Goal: Task Accomplishment & Management: Use online tool/utility

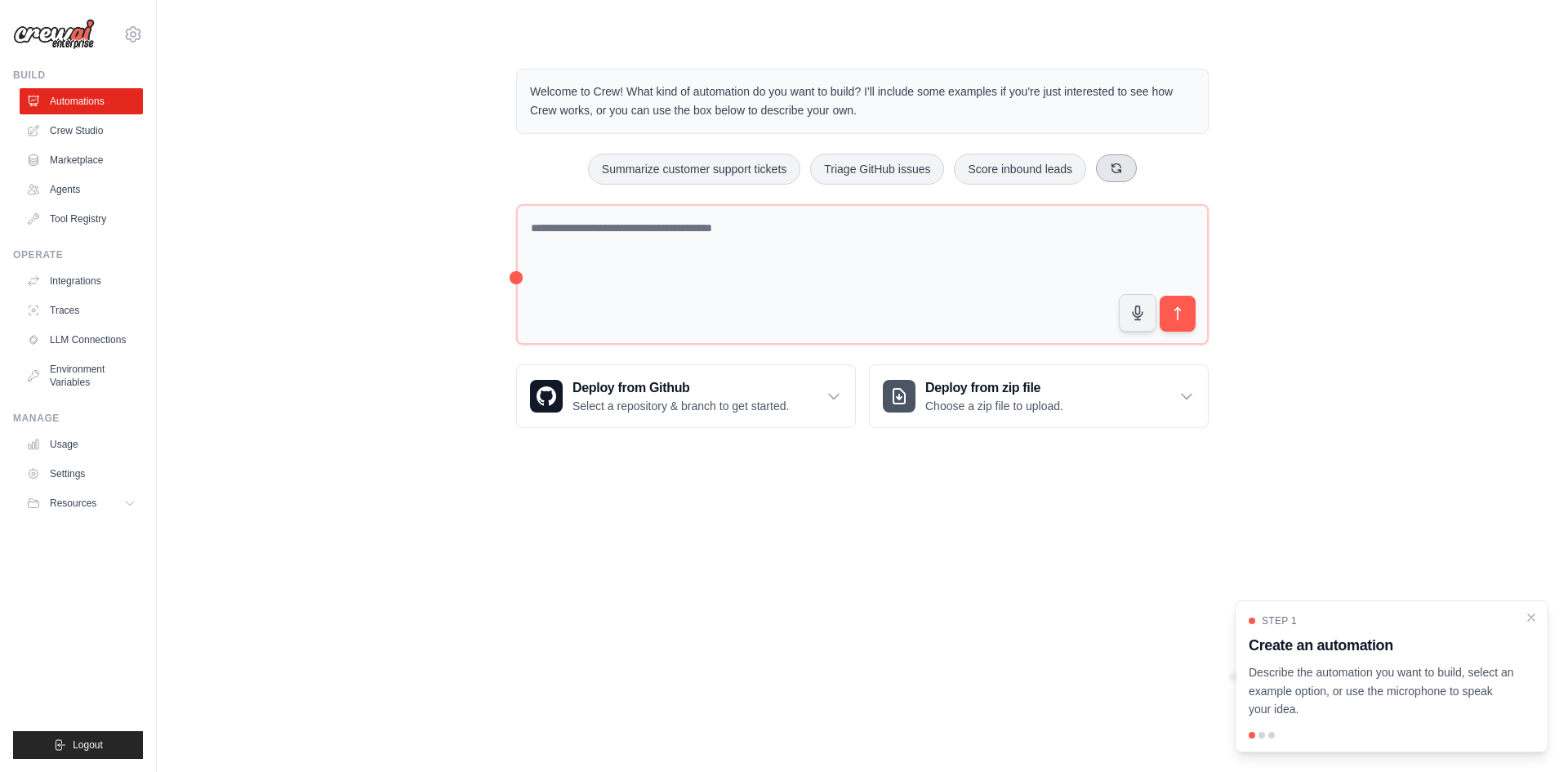
click at [1119, 169] on icon at bounding box center [1117, 168] width 9 height 9
click at [1141, 169] on icon at bounding box center [1136, 168] width 13 height 13
click at [1147, 165] on icon at bounding box center [1147, 168] width 13 height 13
click at [1137, 167] on icon at bounding box center [1133, 168] width 9 height 9
click at [1147, 178] on button at bounding box center [1145, 168] width 41 height 28
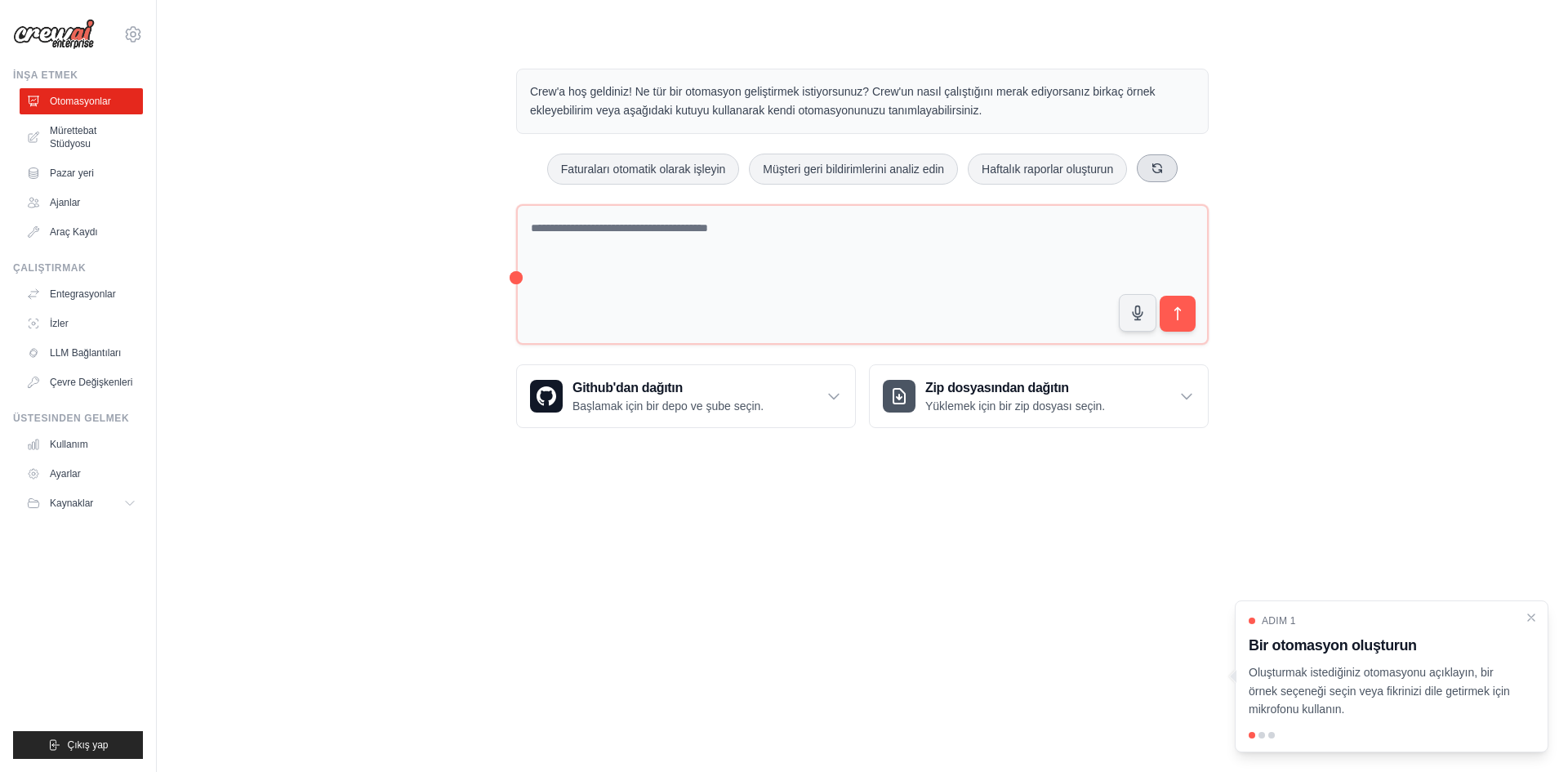
click at [1164, 161] on button at bounding box center [1157, 168] width 41 height 28
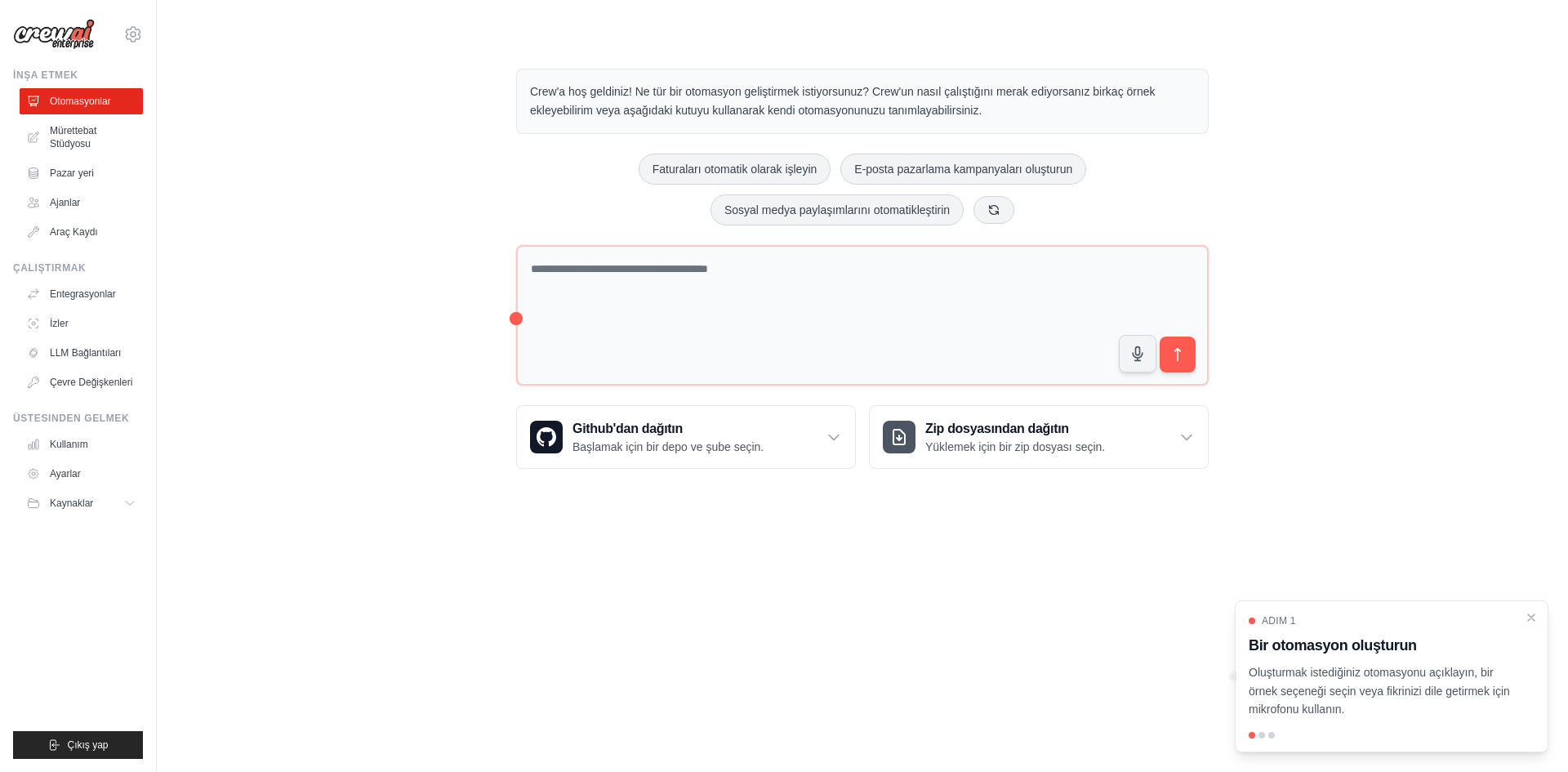
click at [1269, 54] on div "Crew'a hoş geldiniz! Ne tür bir otomasyon geliştirmek istiyorsunuz? Crew'un nas…" at bounding box center [862, 268] width 1359 height 452
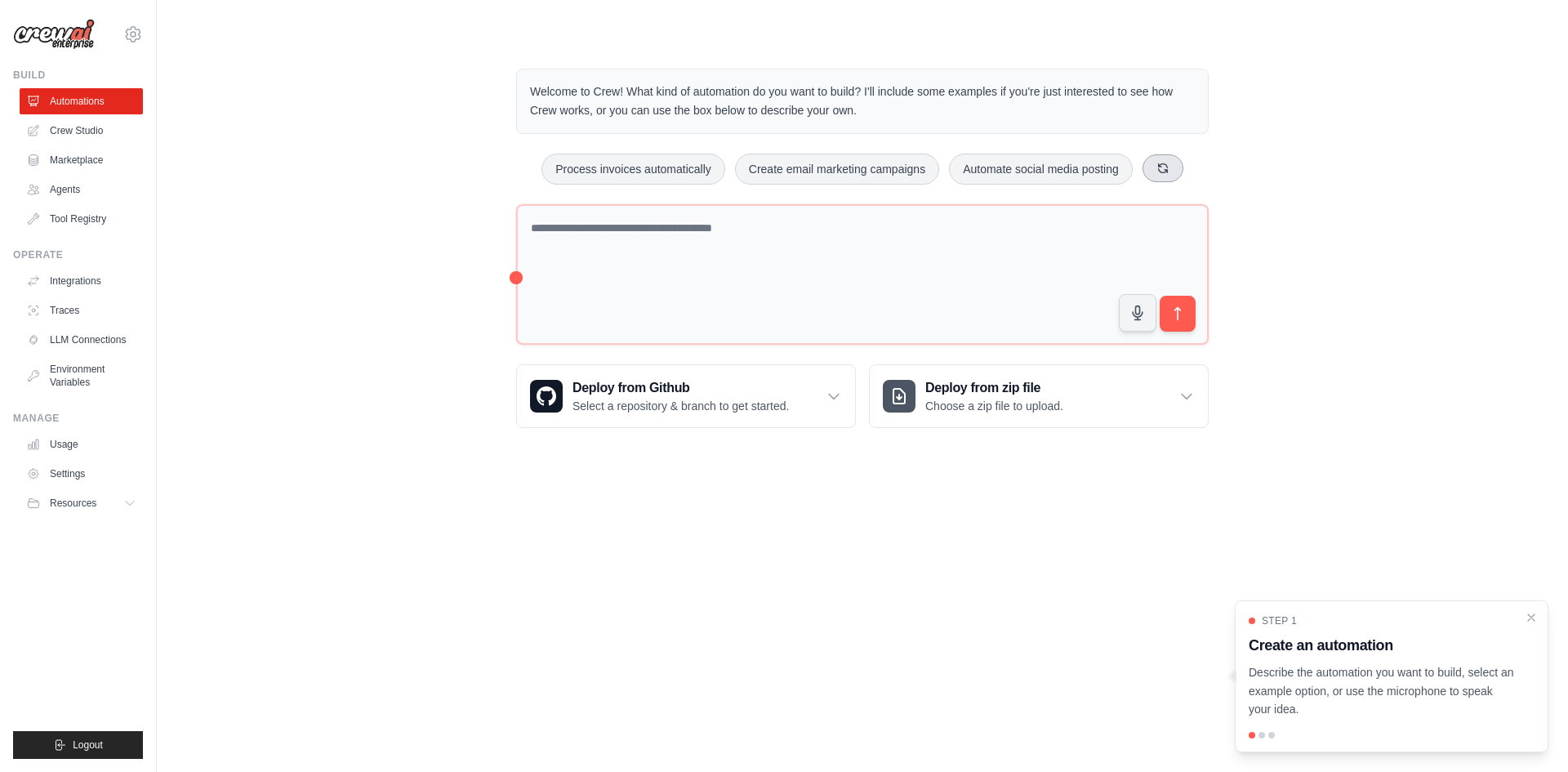
click at [1153, 169] on button at bounding box center [1163, 168] width 41 height 28
click at [890, 162] on button "Generate weekly reports" at bounding box center [857, 169] width 153 height 31
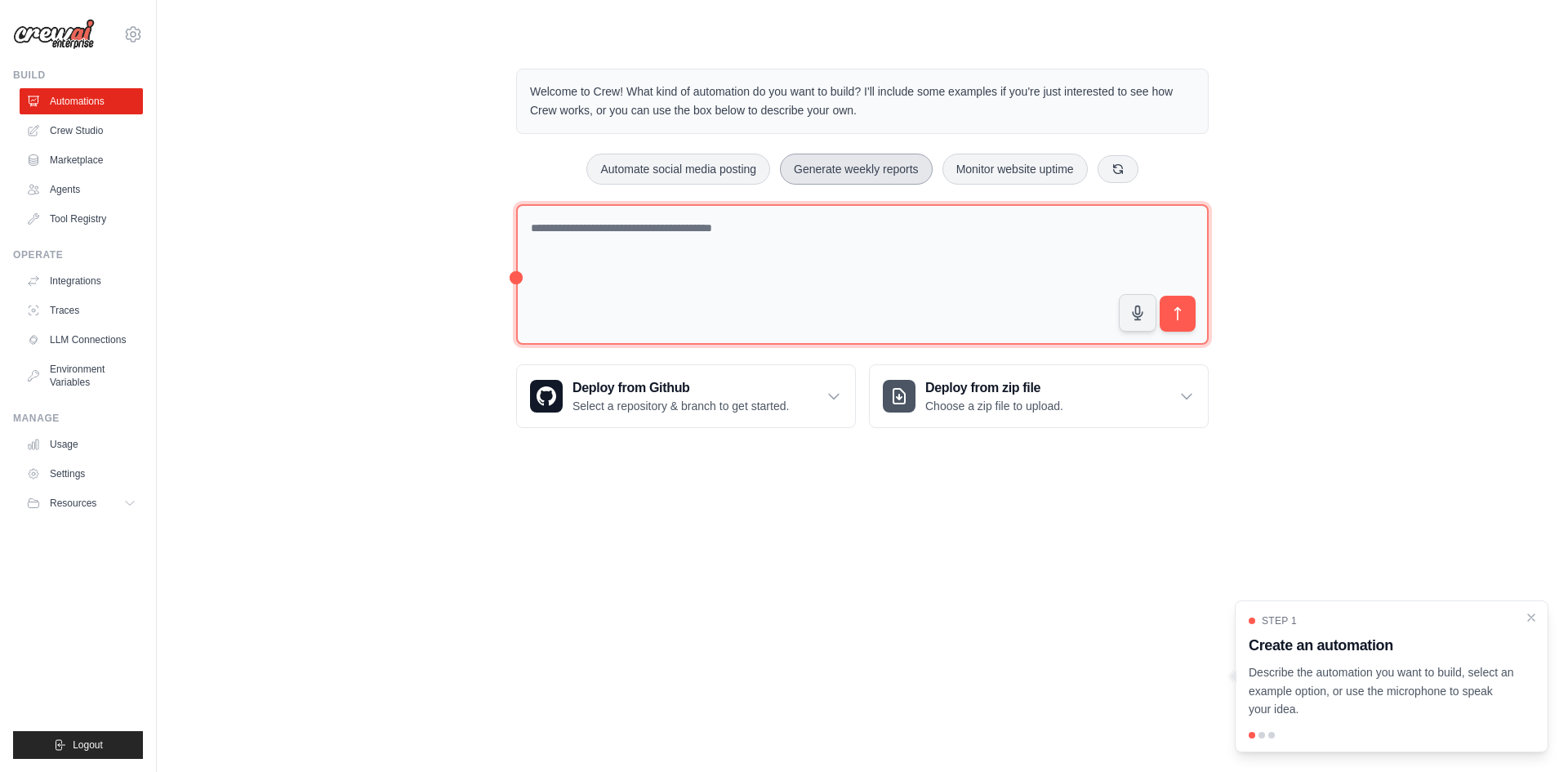
type textarea "**********"
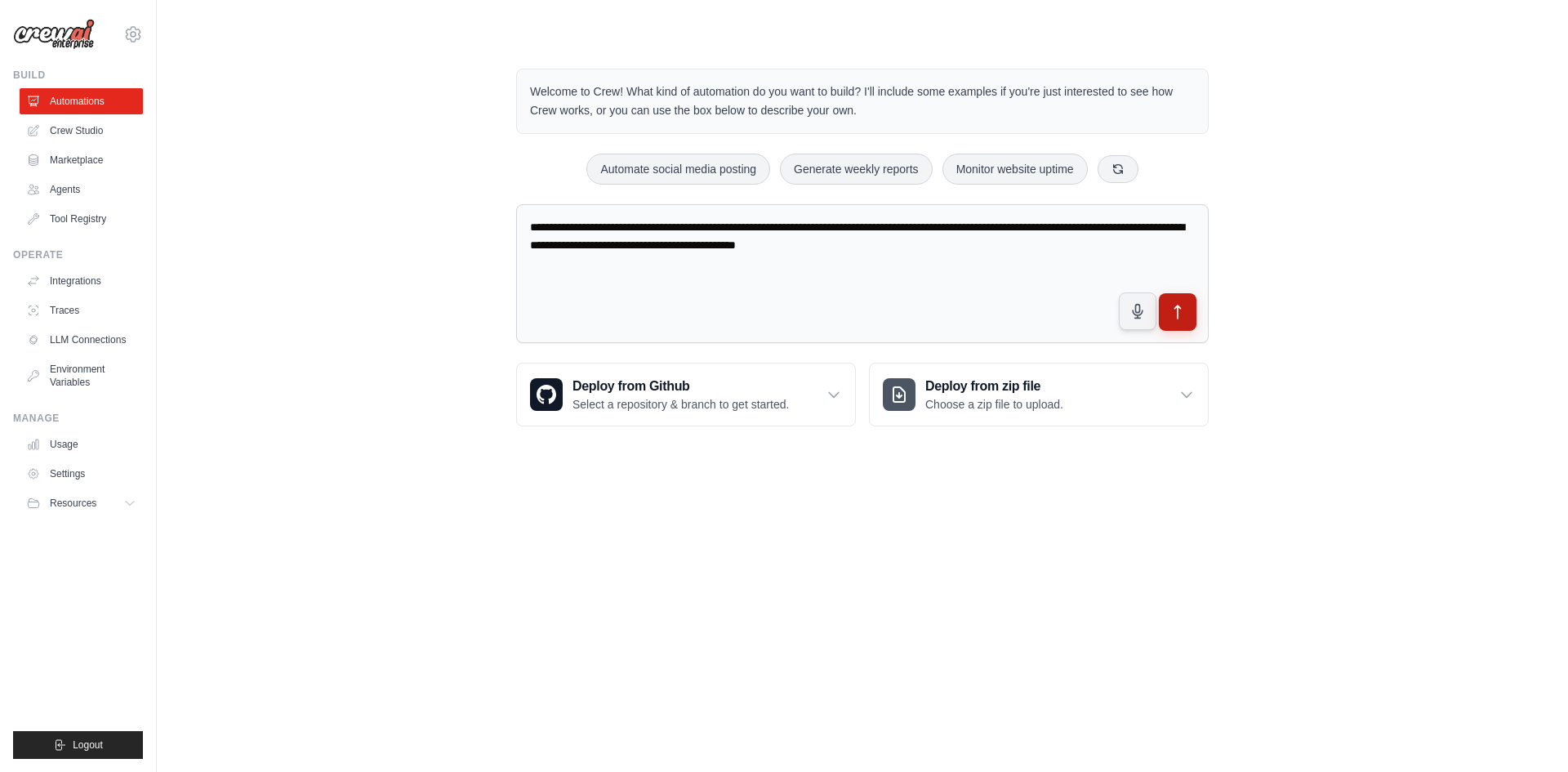
click at [1170, 301] on button "submit" at bounding box center [1177, 312] width 37 height 37
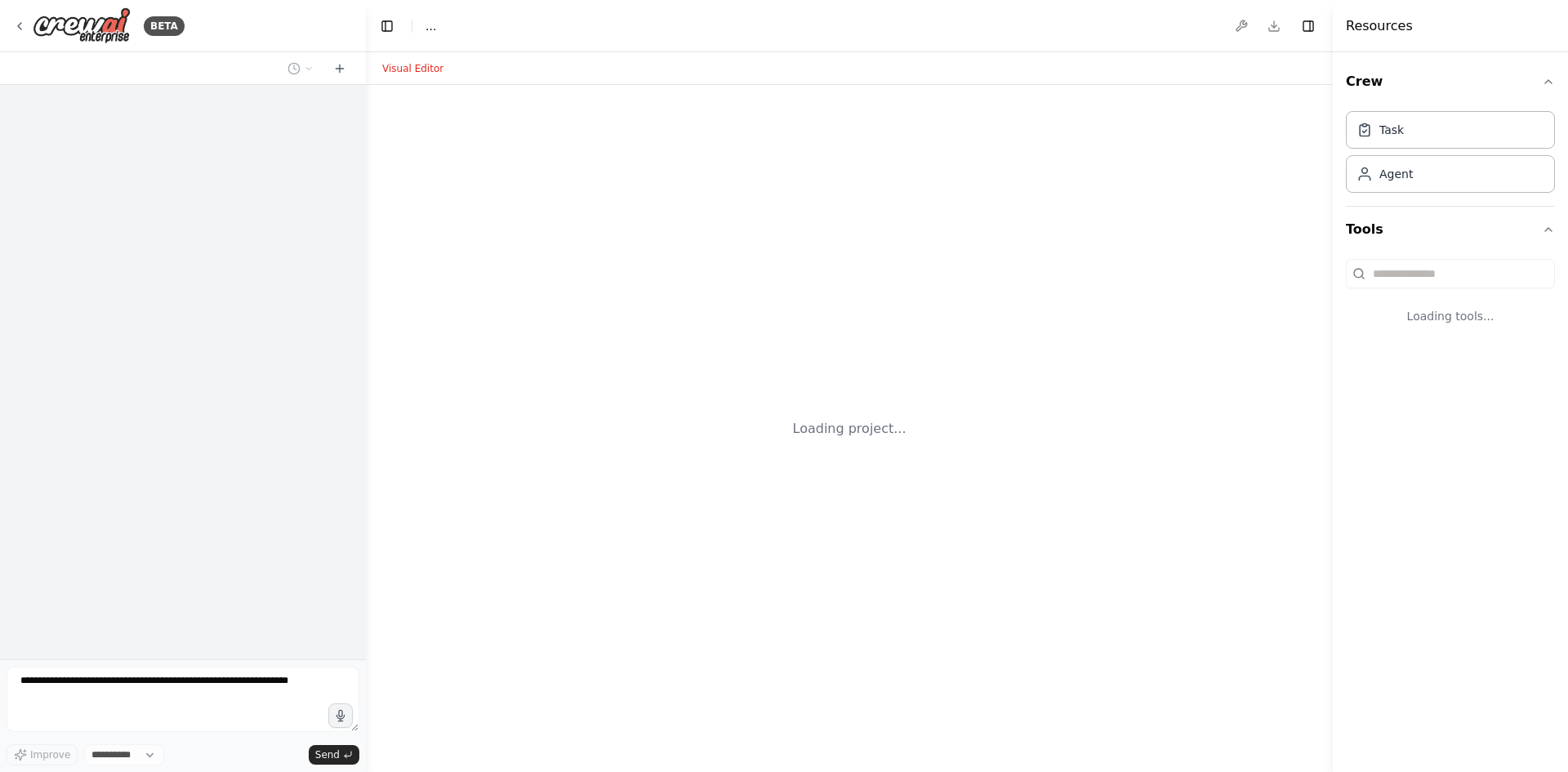
select select "****"
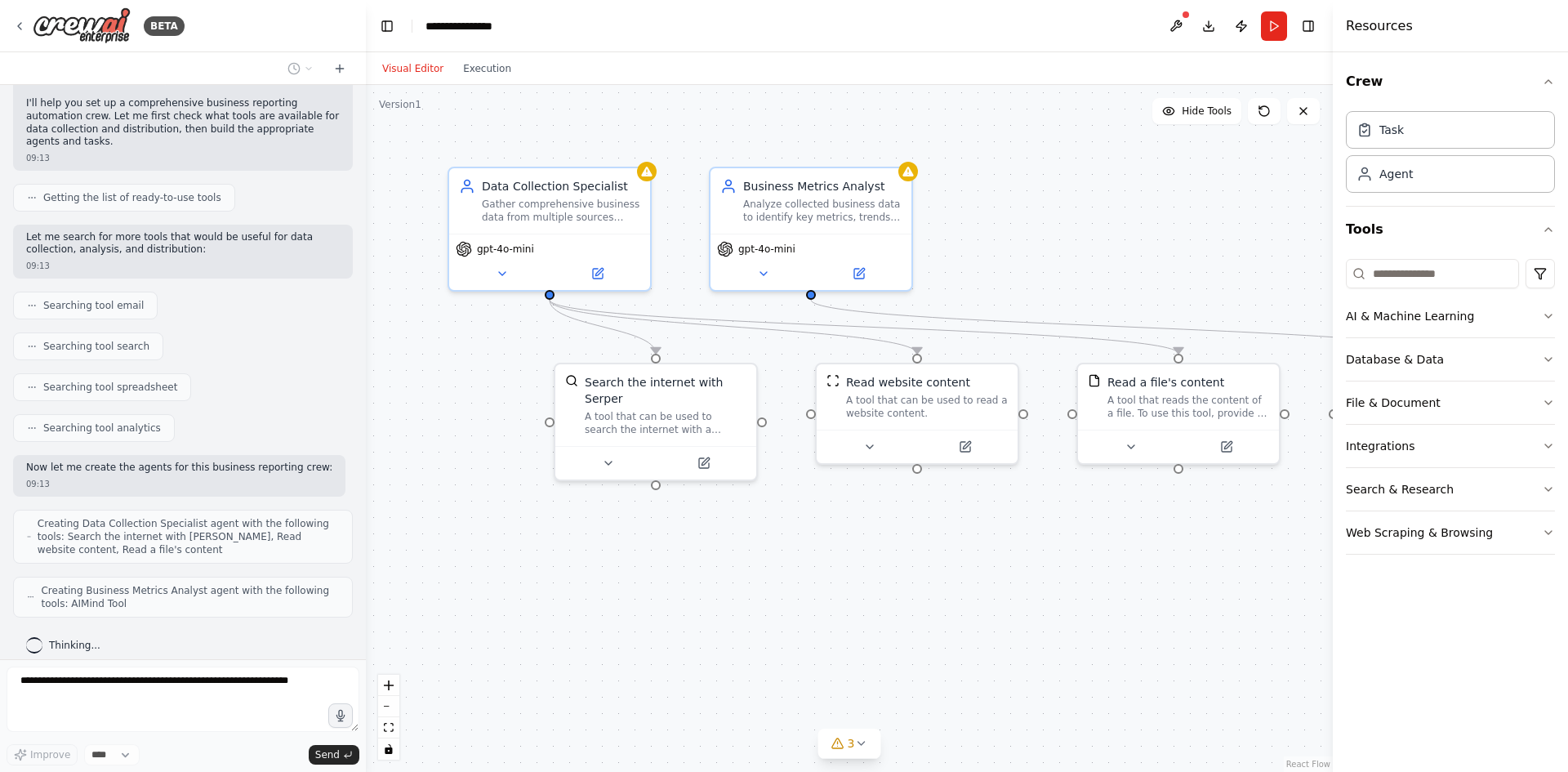
scroll to position [170, 0]
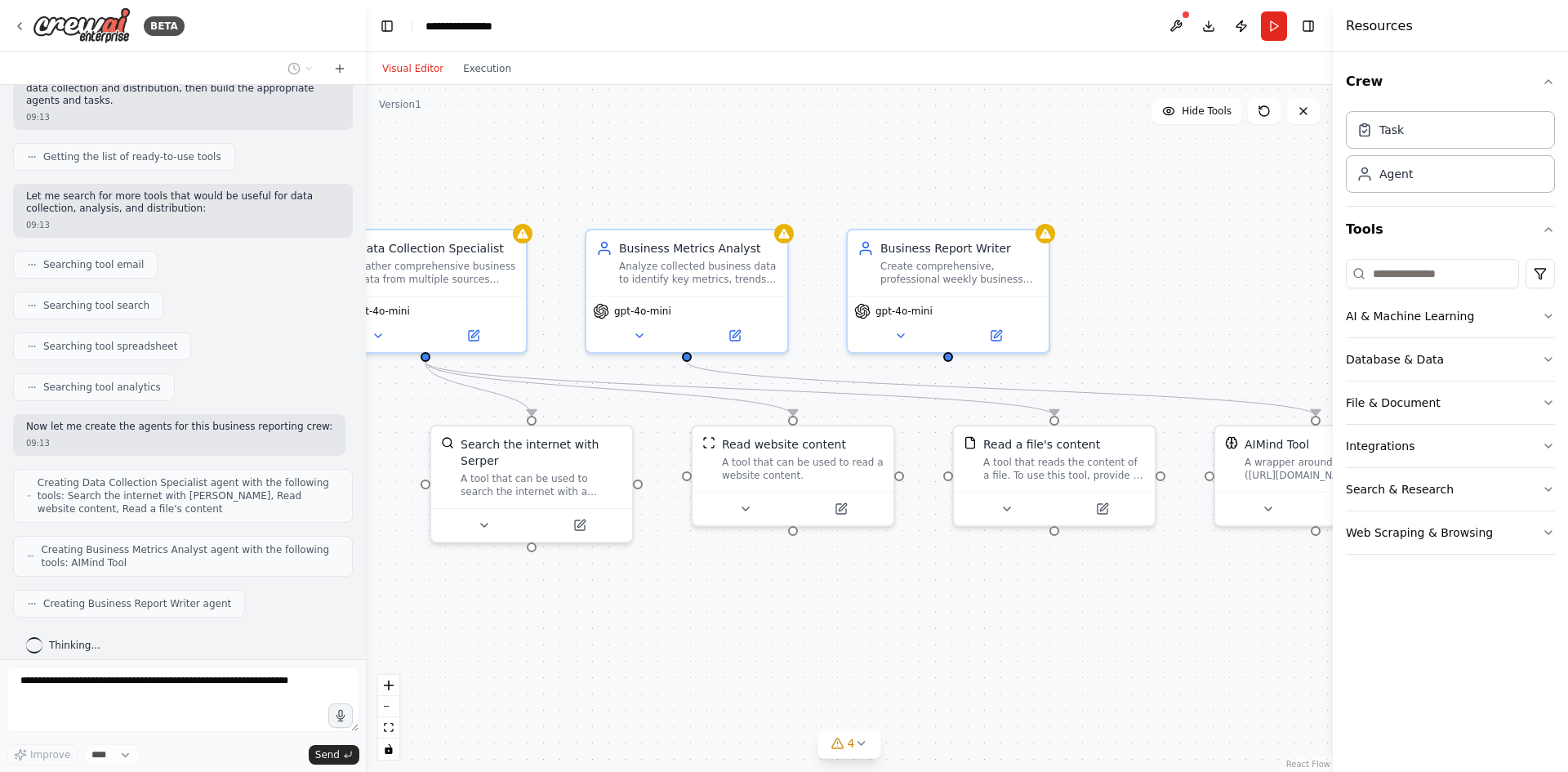
drag, startPoint x: 1147, startPoint y: 529, endPoint x: 1023, endPoint y: 591, distance: 138.6
click at [1023, 591] on div ".deletable-edge-delete-btn { width: 20px; height: 20px; border: 0px solid #ffff…" at bounding box center [849, 428] width 967 height 687
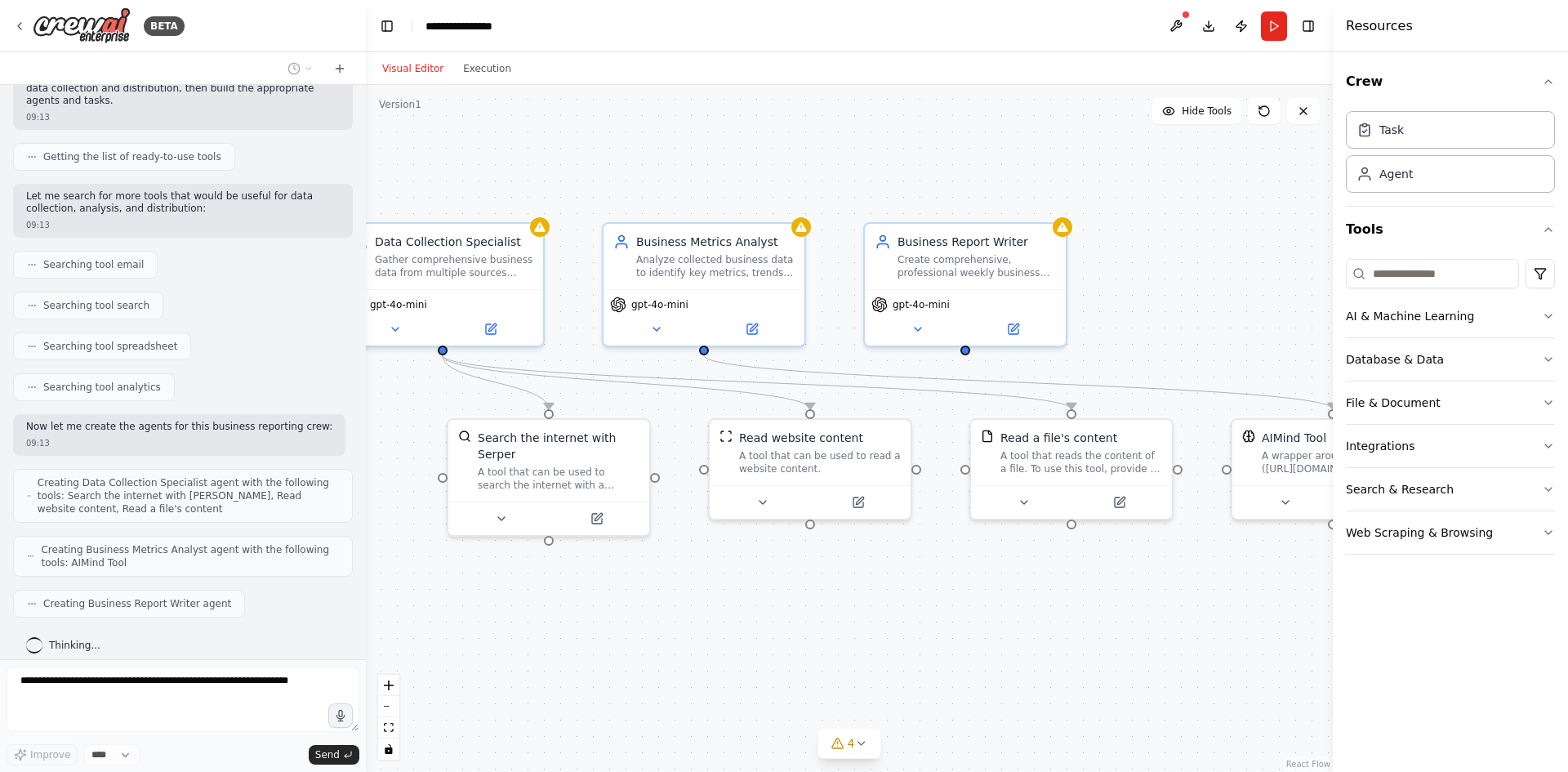
drag, startPoint x: 748, startPoint y: 650, endPoint x: 796, endPoint y: 635, distance: 50.3
click at [796, 635] on div ".deletable-edge-delete-btn { width: 20px; height: 20px; border: 0px solid #ffff…" at bounding box center [849, 428] width 967 height 687
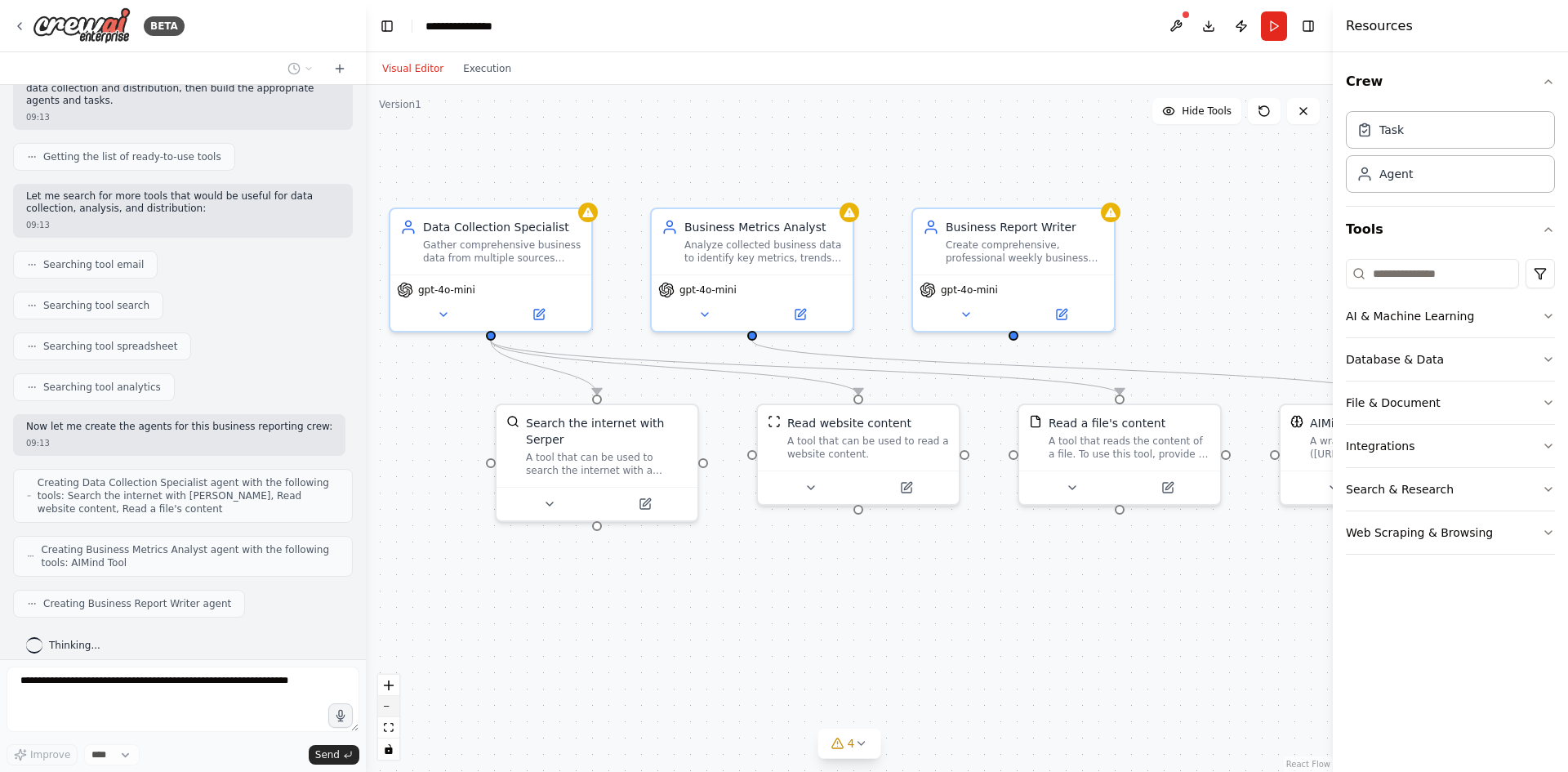
scroll to position [224, 0]
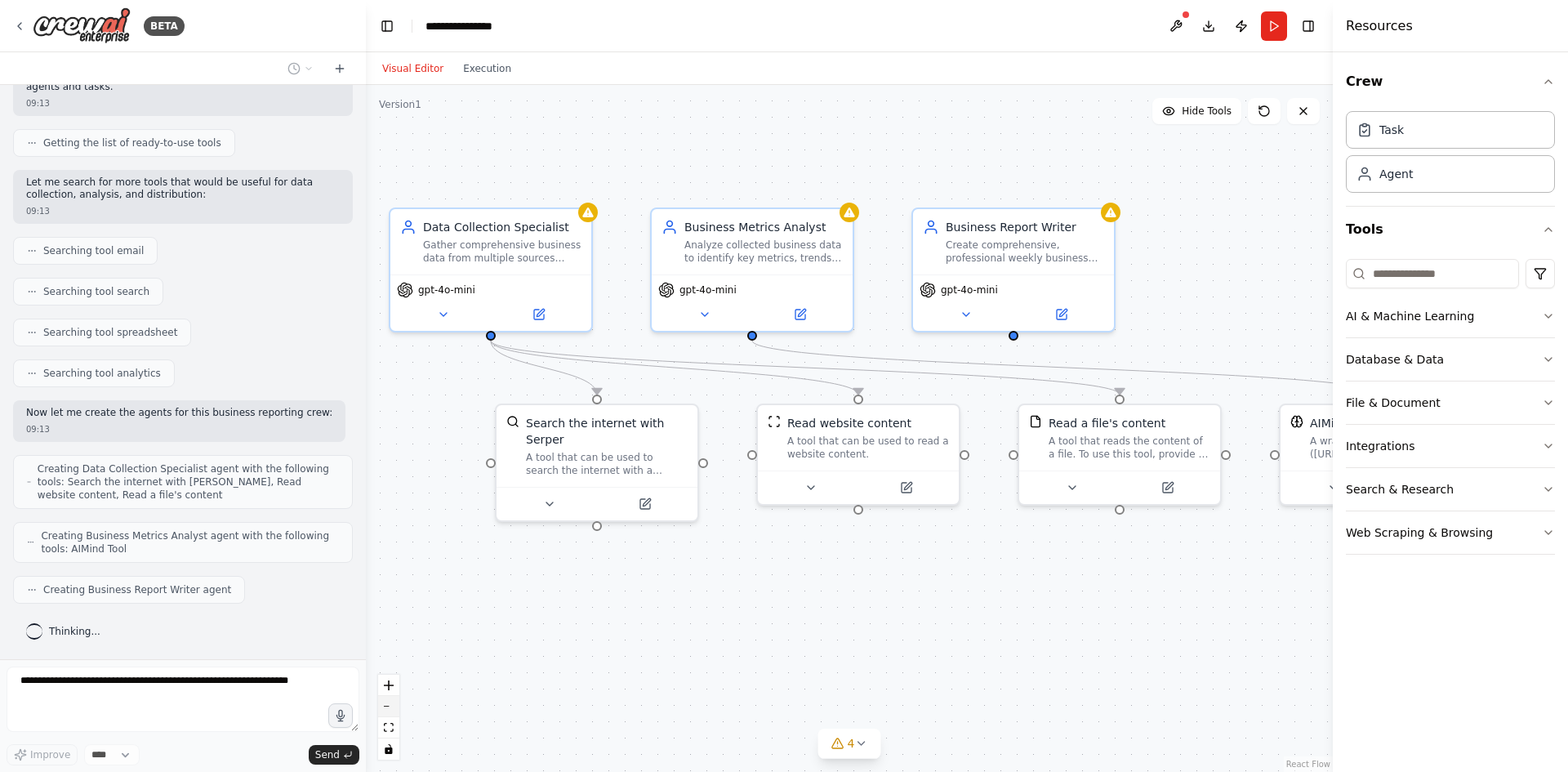
click at [394, 713] on button "zoom out" at bounding box center [388, 706] width 21 height 21
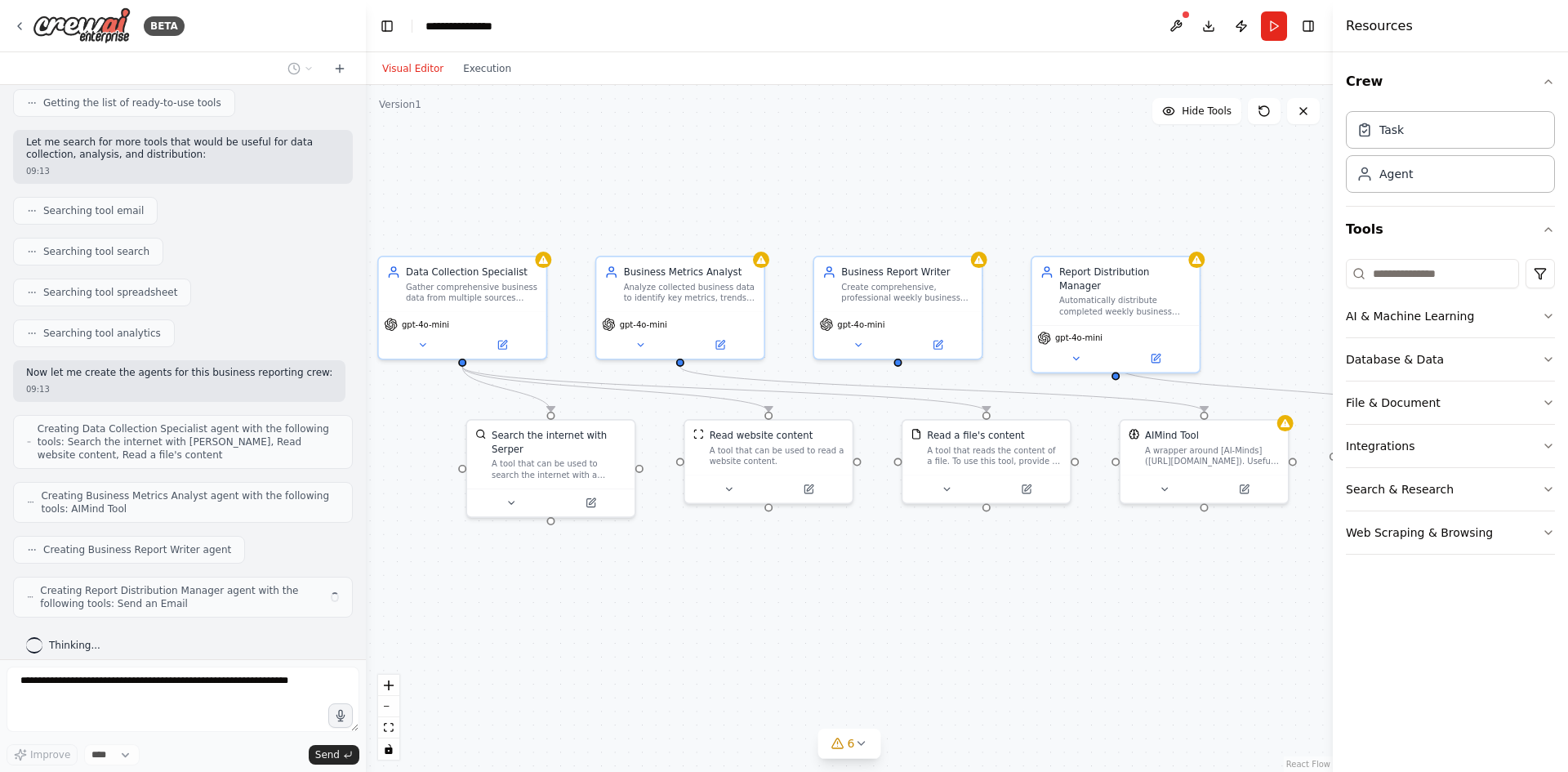
drag, startPoint x: 1033, startPoint y: 596, endPoint x: 999, endPoint y: 597, distance: 34.0
click at [999, 597] on div ".deletable-edge-delete-btn { width: 20px; height: 20px; border: 0px solid #ffff…" at bounding box center [849, 428] width 967 height 687
click at [391, 704] on button "zoom out" at bounding box center [388, 706] width 21 height 21
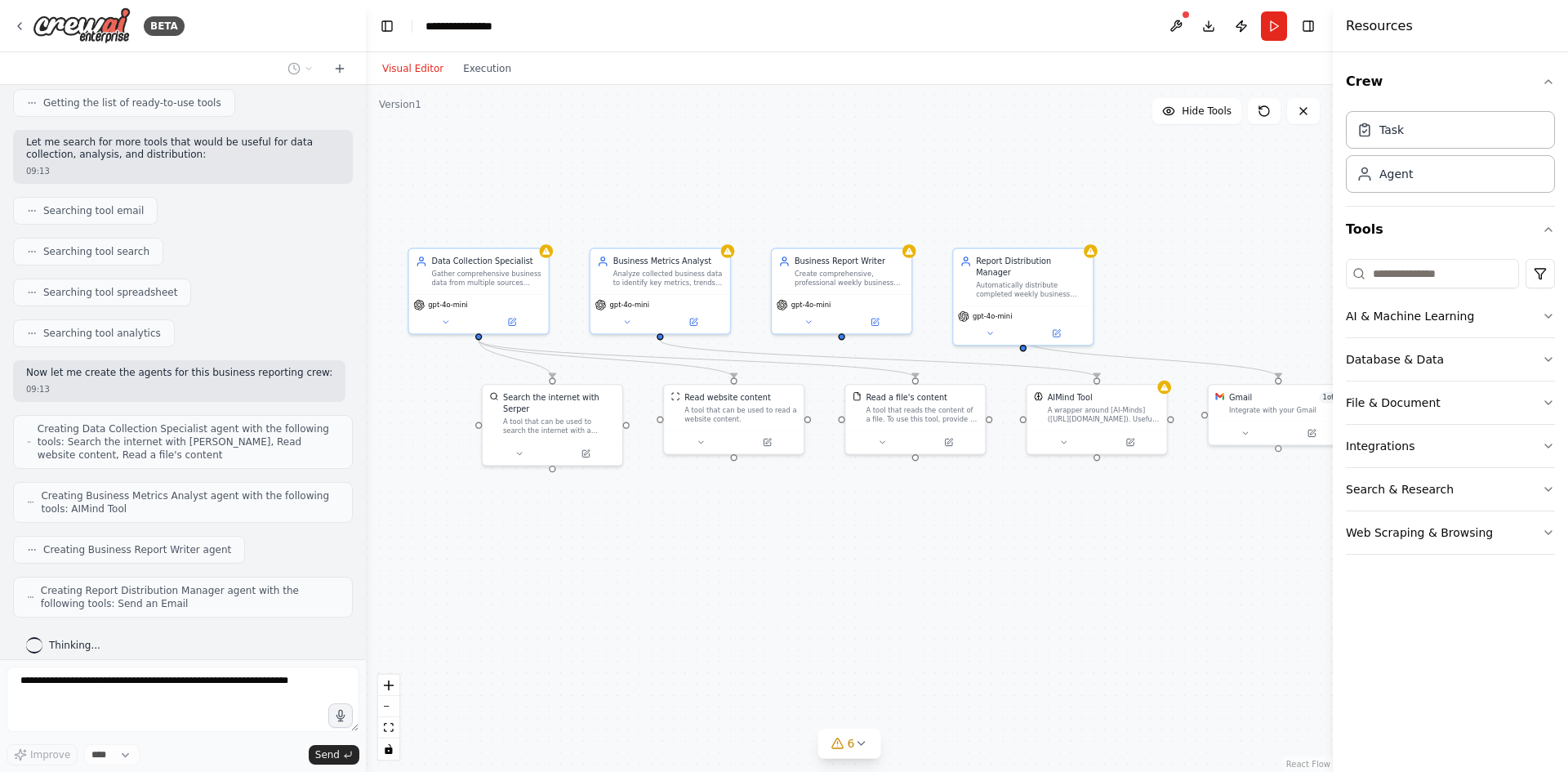
drag, startPoint x: 1046, startPoint y: 578, endPoint x: 998, endPoint y: 540, distance: 61.2
click at [998, 540] on div ".deletable-edge-delete-btn { width: 20px; height: 20px; border: 0px solid #ffff…" at bounding box center [849, 428] width 967 height 687
click at [393, 708] on button "zoom out" at bounding box center [388, 706] width 21 height 21
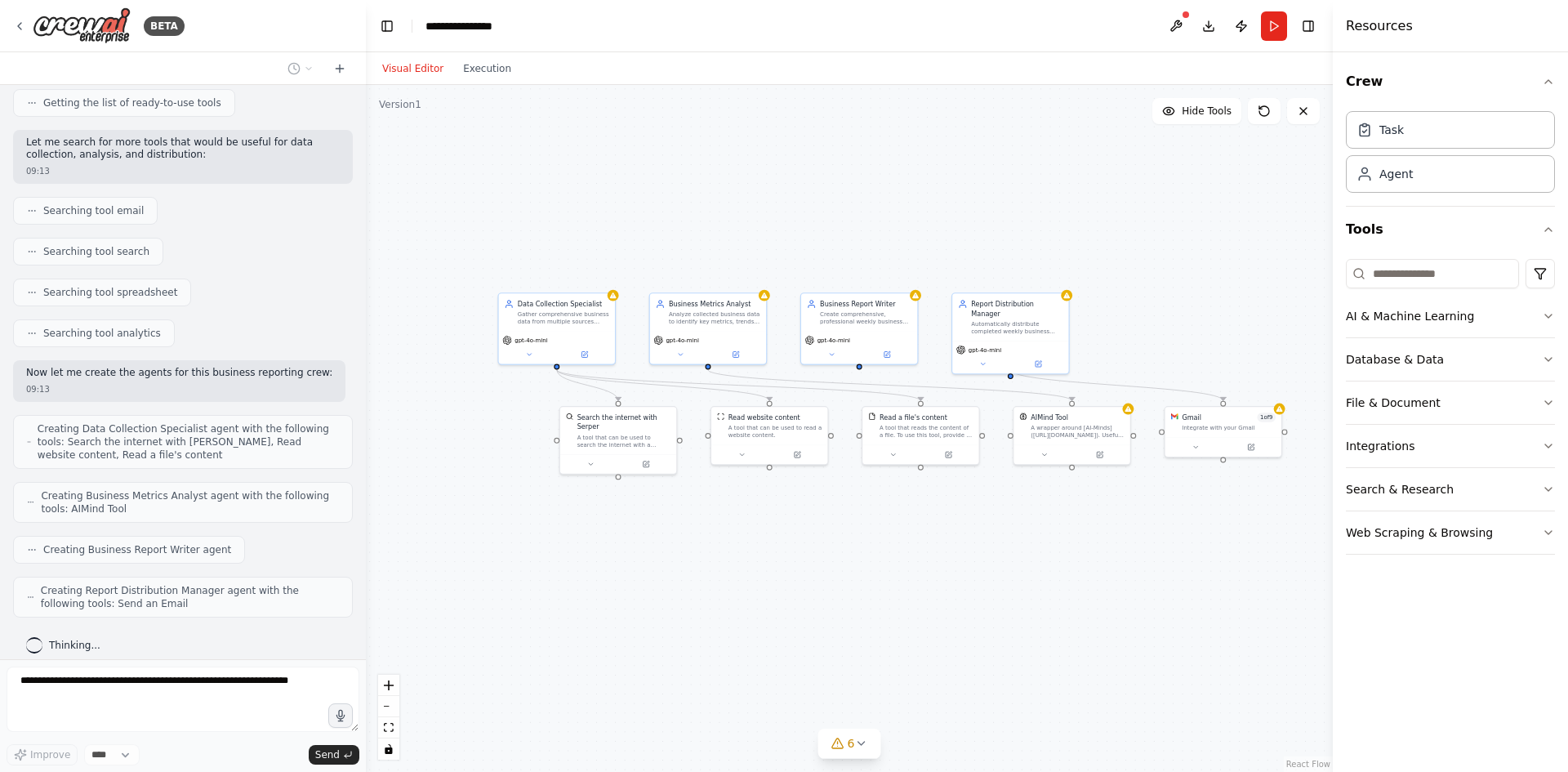
drag, startPoint x: 836, startPoint y: 630, endPoint x: 852, endPoint y: 646, distance: 22.6
click at [852, 646] on div ".deletable-edge-delete-btn { width: 20px; height: 20px; border: 0px solid #ffff…" at bounding box center [849, 428] width 967 height 687
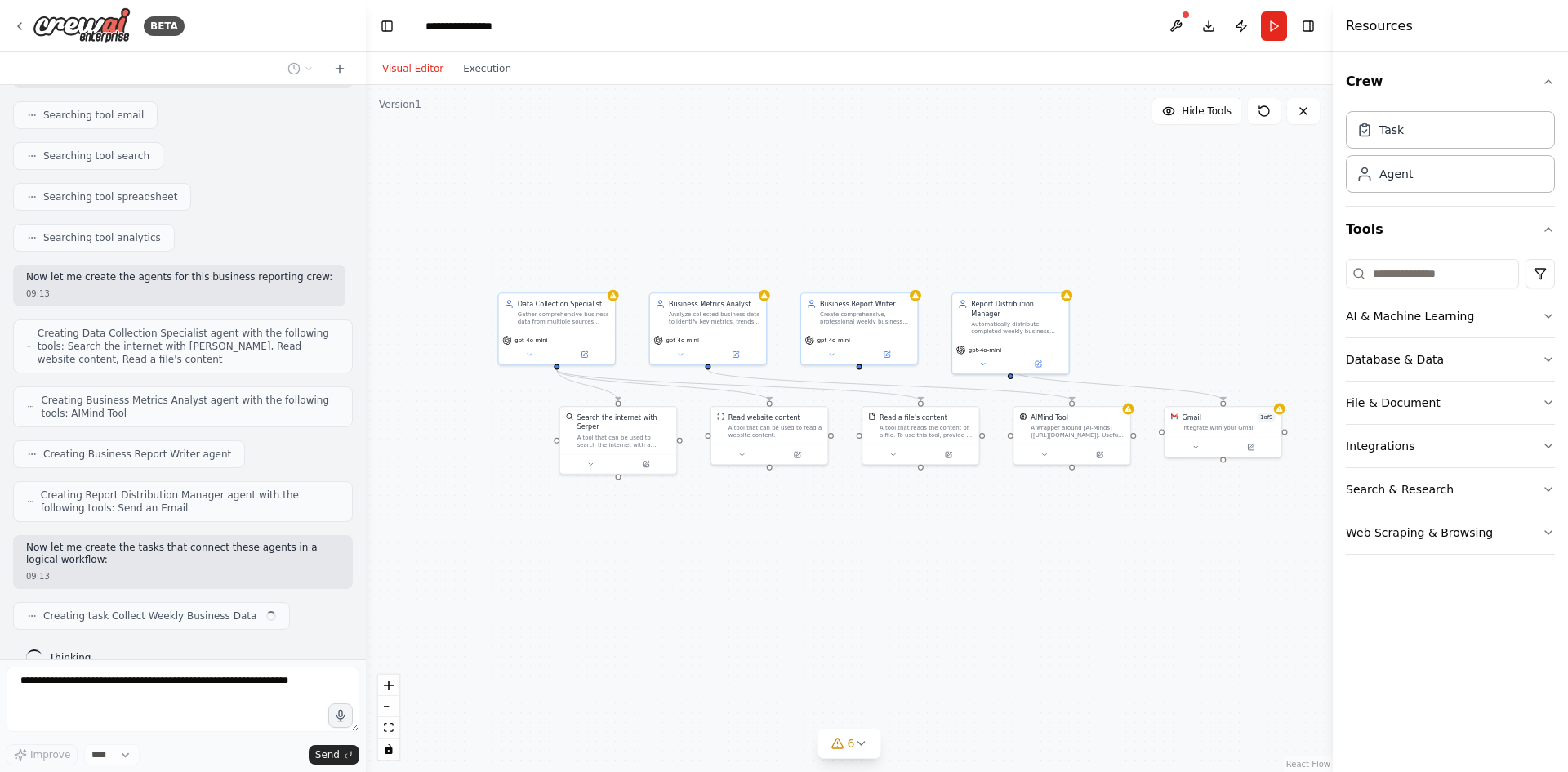
scroll to position [332, 0]
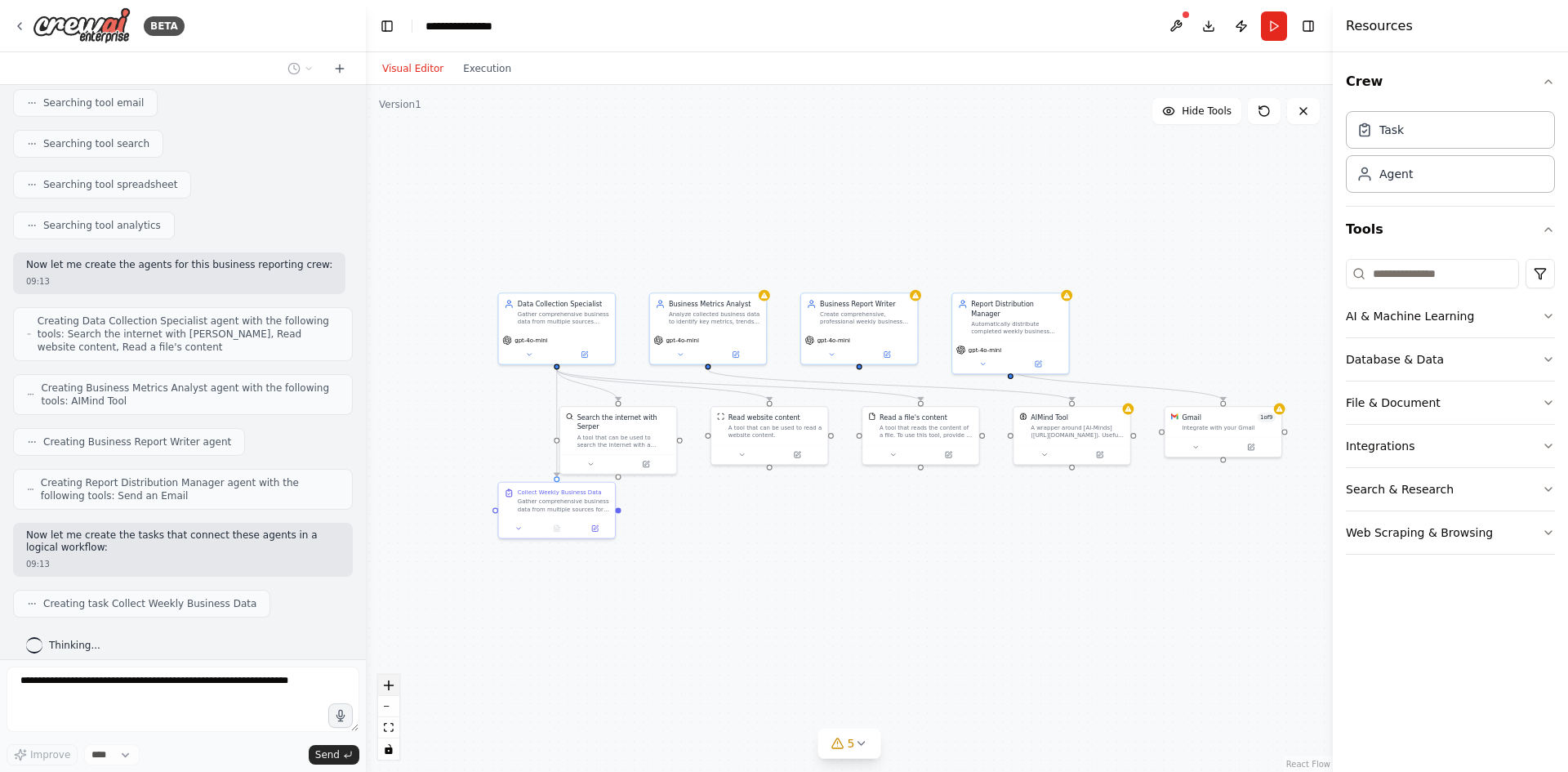
click at [388, 685] on icon "zoom in" at bounding box center [389, 685] width 10 height 10
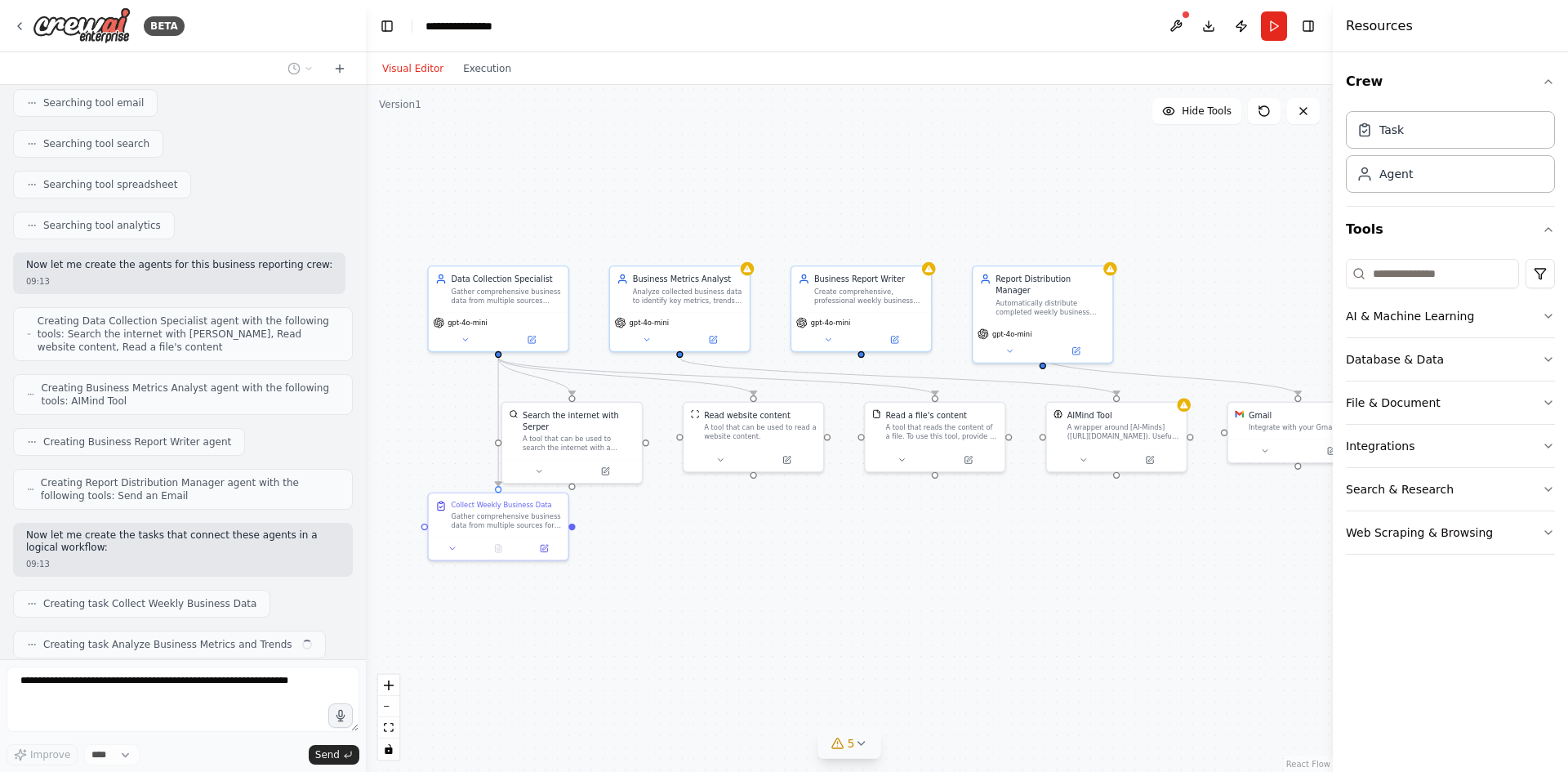
scroll to position [372, 0]
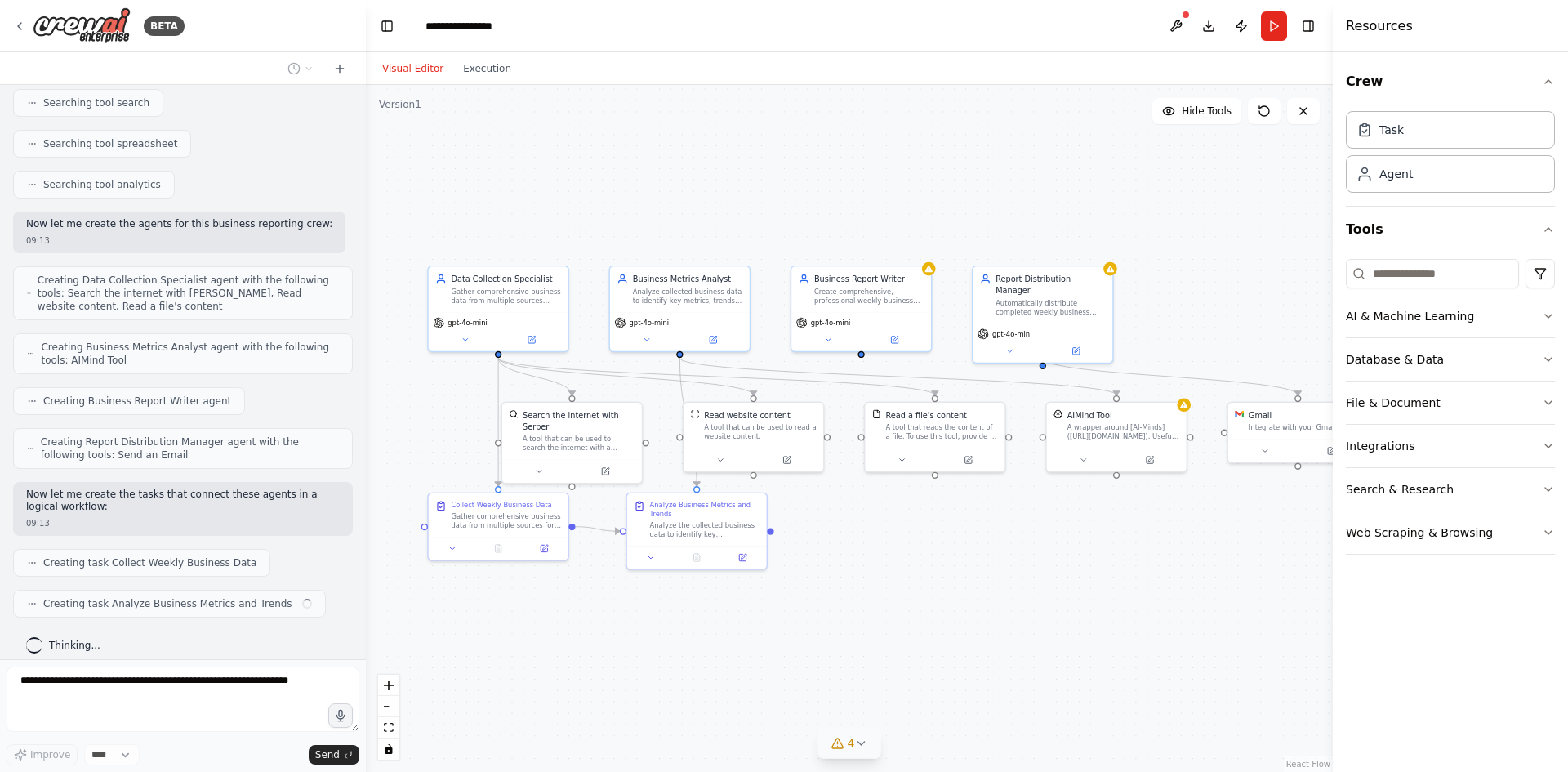
click at [861, 745] on icon at bounding box center [861, 743] width 7 height 3
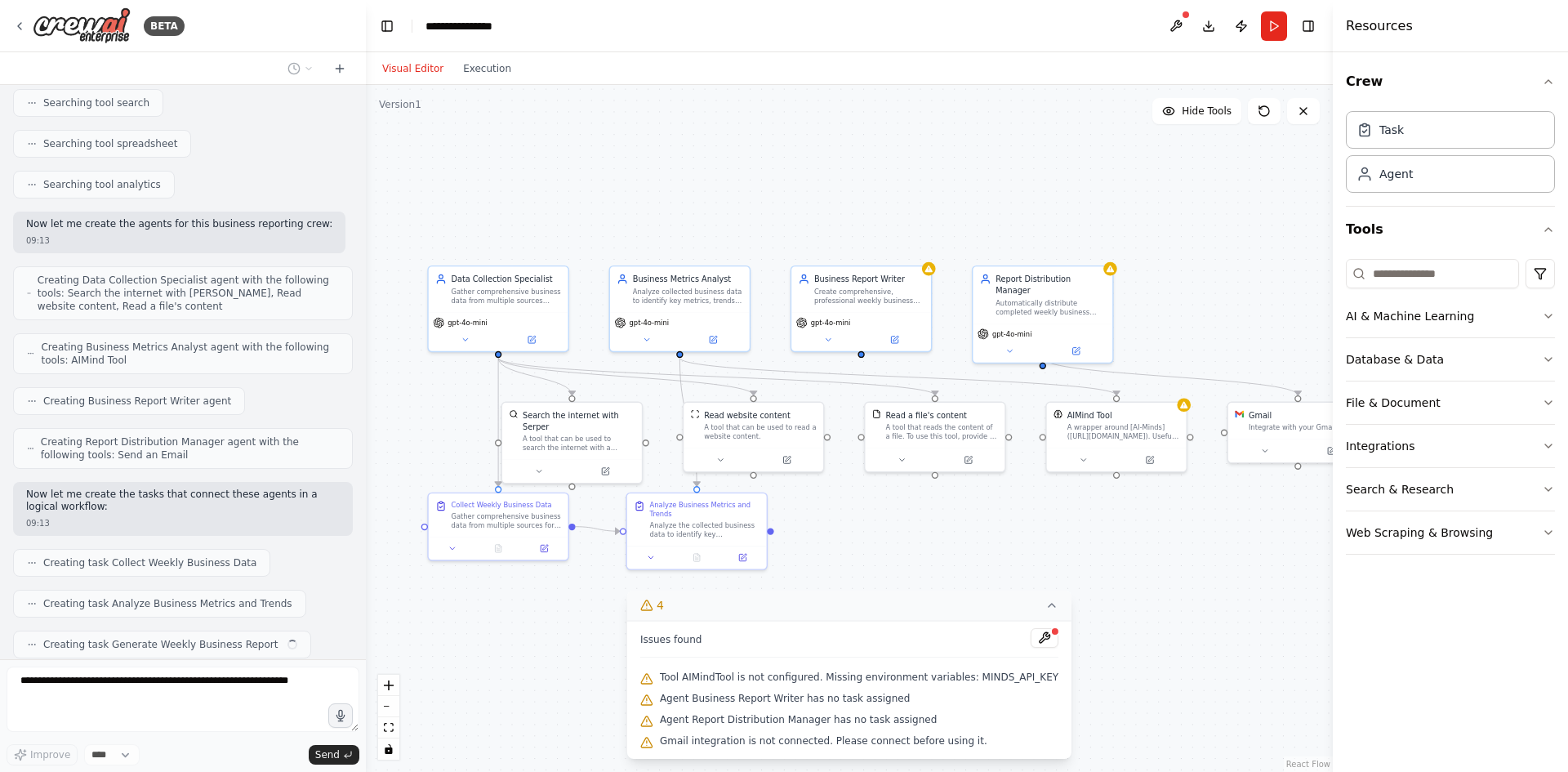
scroll to position [413, 0]
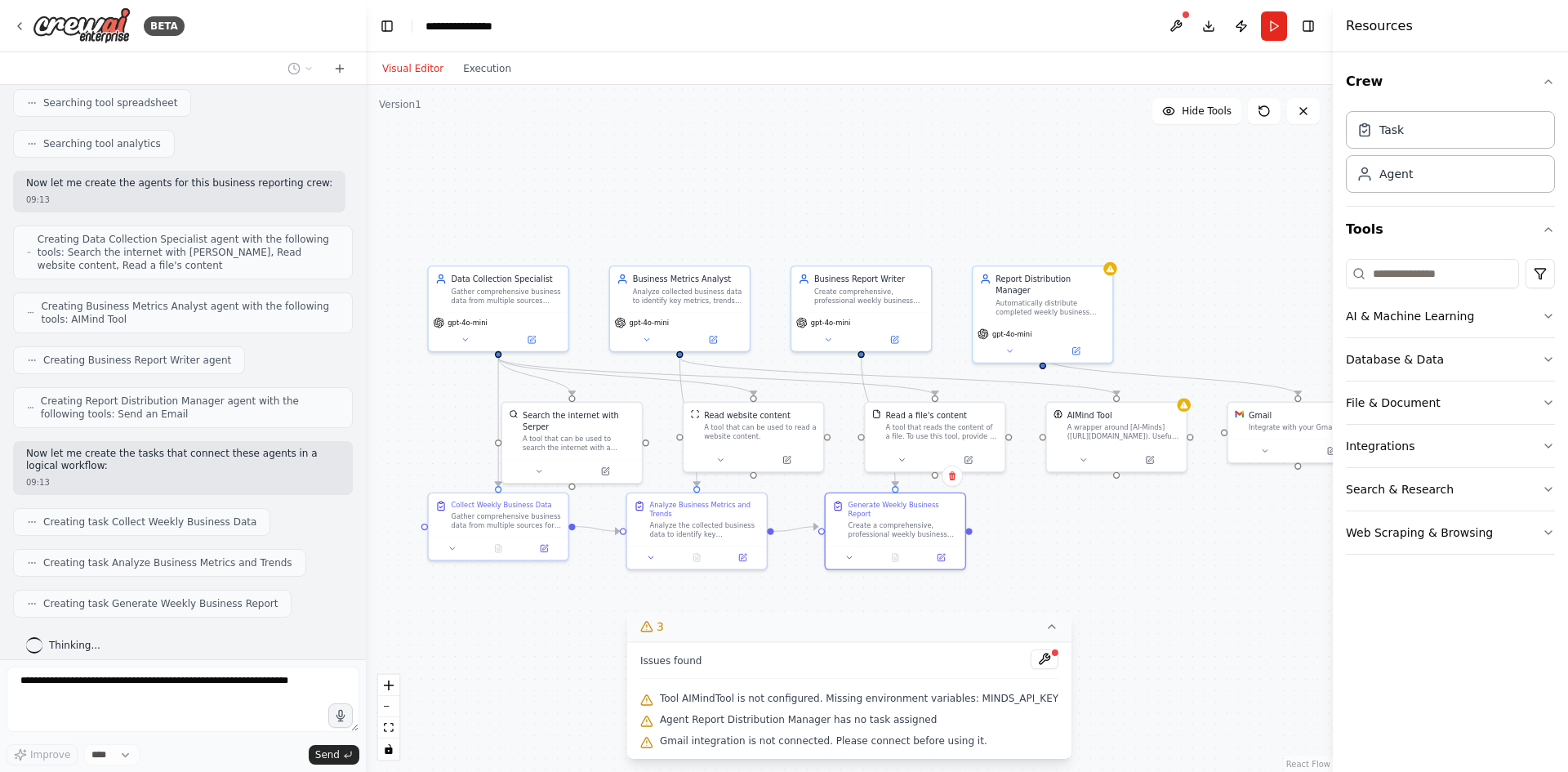
click at [1243, 562] on div ".deletable-edge-delete-btn { width: 20px; height: 20px; border: 0px solid #ffff…" at bounding box center [849, 428] width 967 height 687
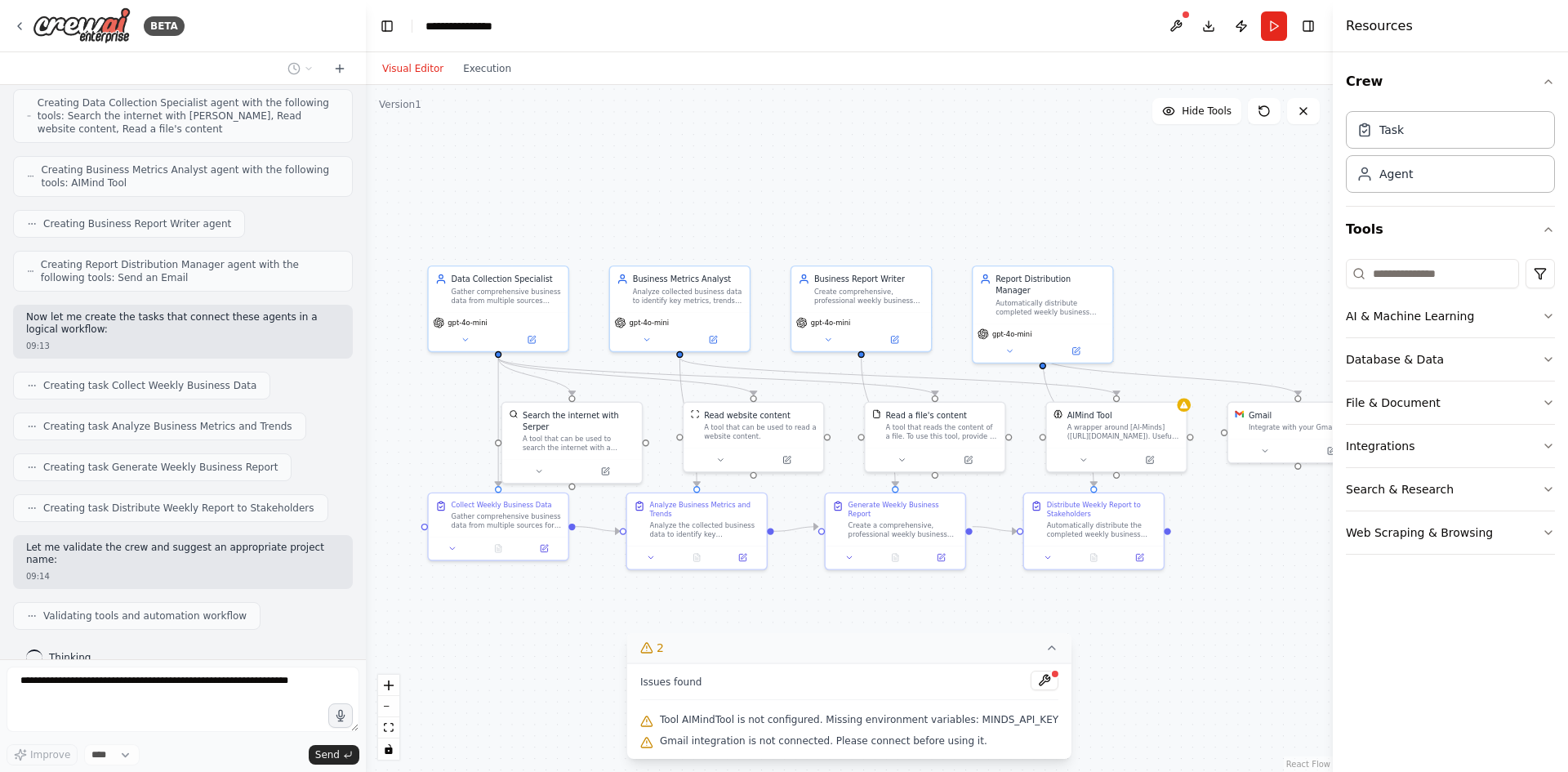
scroll to position [590, 0]
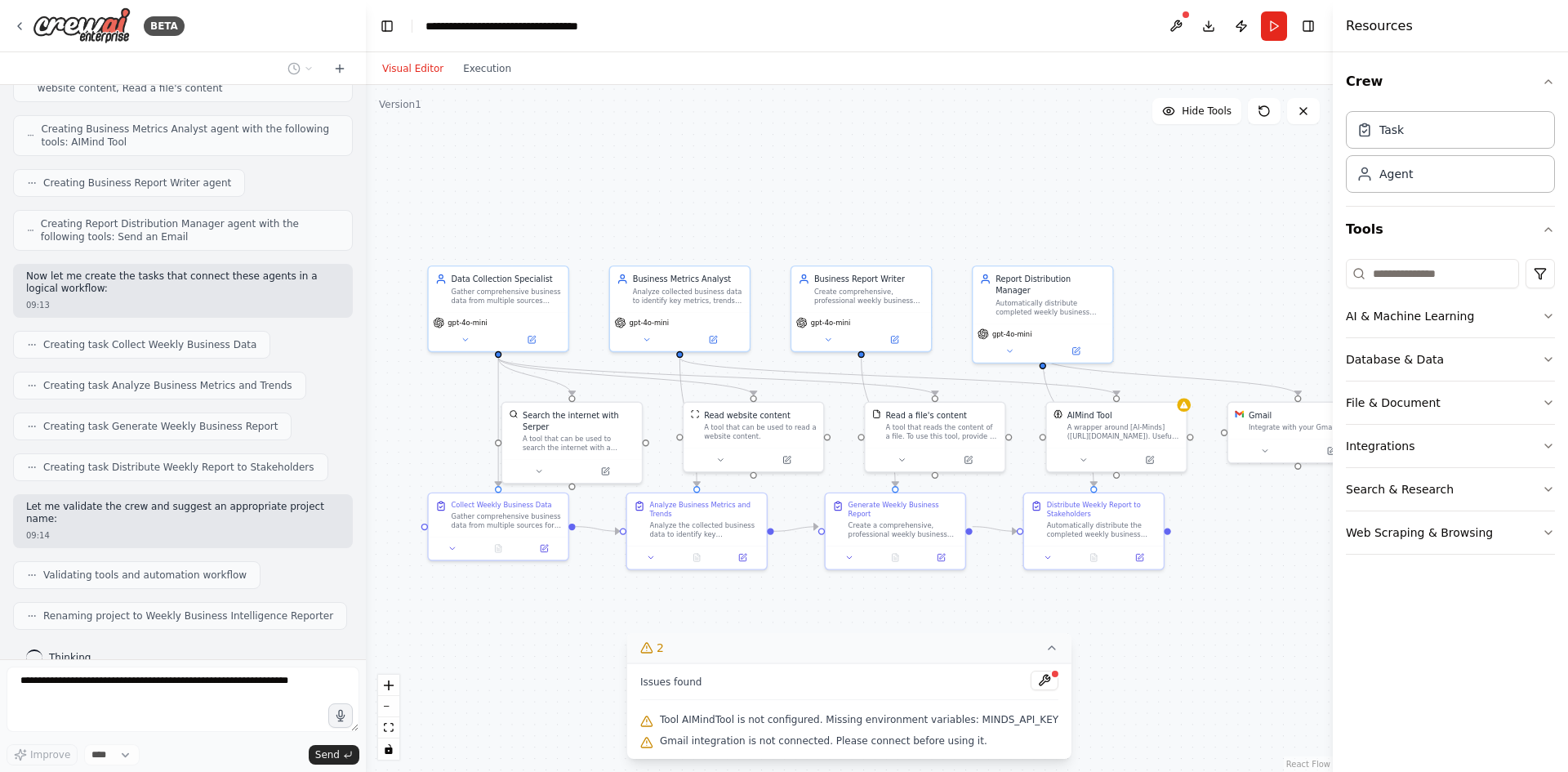
click at [1046, 649] on icon at bounding box center [1052, 647] width 13 height 13
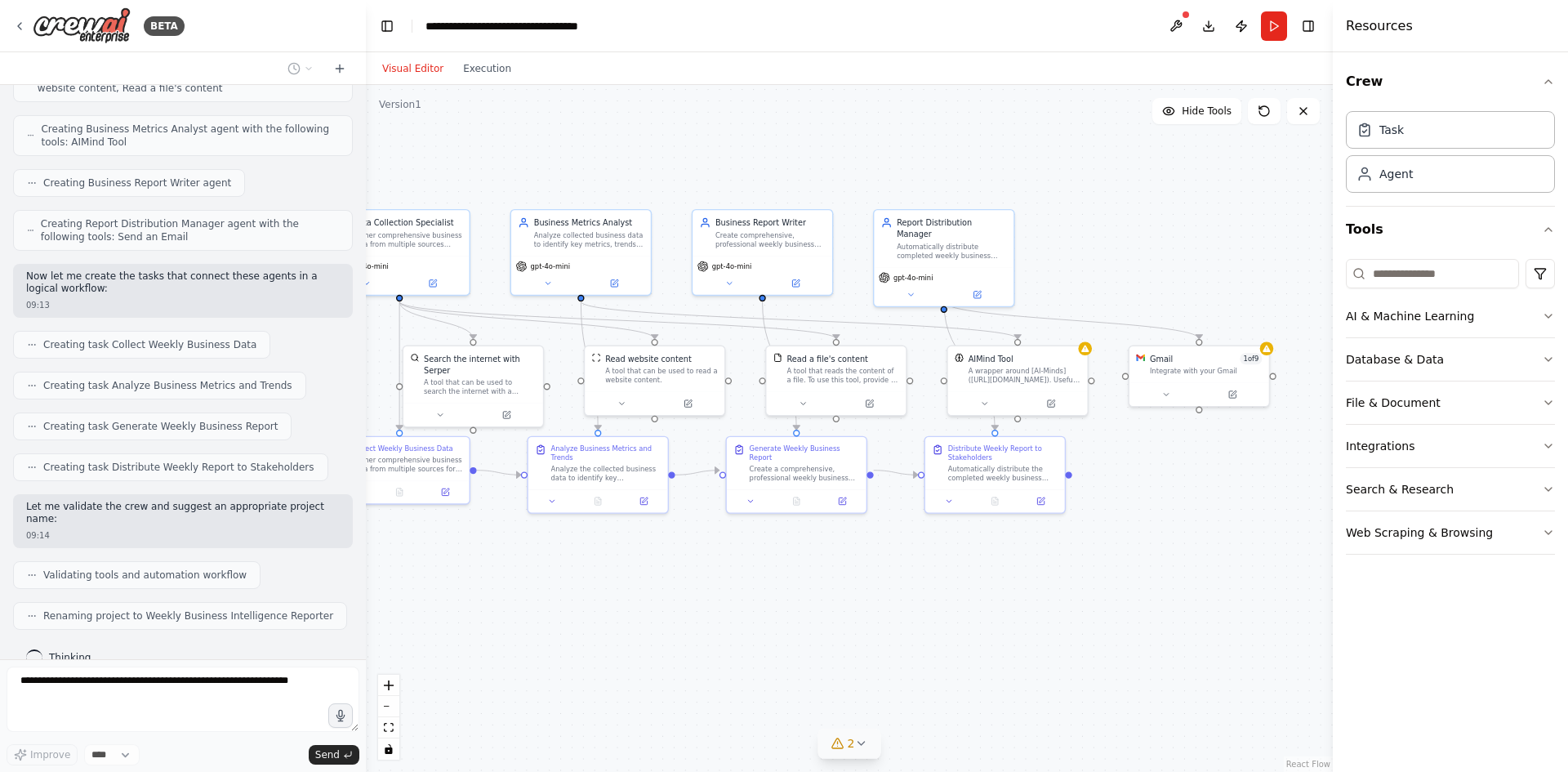
drag, startPoint x: 1215, startPoint y: 608, endPoint x: 1139, endPoint y: 548, distance: 96.8
click at [1139, 548] on div ".deletable-edge-delete-btn { width: 20px; height: 20px; border: 0px solid #ffff…" at bounding box center [849, 428] width 967 height 687
click at [396, 709] on button "zoom out" at bounding box center [388, 706] width 21 height 21
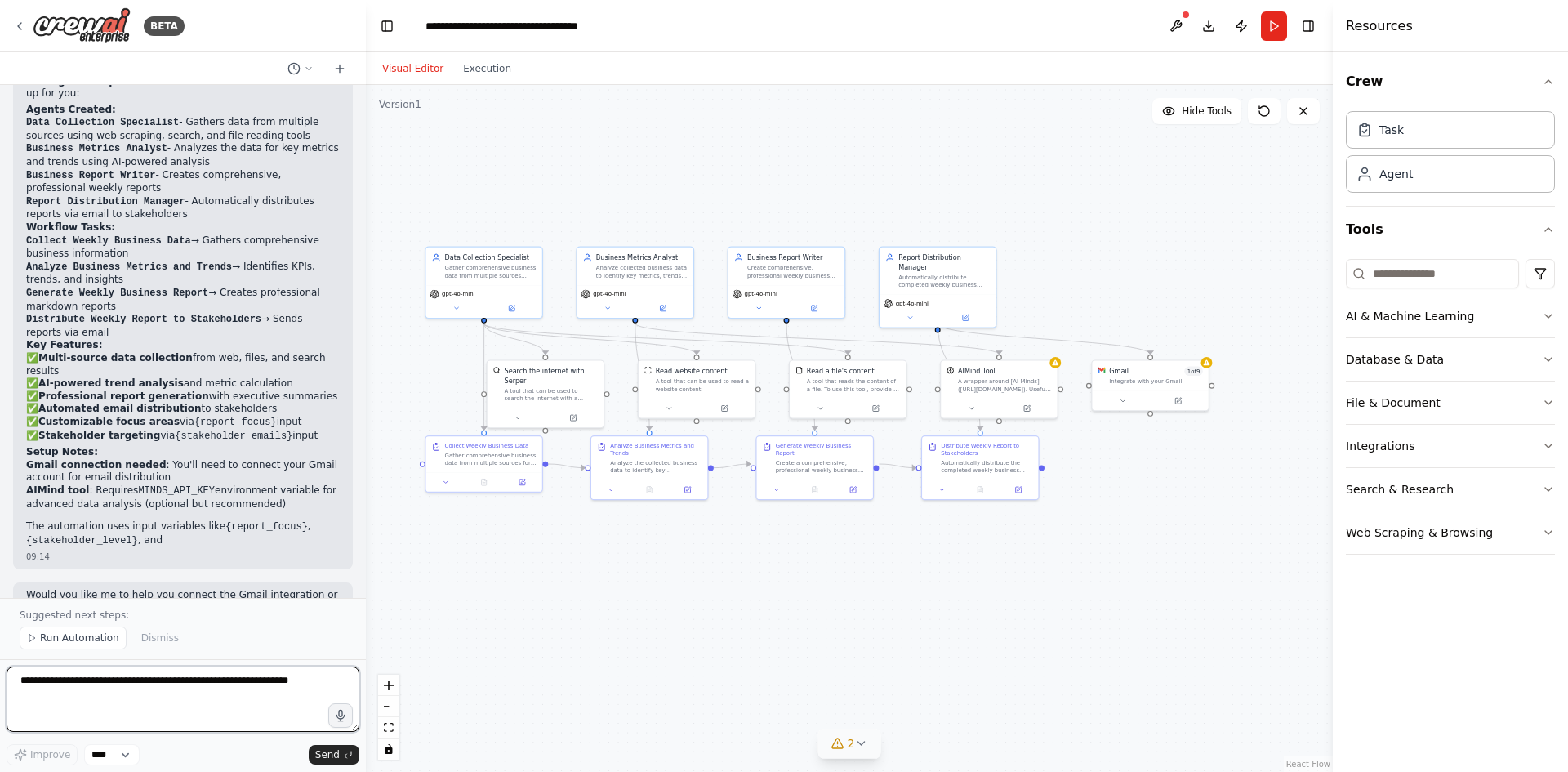
scroll to position [1191, 0]
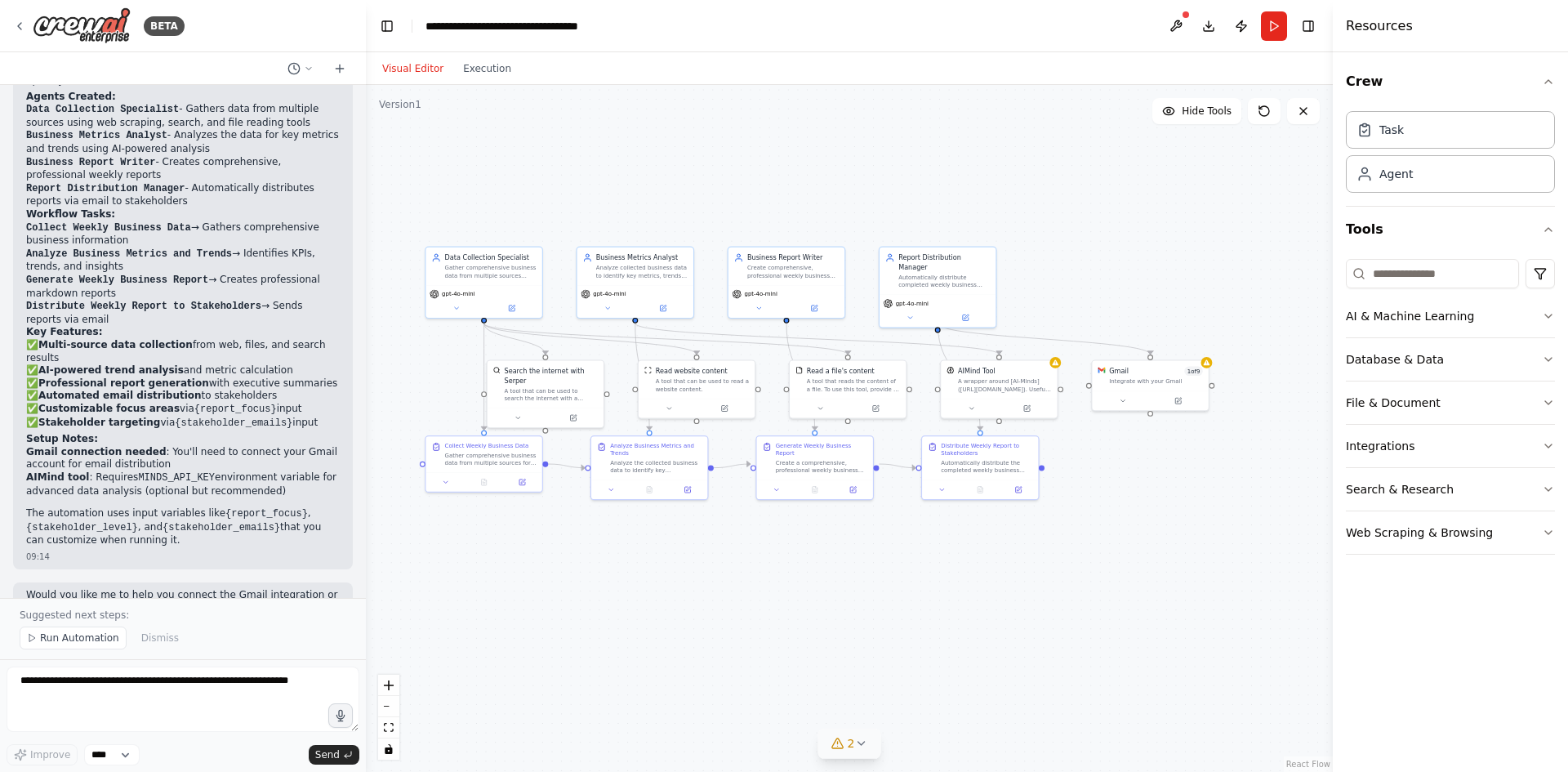
click at [417, 66] on button "Visual Editor" at bounding box center [412, 68] width 81 height 20
click at [407, 75] on button "Visual Editor" at bounding box center [412, 68] width 81 height 20
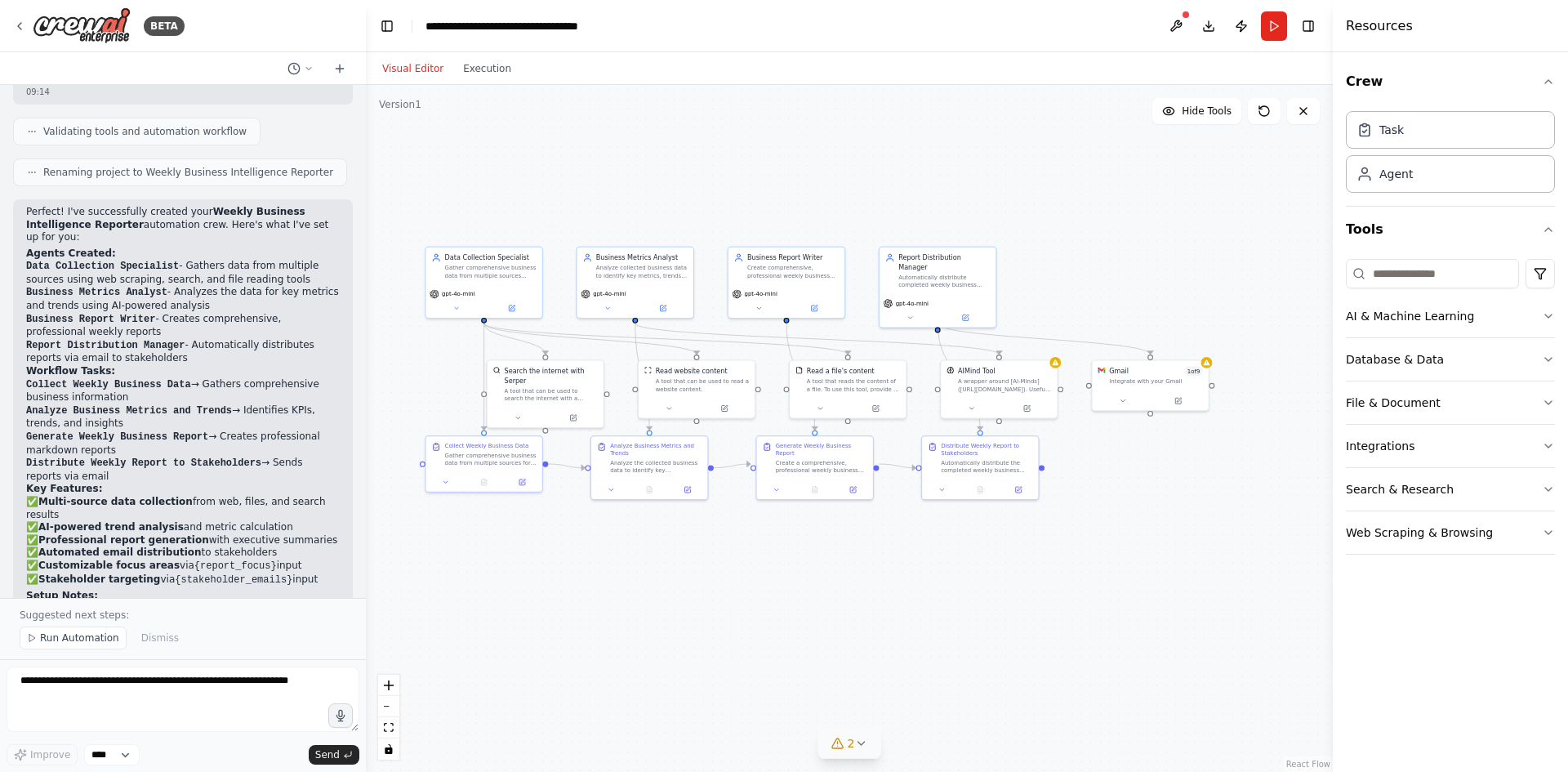
scroll to position [946, 0]
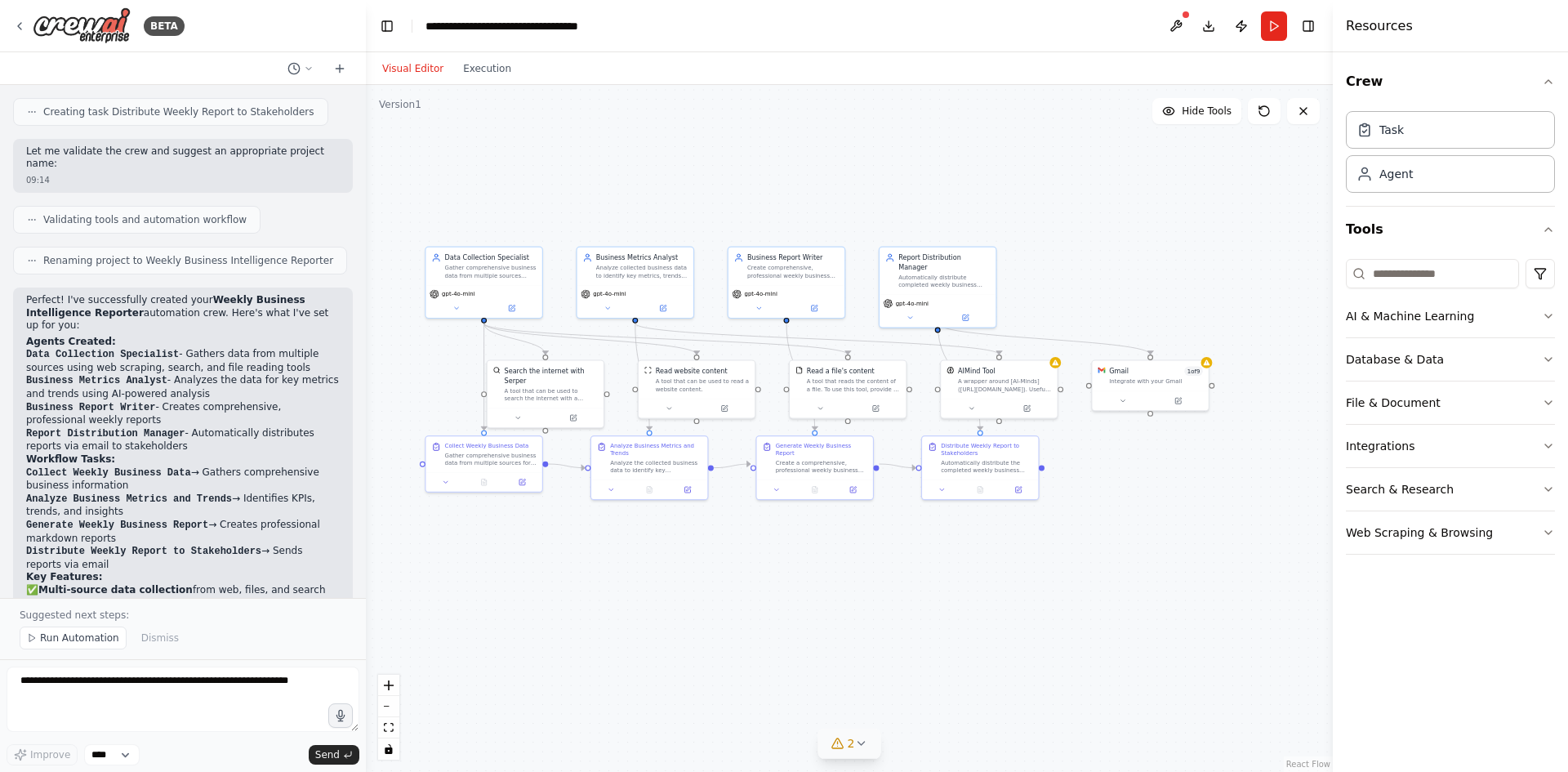
click at [875, 743] on button "2" at bounding box center [850, 744] width 63 height 31
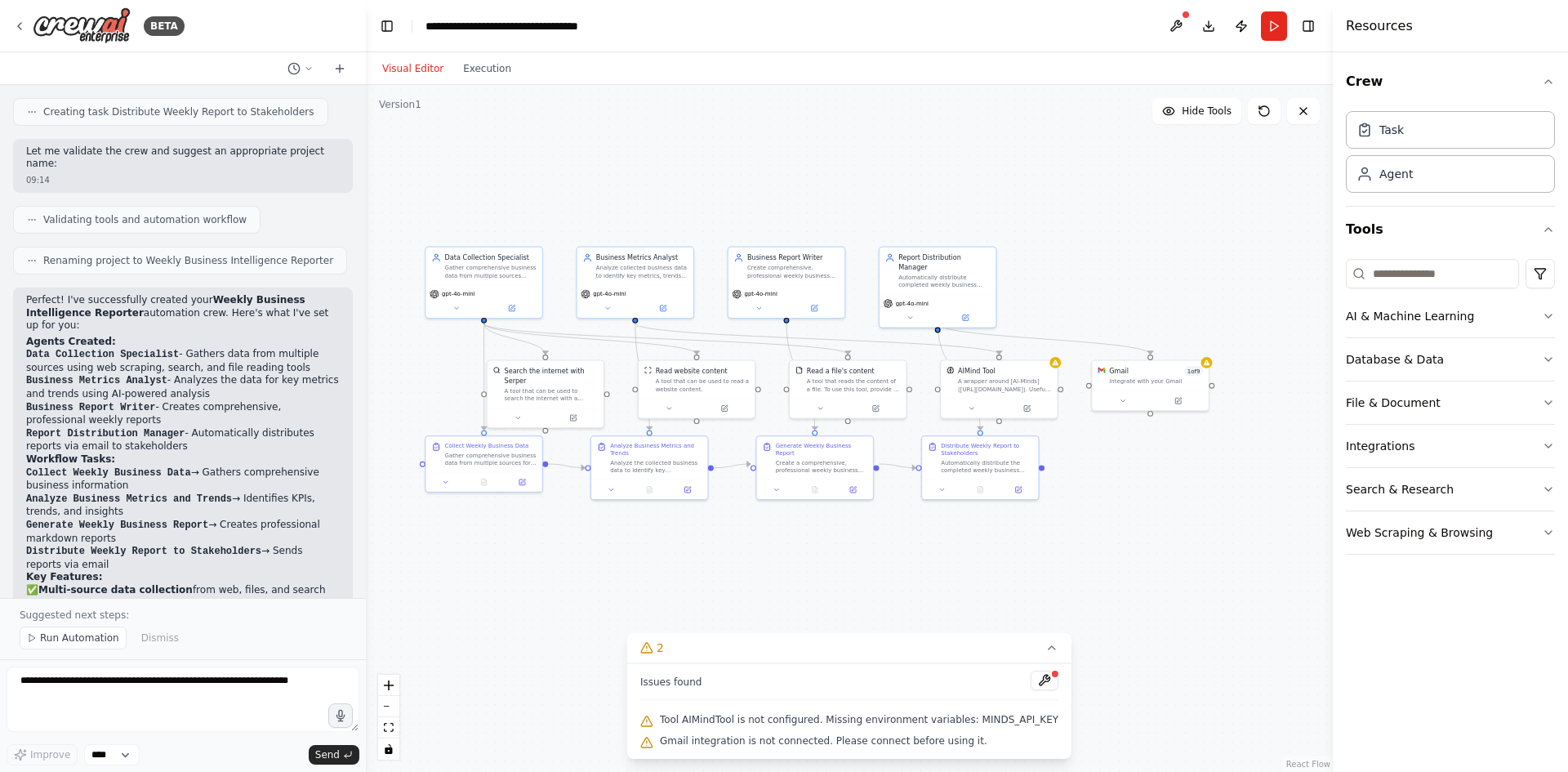
click at [1050, 674] on div at bounding box center [1055, 674] width 10 height 10
click at [1030, 683] on button at bounding box center [1044, 680] width 28 height 20
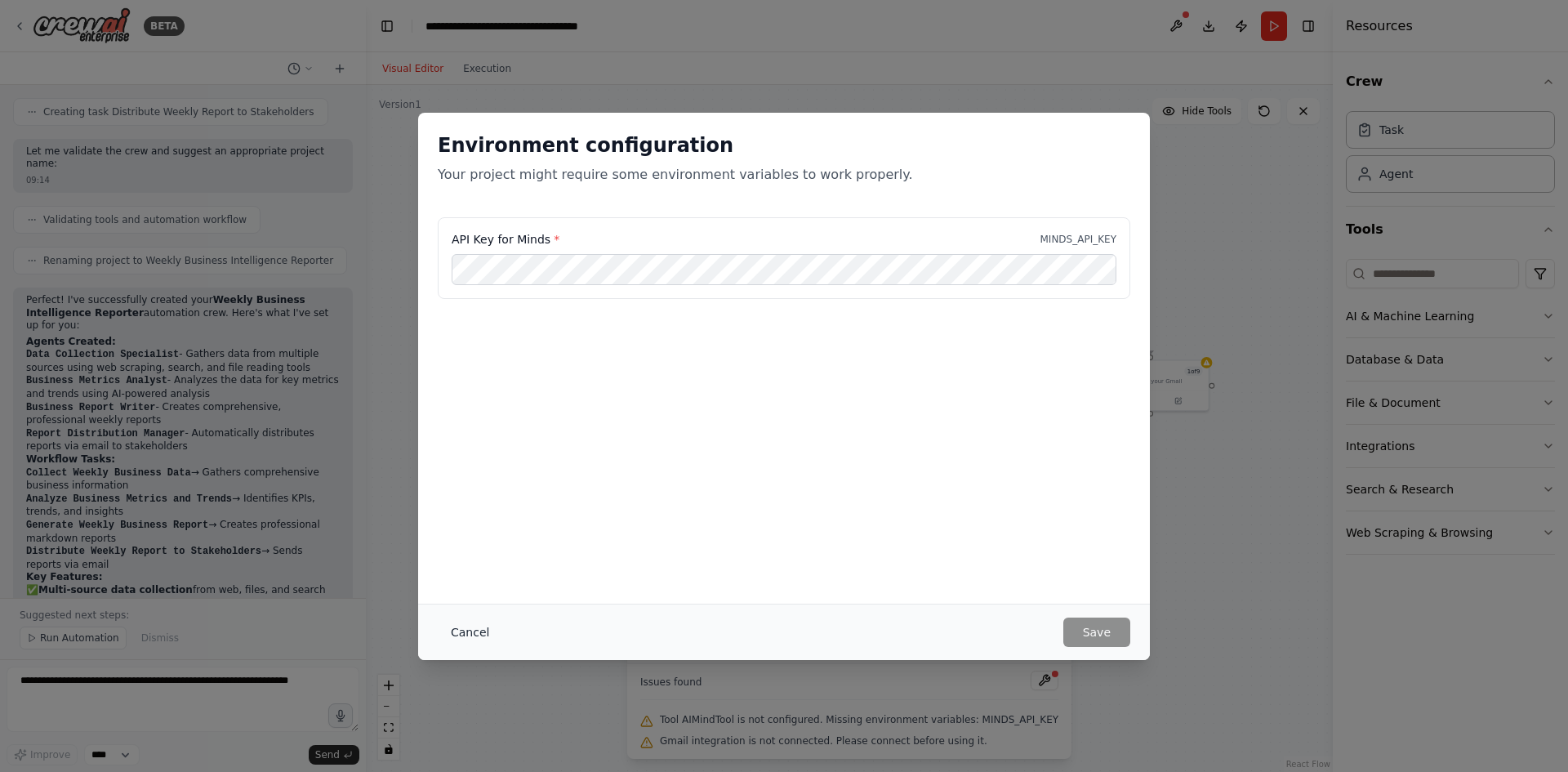
click at [467, 630] on button "Cancel" at bounding box center [470, 632] width 64 height 30
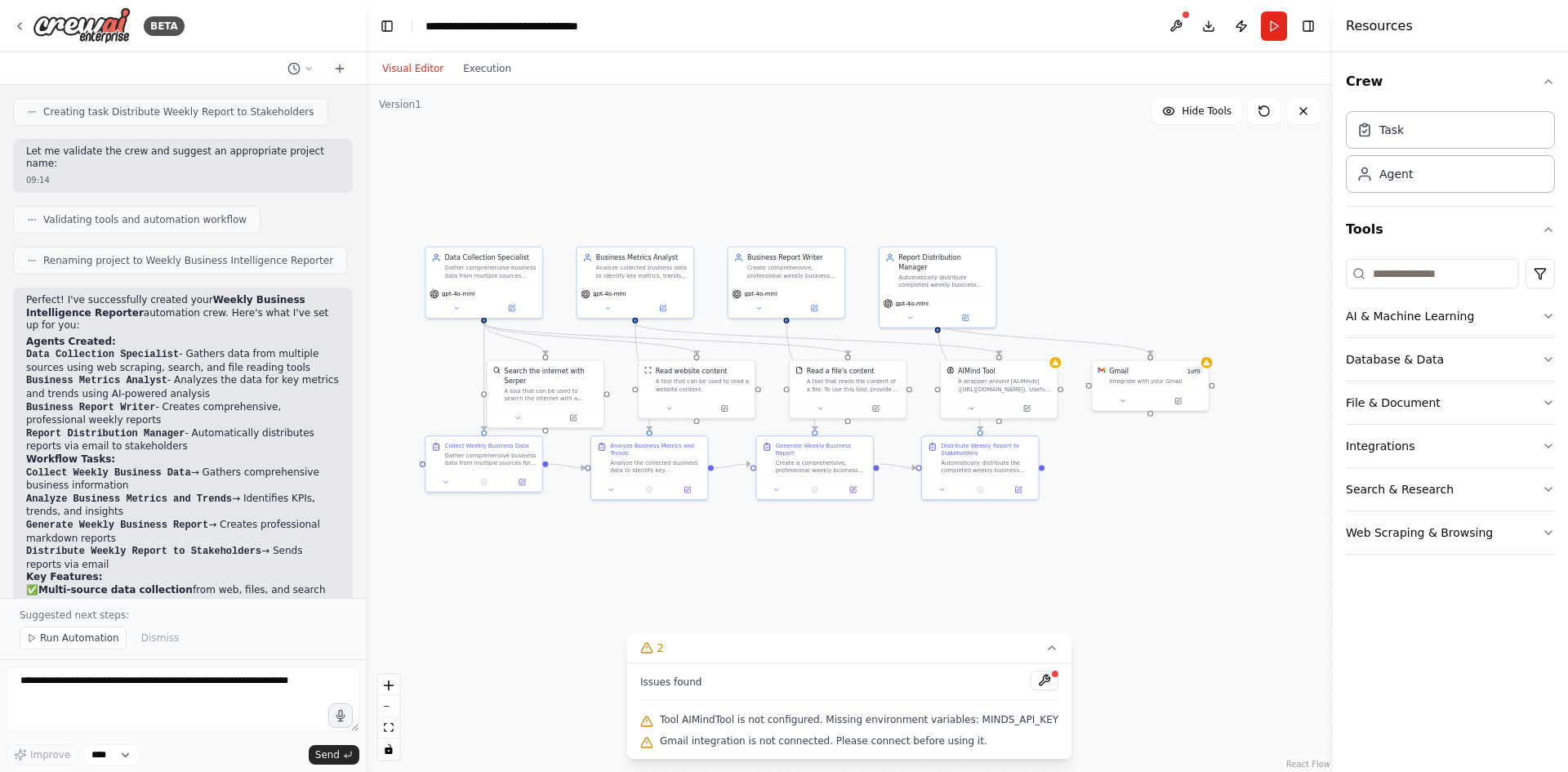
click at [10, 25] on div "BETA" at bounding box center [182, 26] width 365 height 53
click at [406, 76] on button "Visual Editor" at bounding box center [412, 68] width 81 height 20
click at [397, 33] on button "Toggle Left Sidebar" at bounding box center [387, 25] width 23 height 23
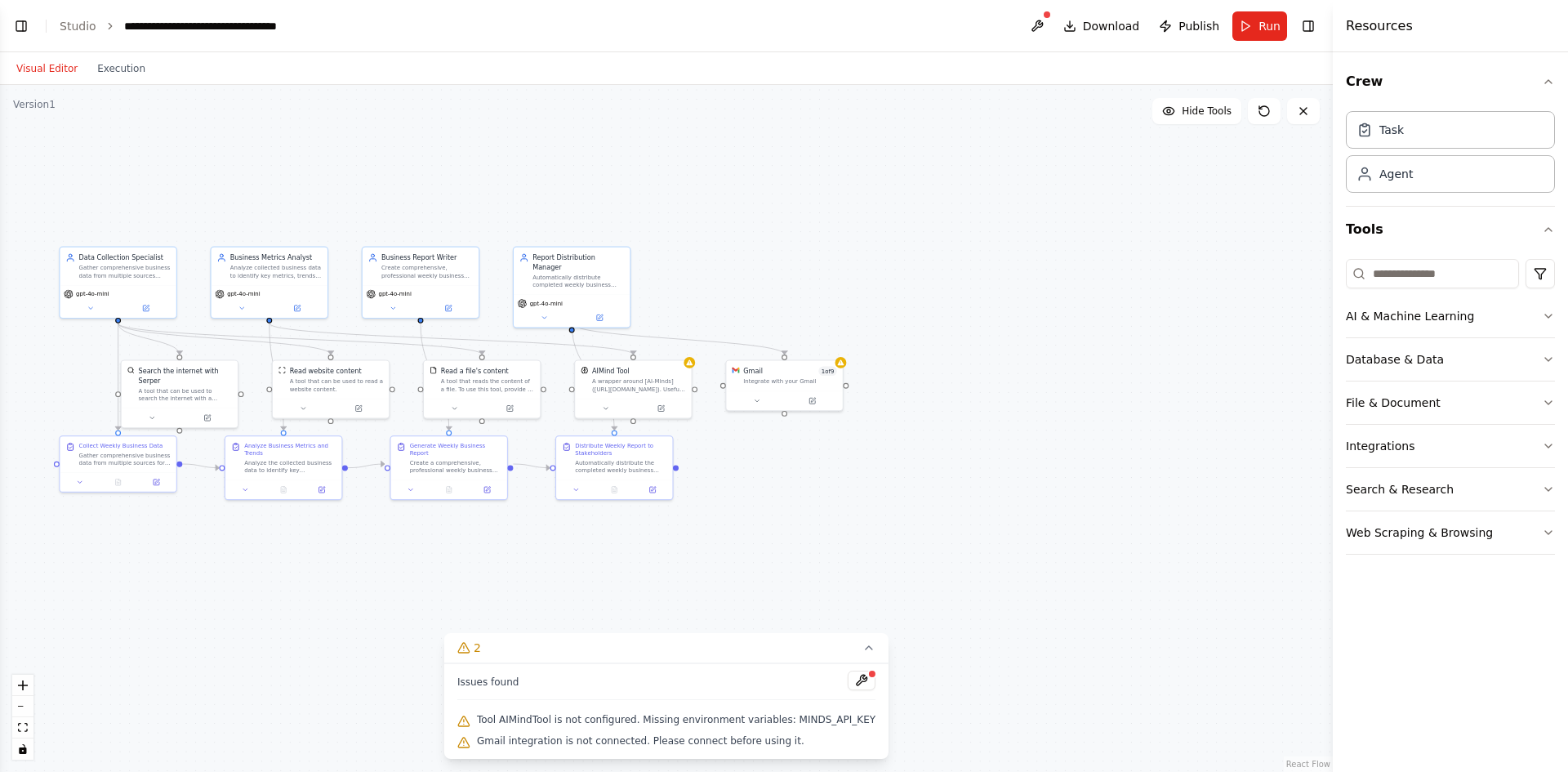
click at [34, 32] on header "**********" at bounding box center [667, 26] width 1333 height 53
click at [29, 27] on button "Toggle Left Sidebar" at bounding box center [21, 25] width 23 height 23
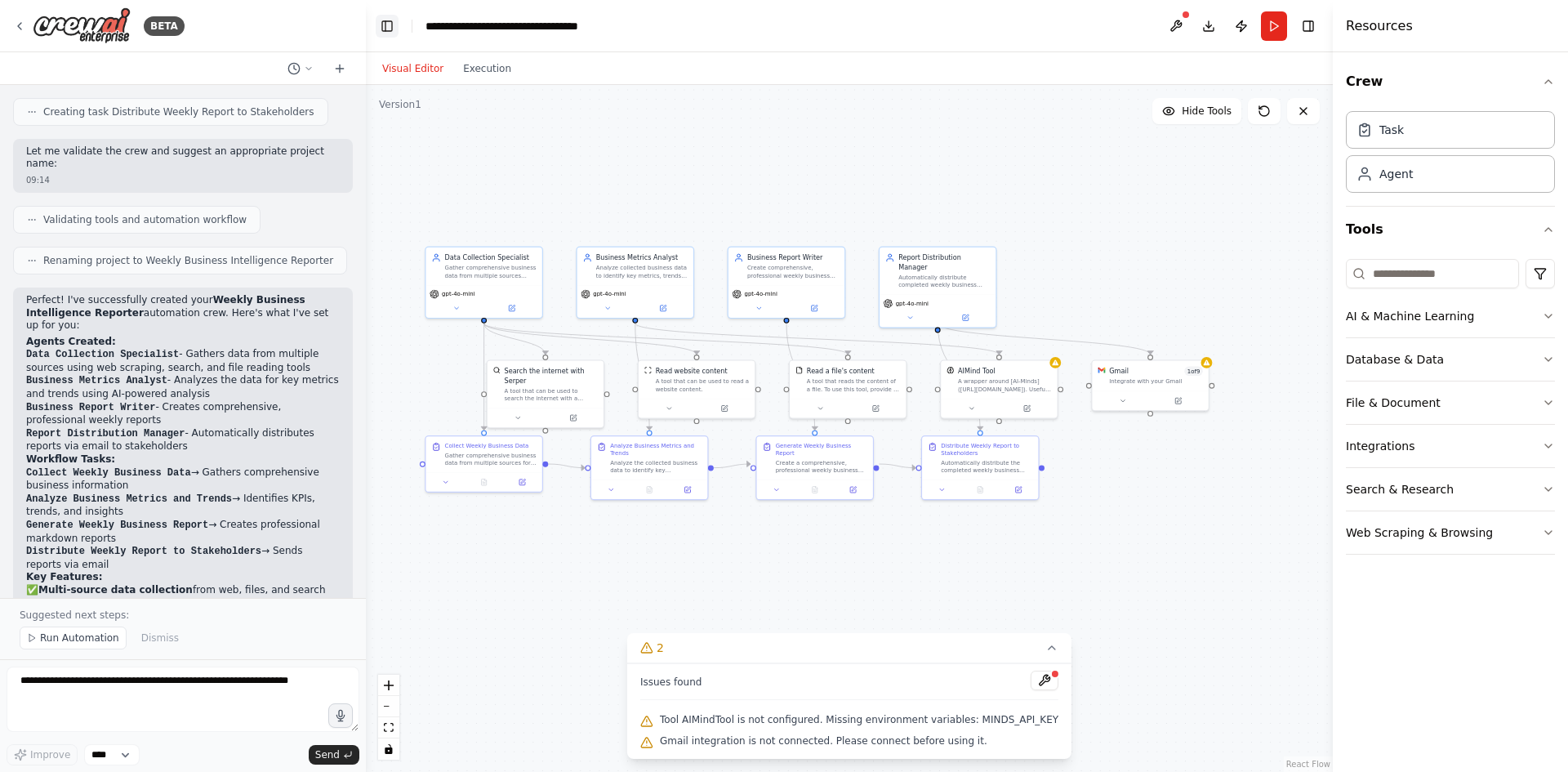
click at [387, 25] on button "Toggle Left Sidebar" at bounding box center [387, 25] width 23 height 23
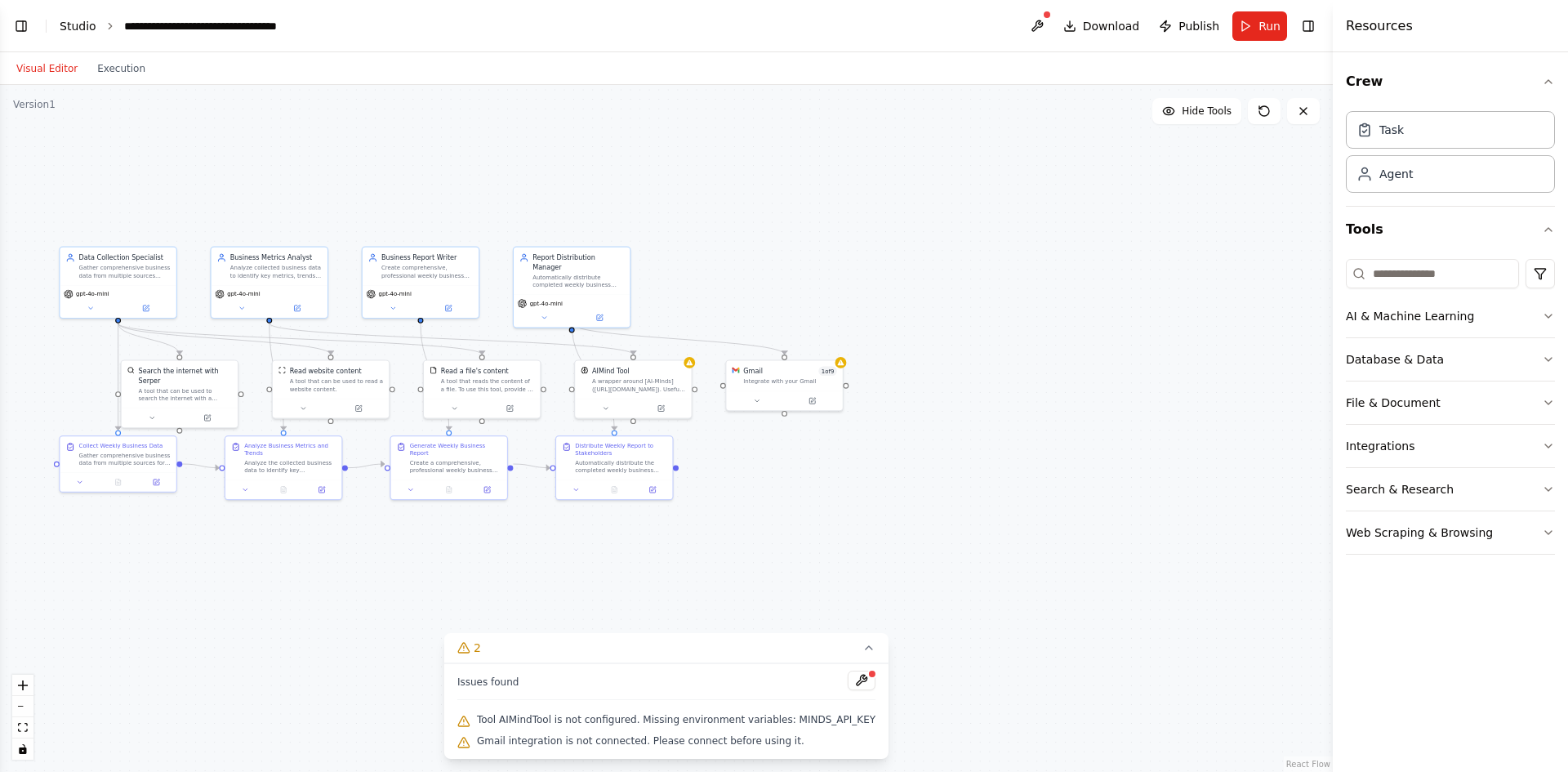
click at [75, 25] on link "Studio" at bounding box center [77, 25] width 36 height 13
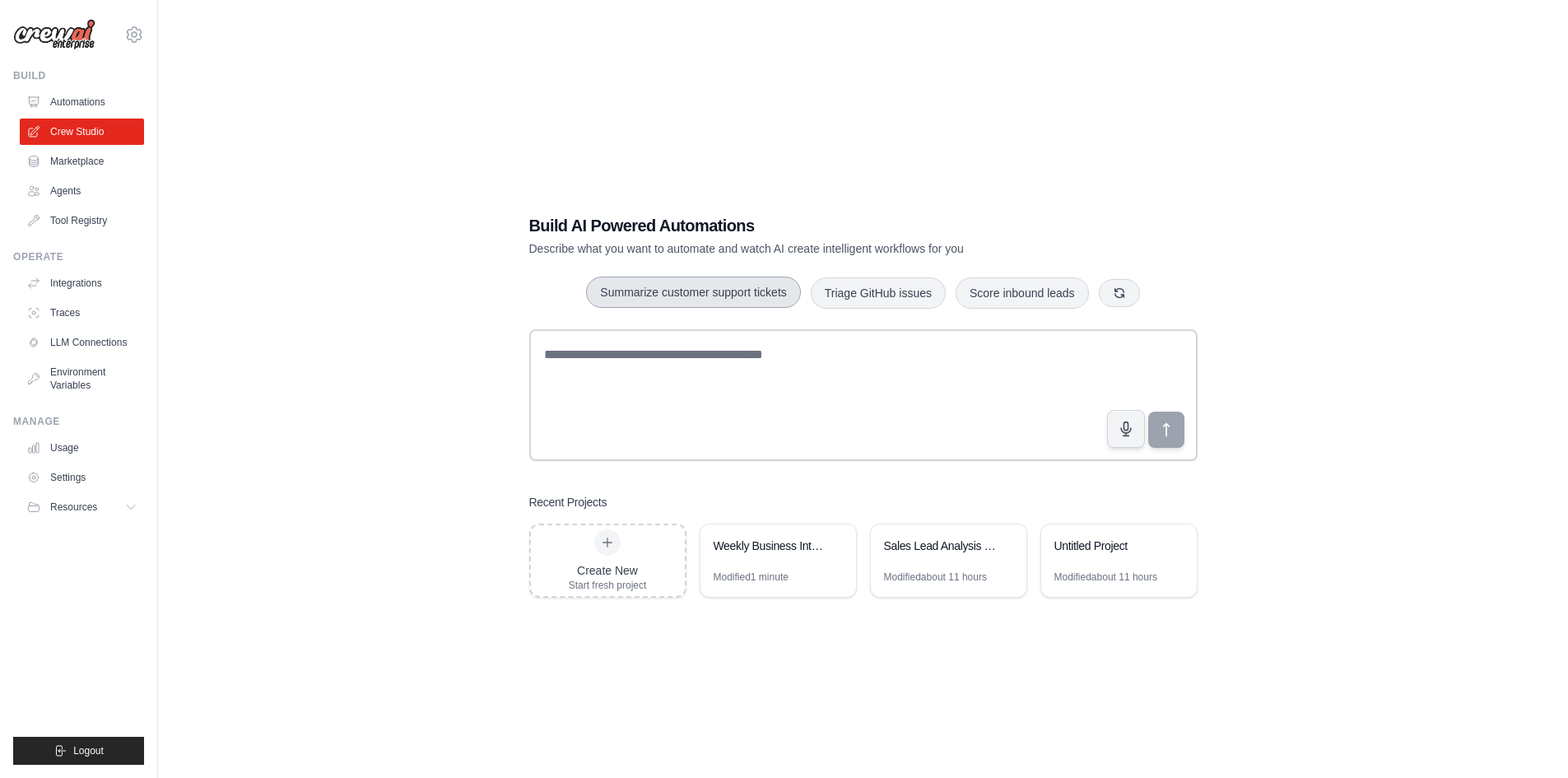
click at [729, 295] on button "Summarize customer support tickets" at bounding box center [693, 292] width 214 height 32
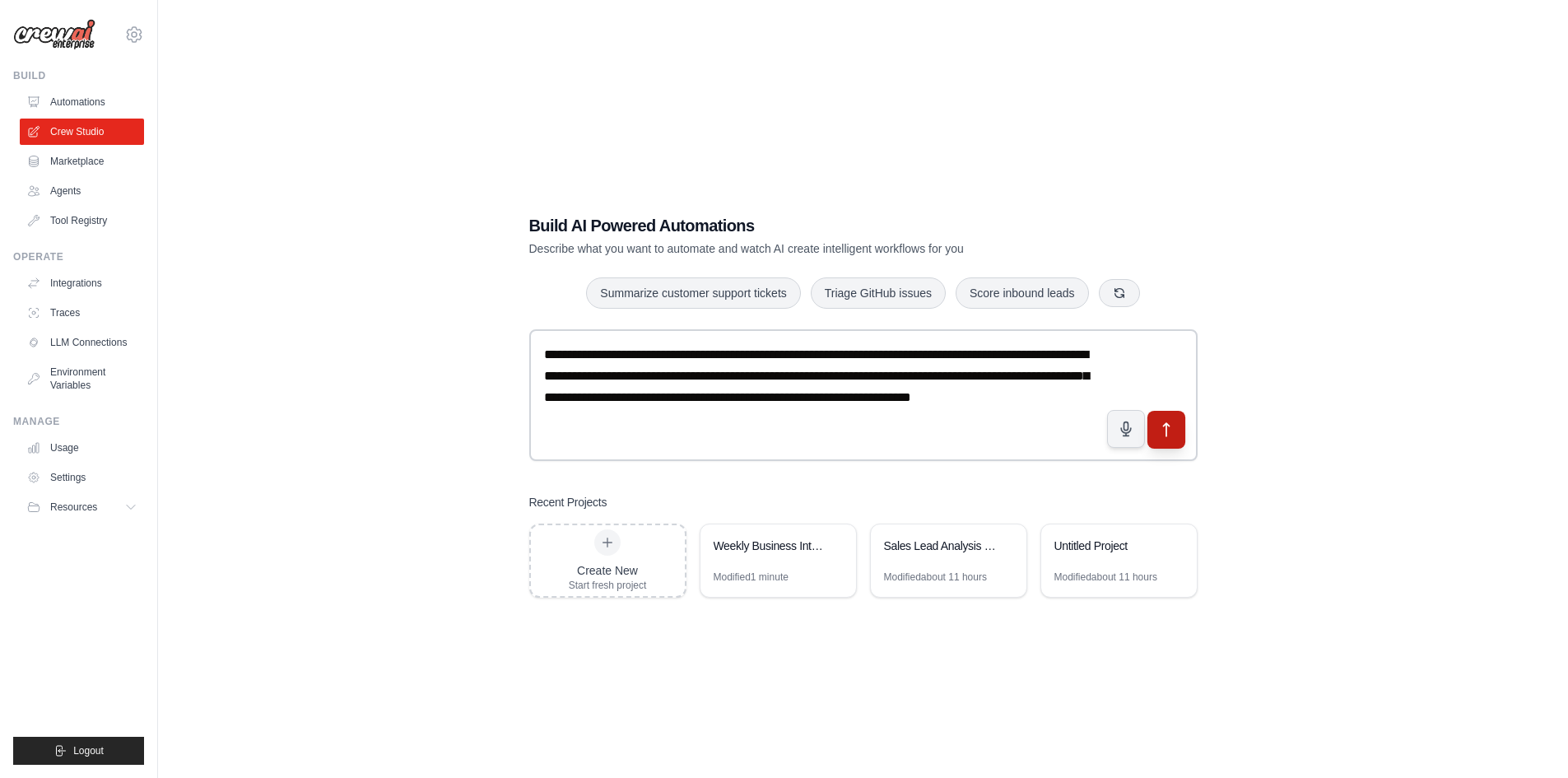
click at [1162, 428] on icon "submit" at bounding box center [1166, 429] width 17 height 17
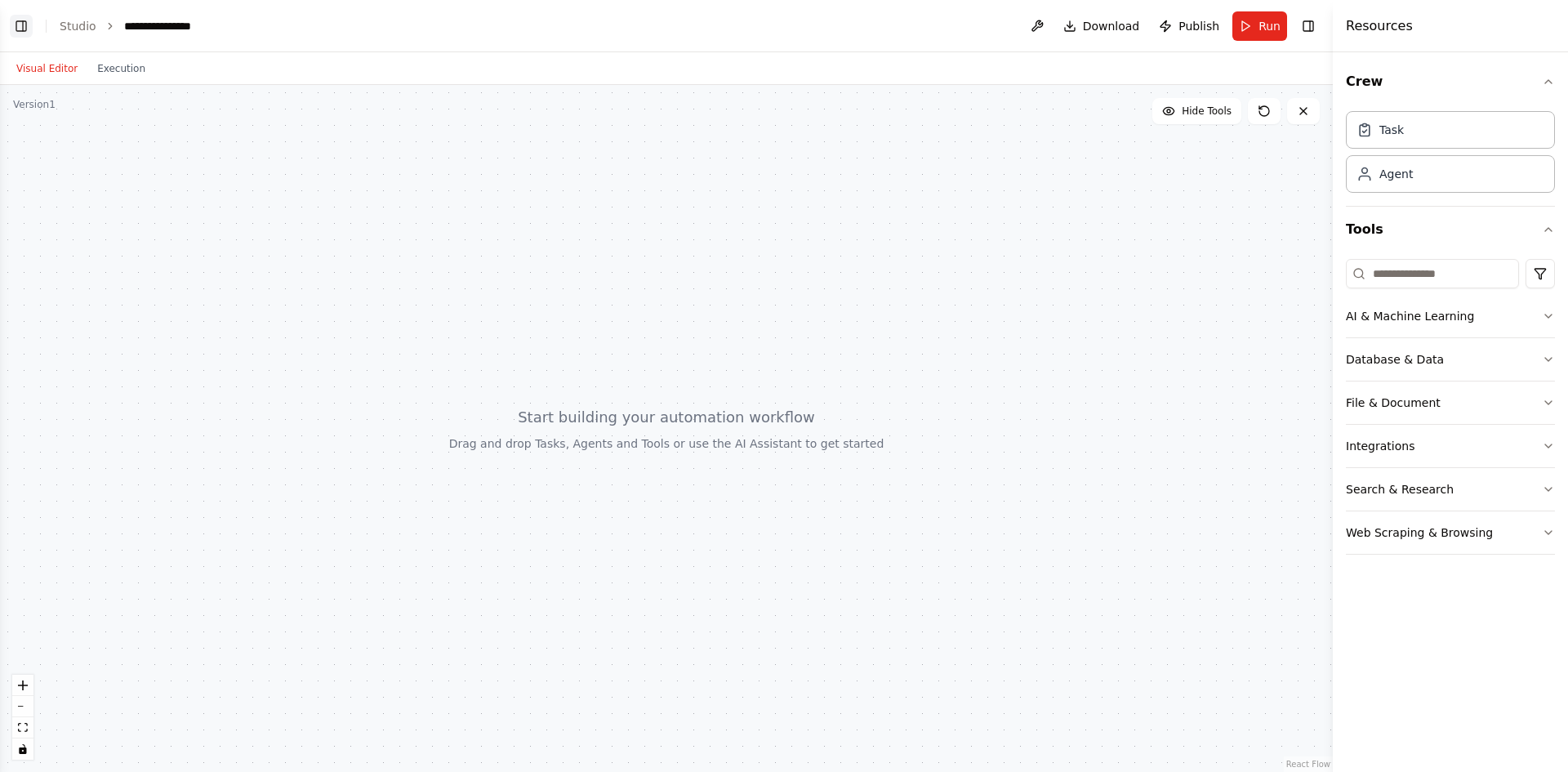
click at [24, 25] on button "Toggle Left Sidebar" at bounding box center [21, 25] width 23 height 23
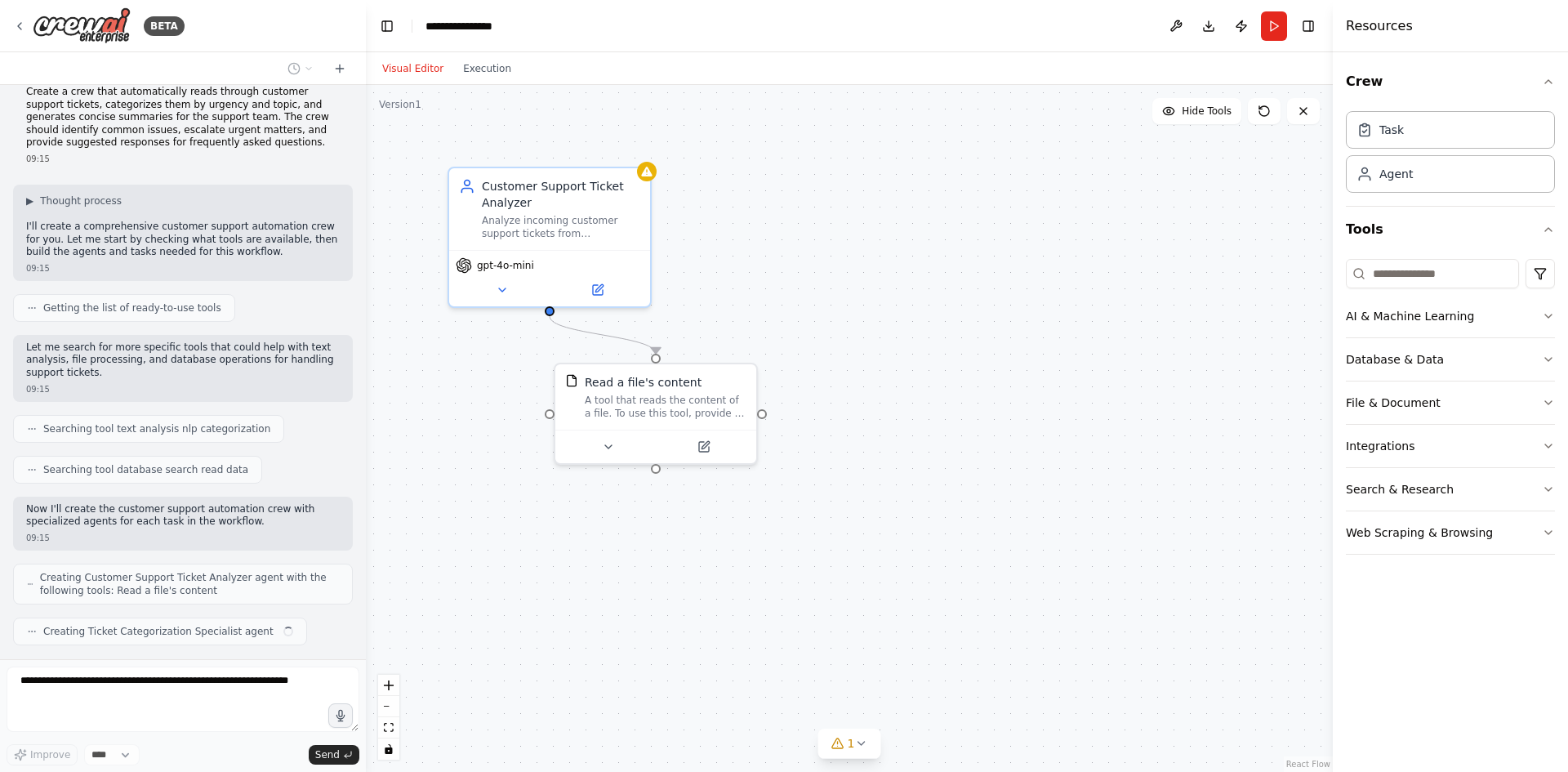
scroll to position [59, 0]
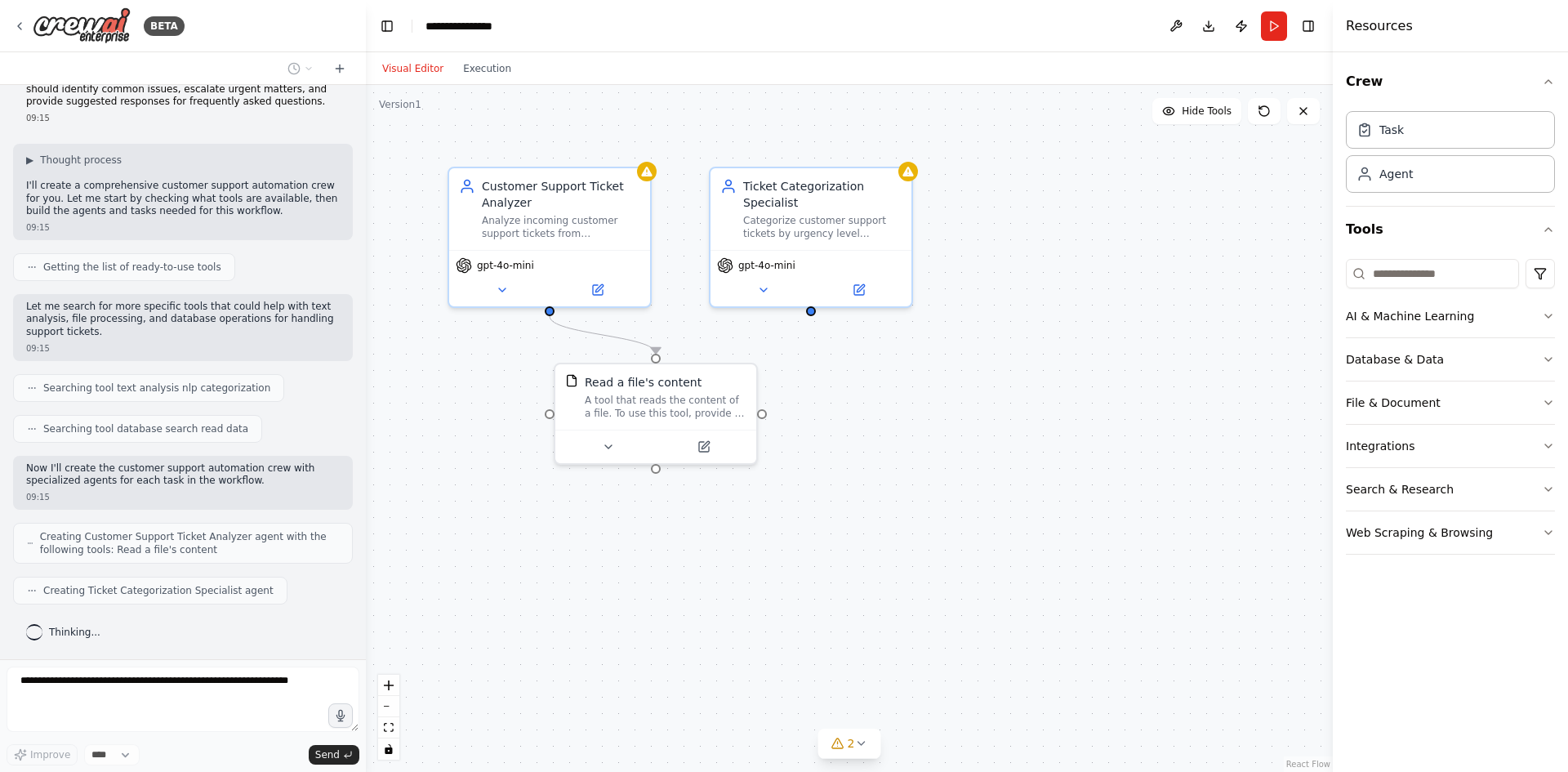
click at [897, 382] on div ".deletable-edge-delete-btn { width: 20px; height: 20px; border: 0px solid #ffff…" at bounding box center [849, 428] width 967 height 687
drag, startPoint x: 864, startPoint y: 387, endPoint x: 850, endPoint y: 389, distance: 14.1
click at [863, 388] on div ".deletable-edge-delete-btn { width: 20px; height: 20px; border: 0px solid #ffff…" at bounding box center [849, 428] width 967 height 687
click at [929, 565] on div ".deletable-edge-delete-btn { width: 20px; height: 20px; border: 0px solid #ffff…" at bounding box center [849, 428] width 967 height 687
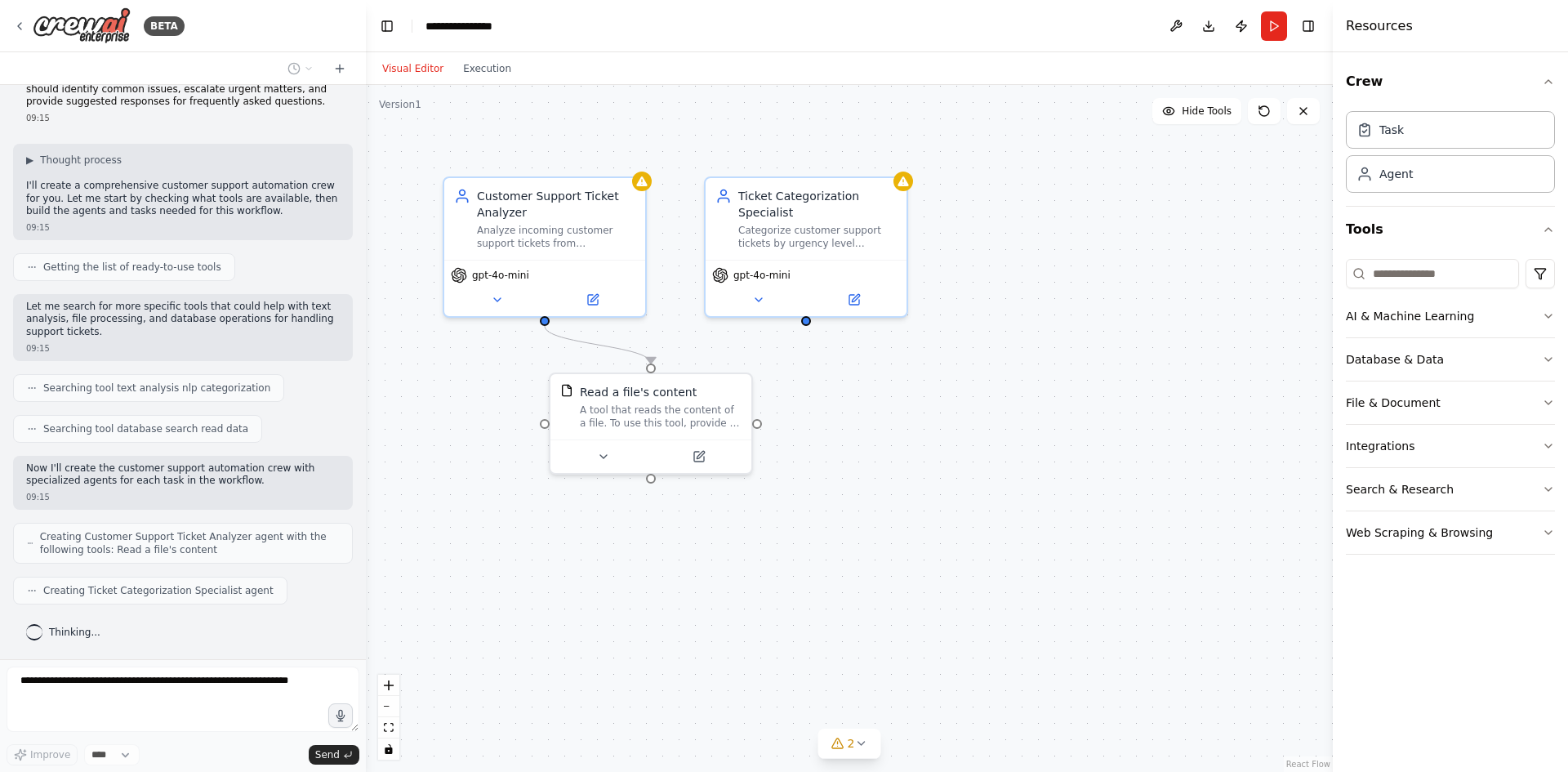
scroll to position [100, 0]
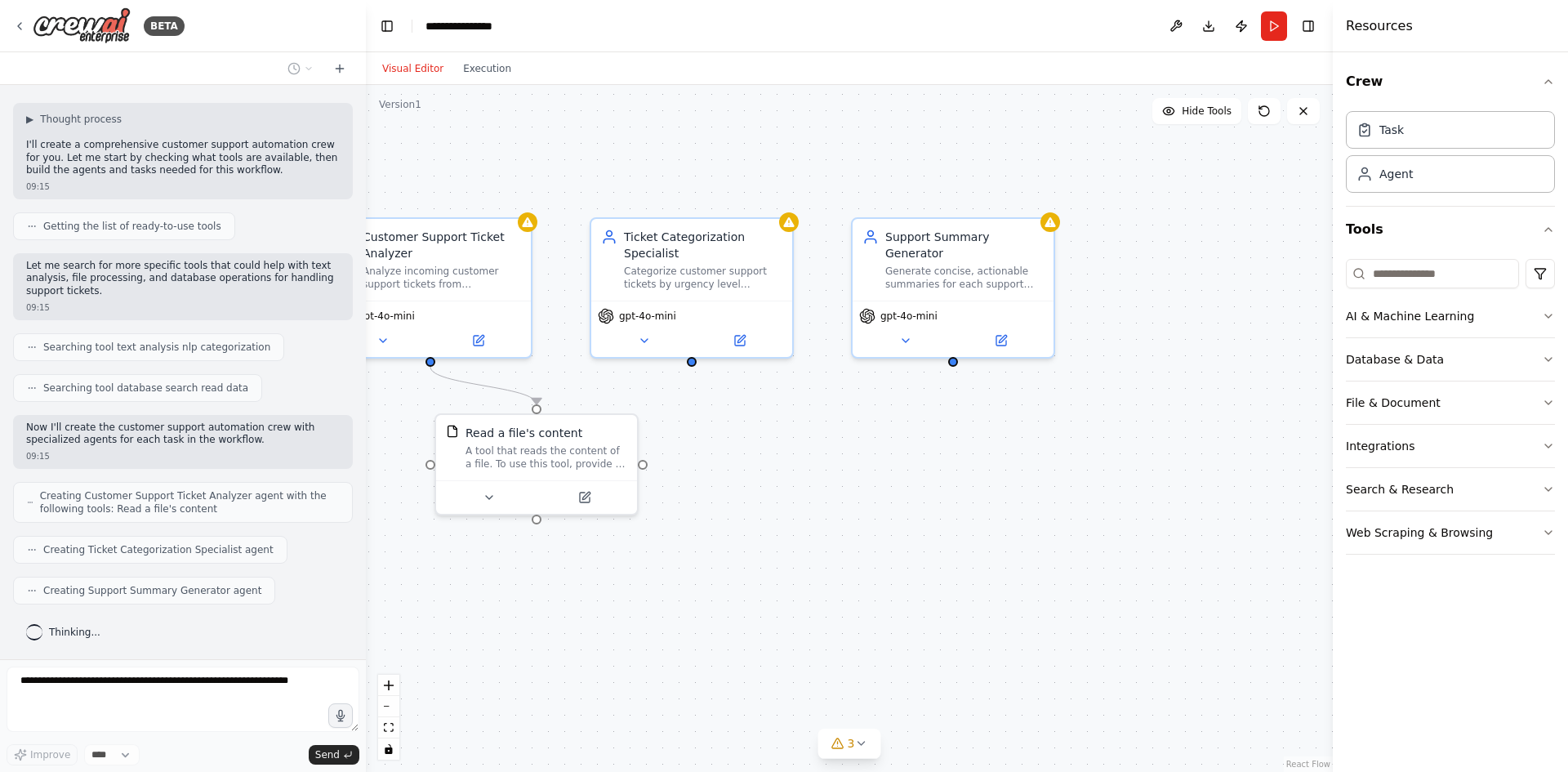
drag, startPoint x: 769, startPoint y: 529, endPoint x: 748, endPoint y: 467, distance: 65.5
click at [652, 572] on div ".deletable-edge-delete-btn { width: 20px; height: 20px; border: 0px solid #ffff…" at bounding box center [849, 428] width 967 height 687
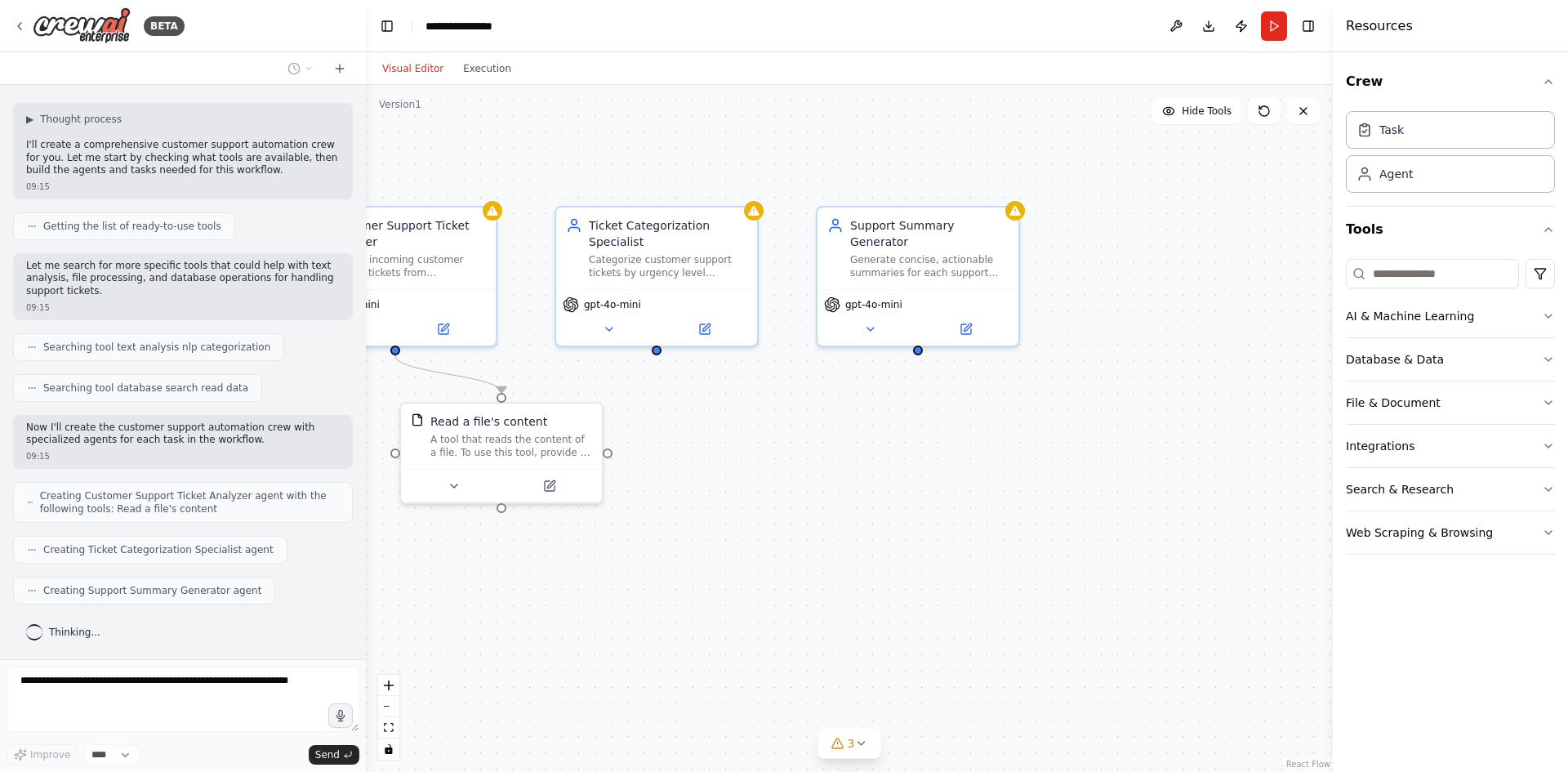
drag, startPoint x: 904, startPoint y: 426, endPoint x: 845, endPoint y: 417, distance: 59.7
click at [845, 417] on div ".deletable-edge-delete-btn { width: 20px; height: 20px; border: 0px solid #ffff…" at bounding box center [849, 428] width 967 height 687
click at [844, 405] on div ".deletable-edge-delete-btn { width: 20px; height: 20px; border: 0px solid #ffff…" at bounding box center [849, 428] width 967 height 687
click at [841, 407] on div ".deletable-edge-delete-btn { width: 20px; height: 20px; border: 0px solid #ffff…" at bounding box center [849, 428] width 967 height 687
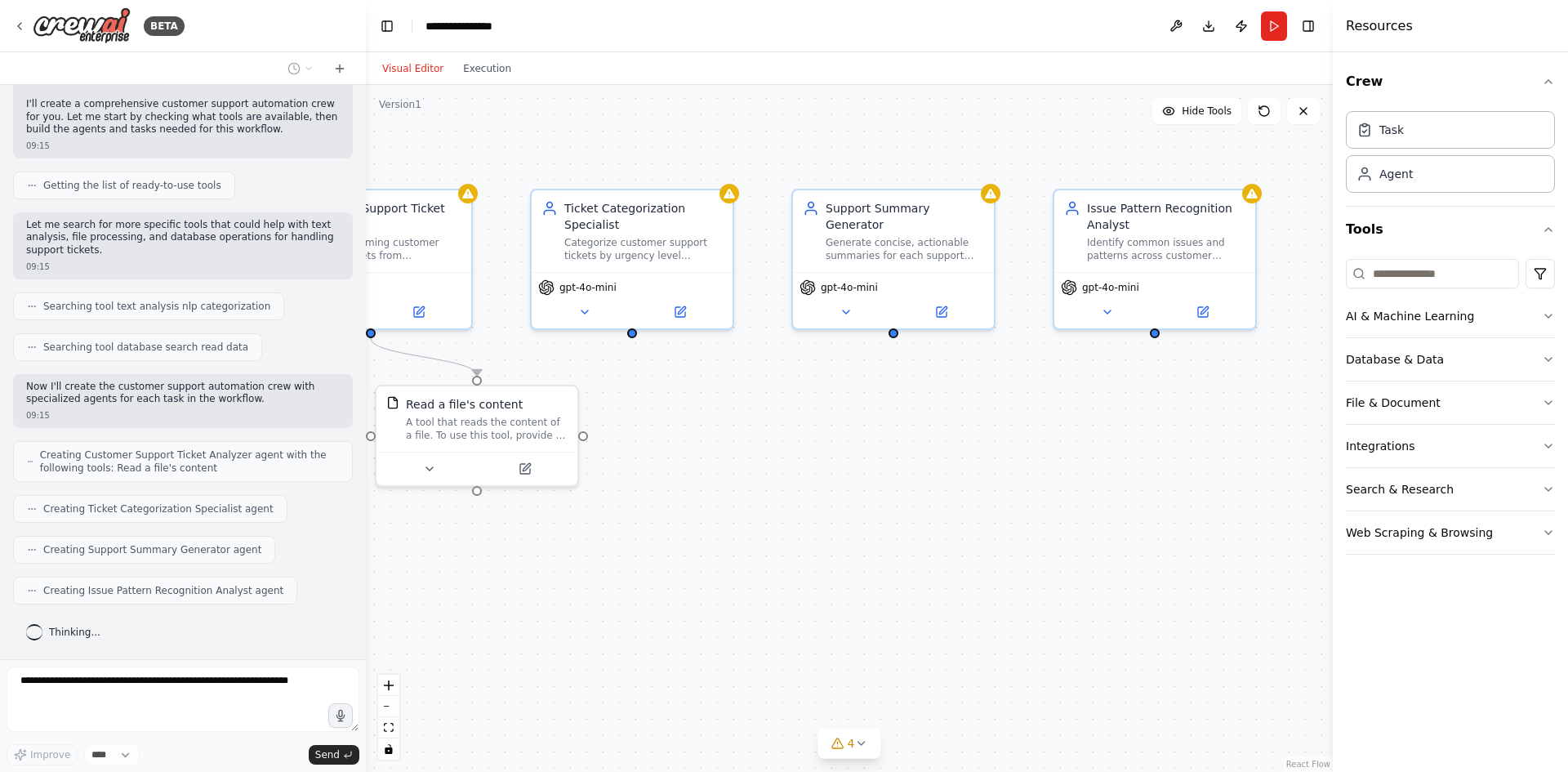
drag, startPoint x: 990, startPoint y: 428, endPoint x: 974, endPoint y: 413, distance: 21.9
click at [974, 413] on div ".deletable-edge-delete-btn { width: 20px; height: 20px; border: 0px solid #ffff…" at bounding box center [849, 428] width 967 height 687
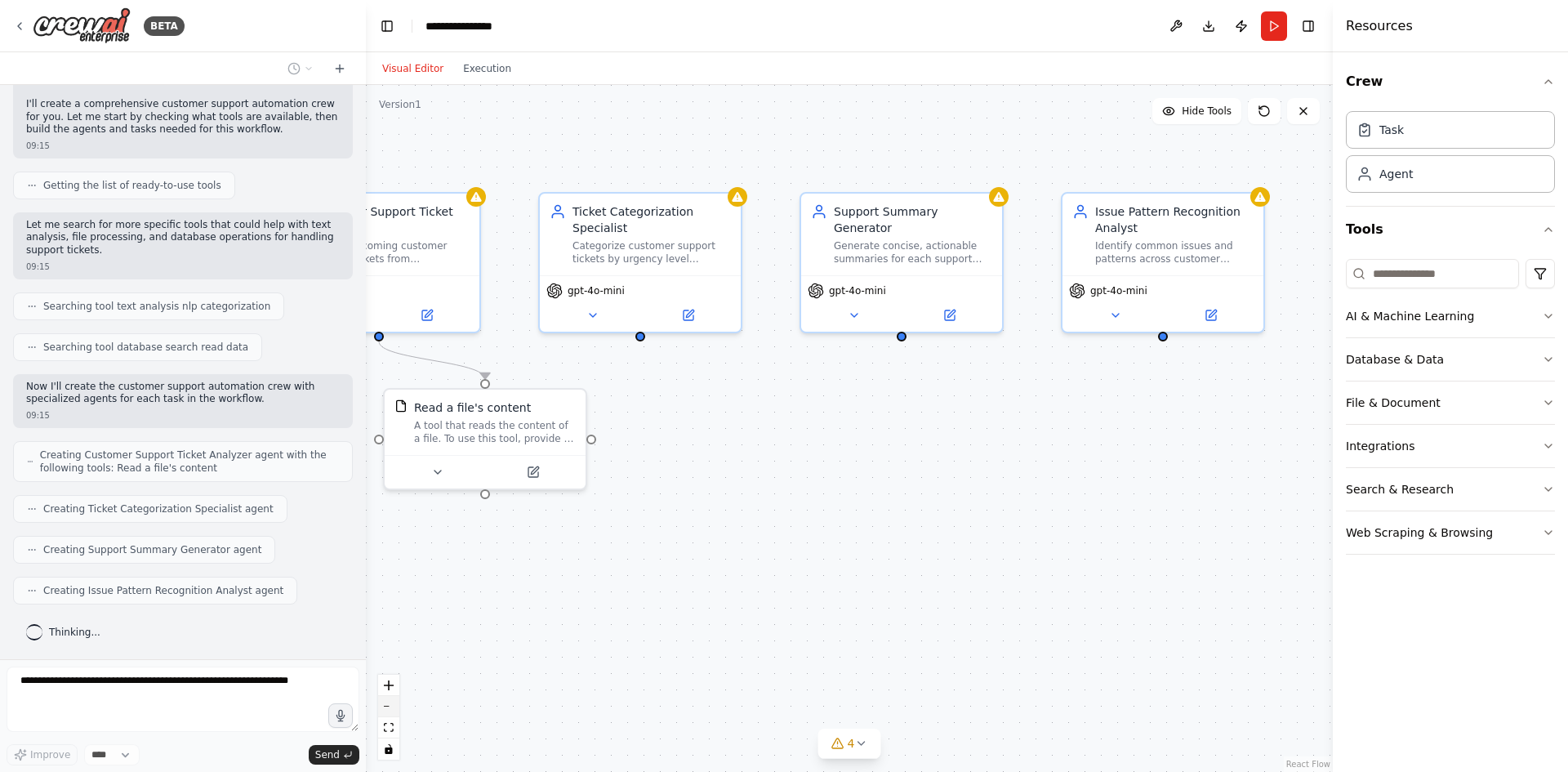
click at [396, 705] on button "zoom out" at bounding box center [388, 706] width 21 height 21
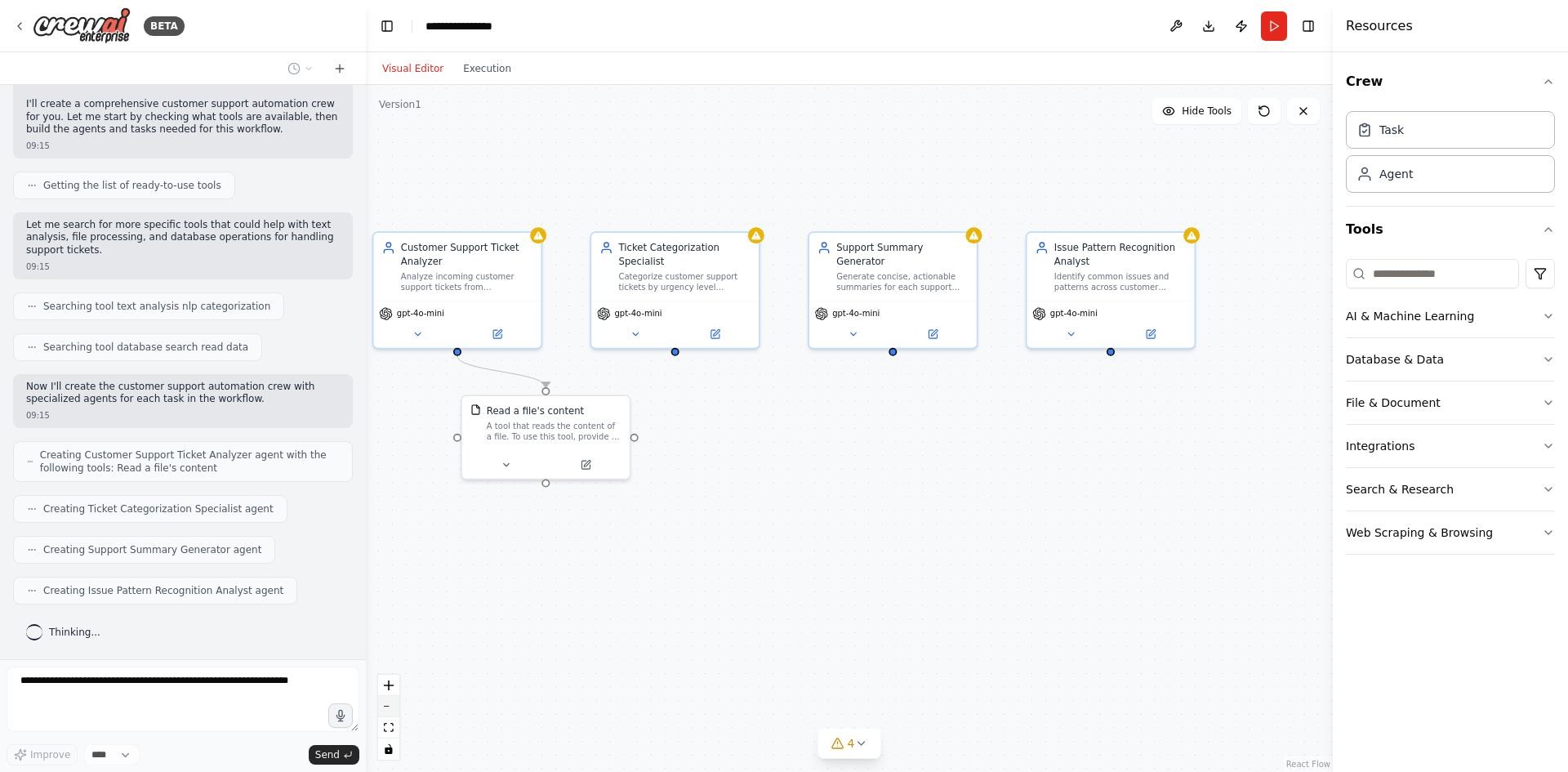
scroll to position [182, 0]
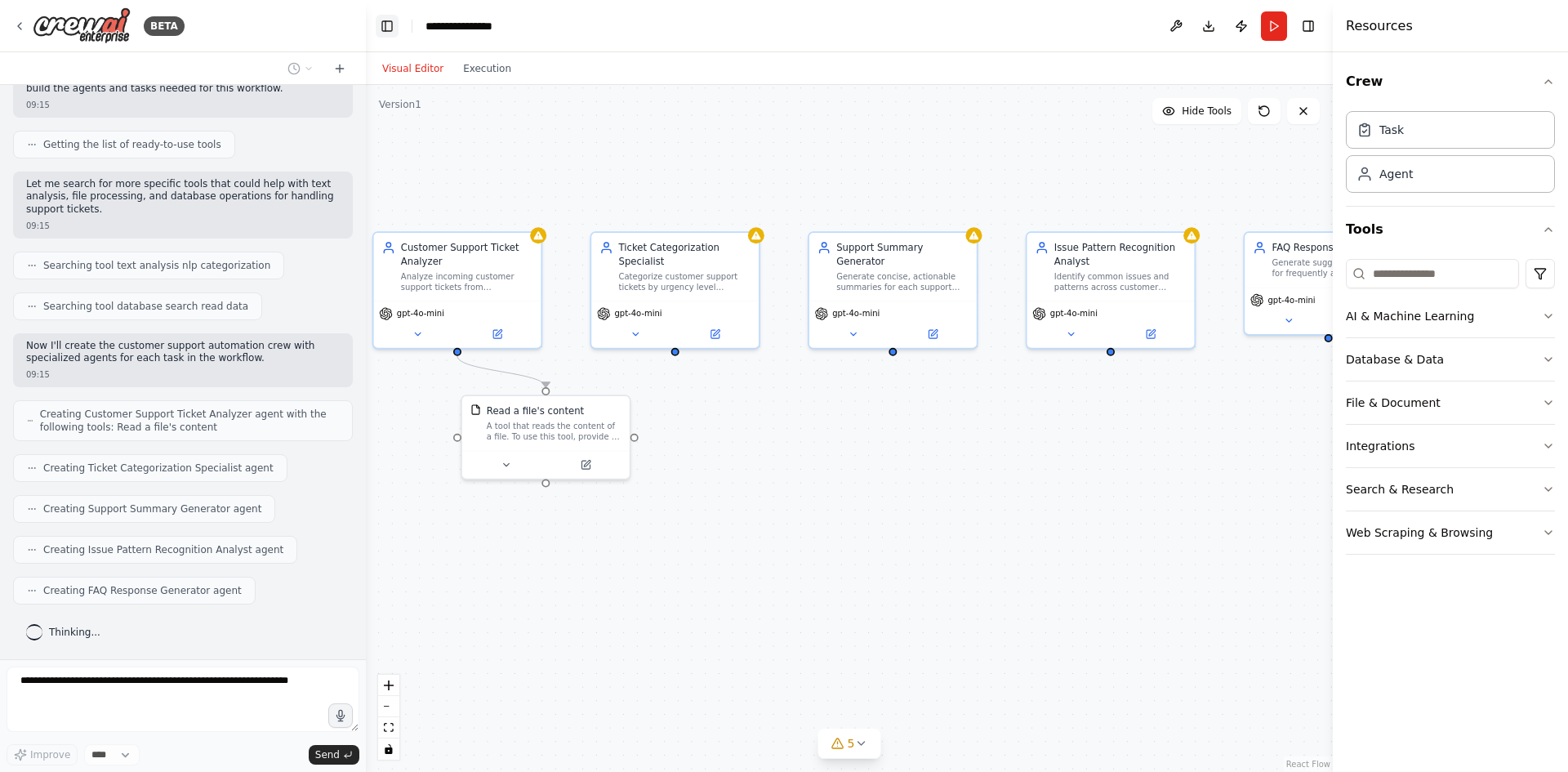
click at [392, 26] on button "Toggle Left Sidebar" at bounding box center [387, 25] width 23 height 23
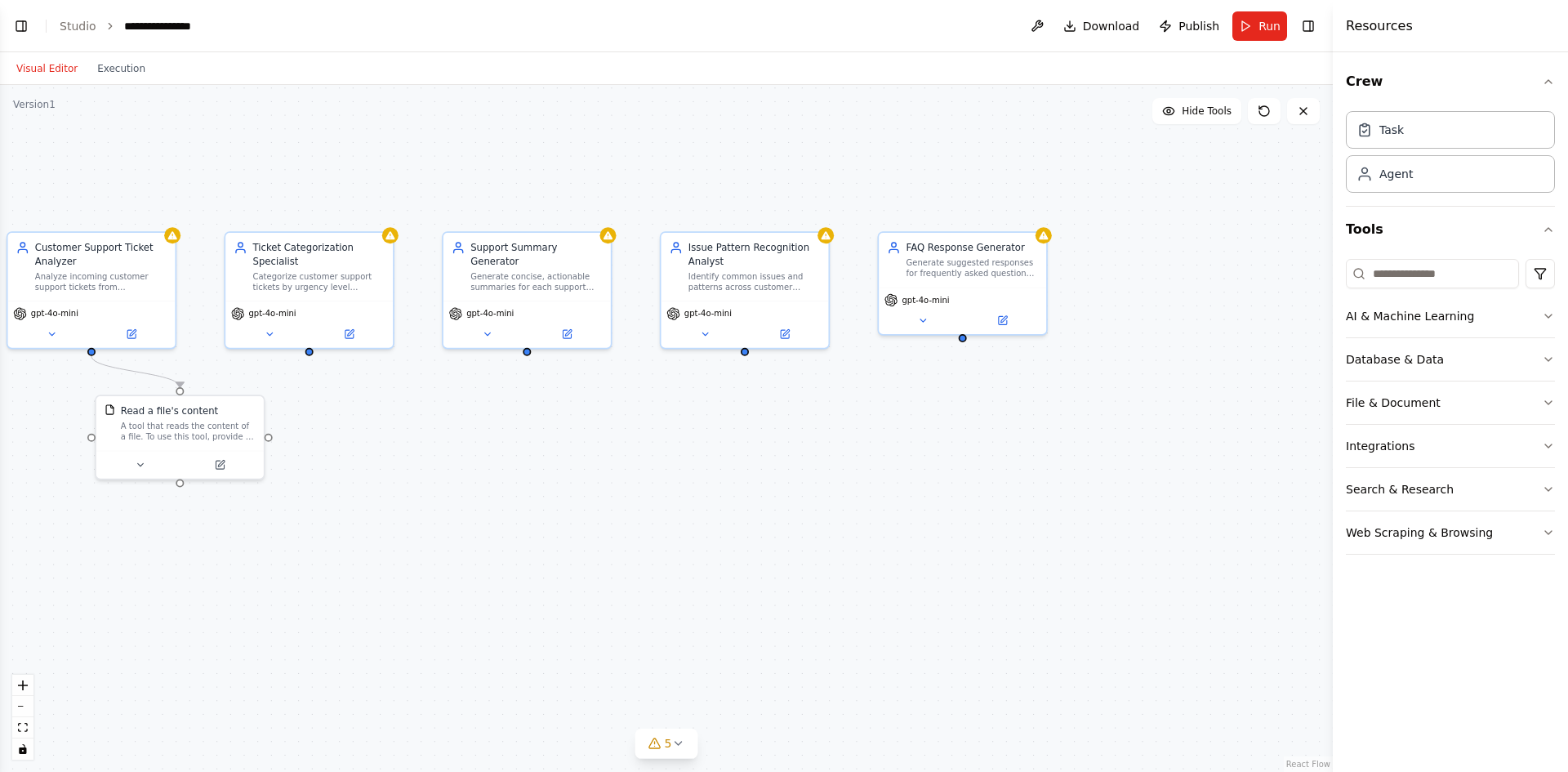
scroll to position [290, 0]
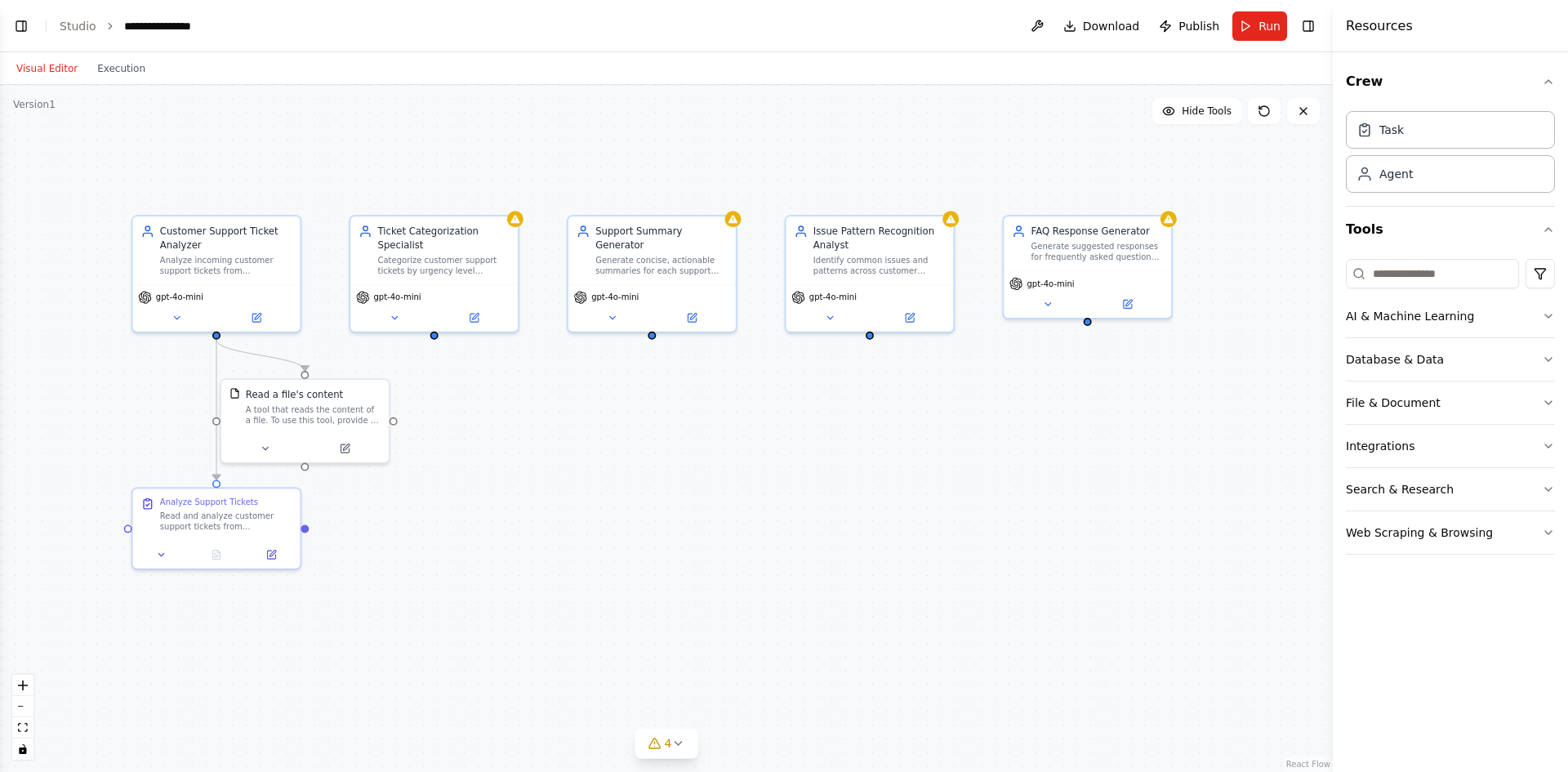
drag, startPoint x: 408, startPoint y: 144, endPoint x: 533, endPoint y: 128, distance: 126.0
click at [533, 128] on div ".deletable-edge-delete-btn { width: 20px; height: 20px; border: 0px solid #ffff…" at bounding box center [667, 428] width 1333 height 687
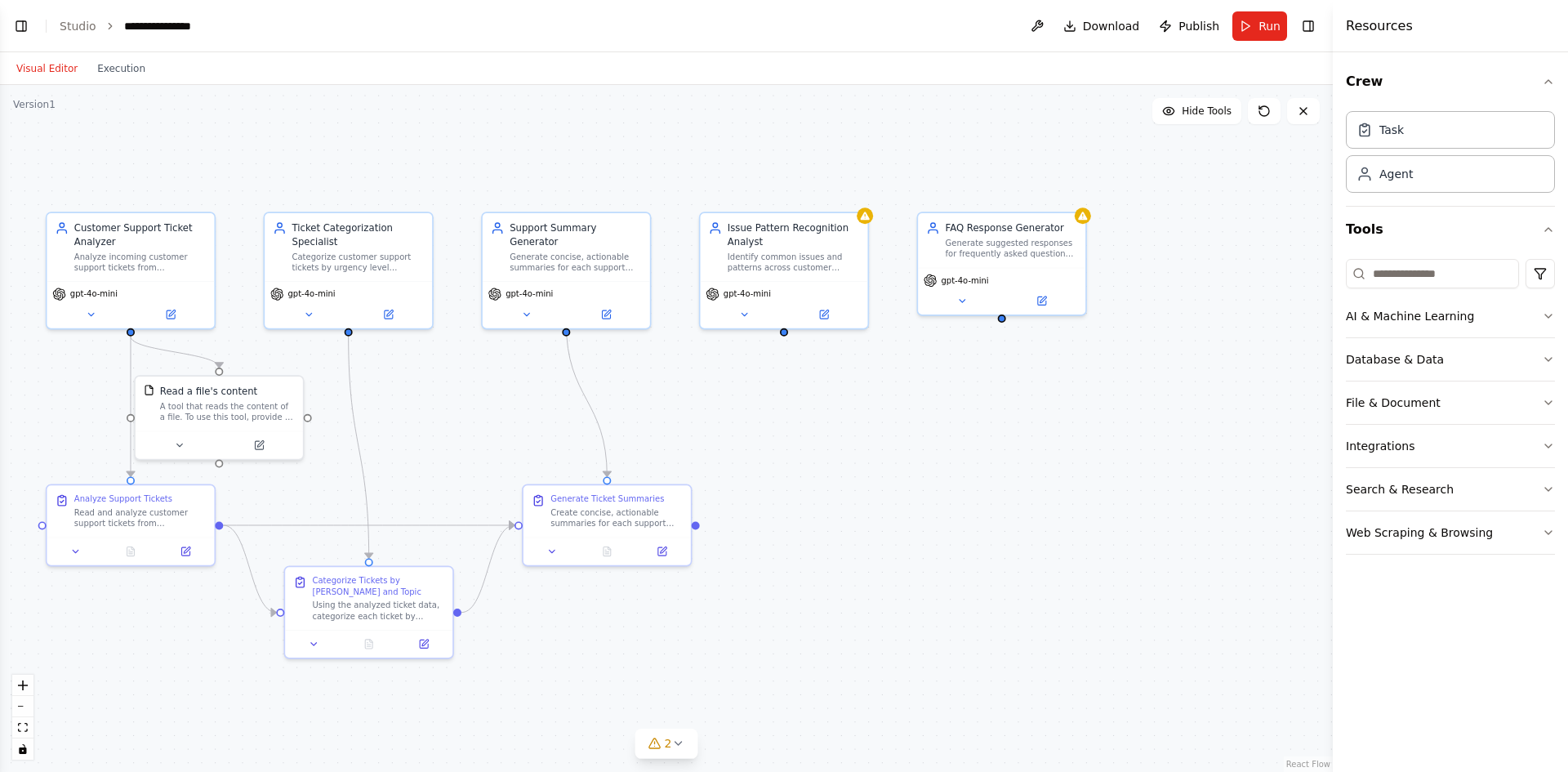
scroll to position [412, 0]
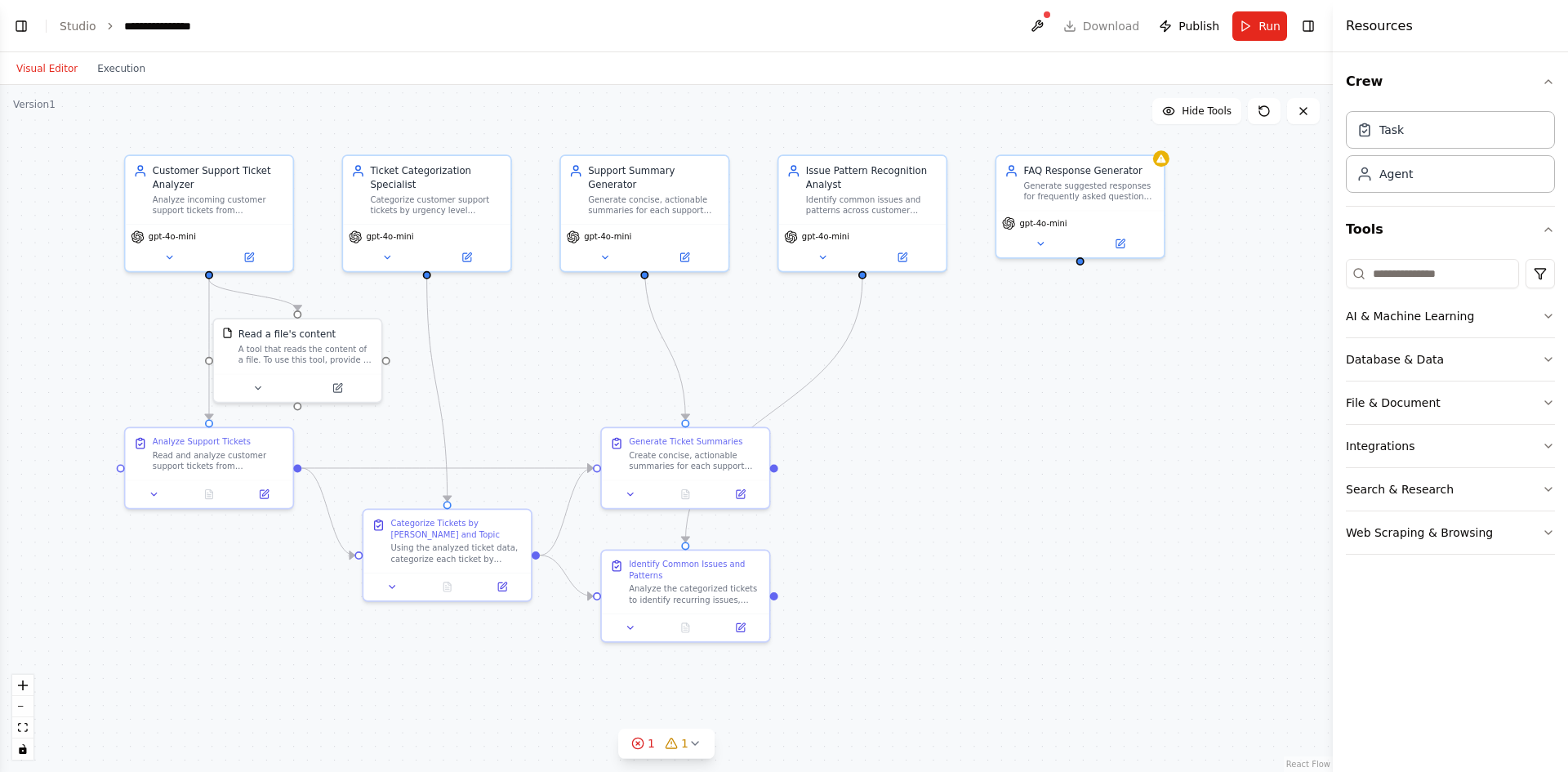
drag, startPoint x: 840, startPoint y: 488, endPoint x: 875, endPoint y: 377, distance: 116.4
click at [875, 374] on div ".deletable-edge-delete-btn { width: 20px; height: 20px; border: 0px solid #ffff…" at bounding box center [667, 428] width 1333 height 687
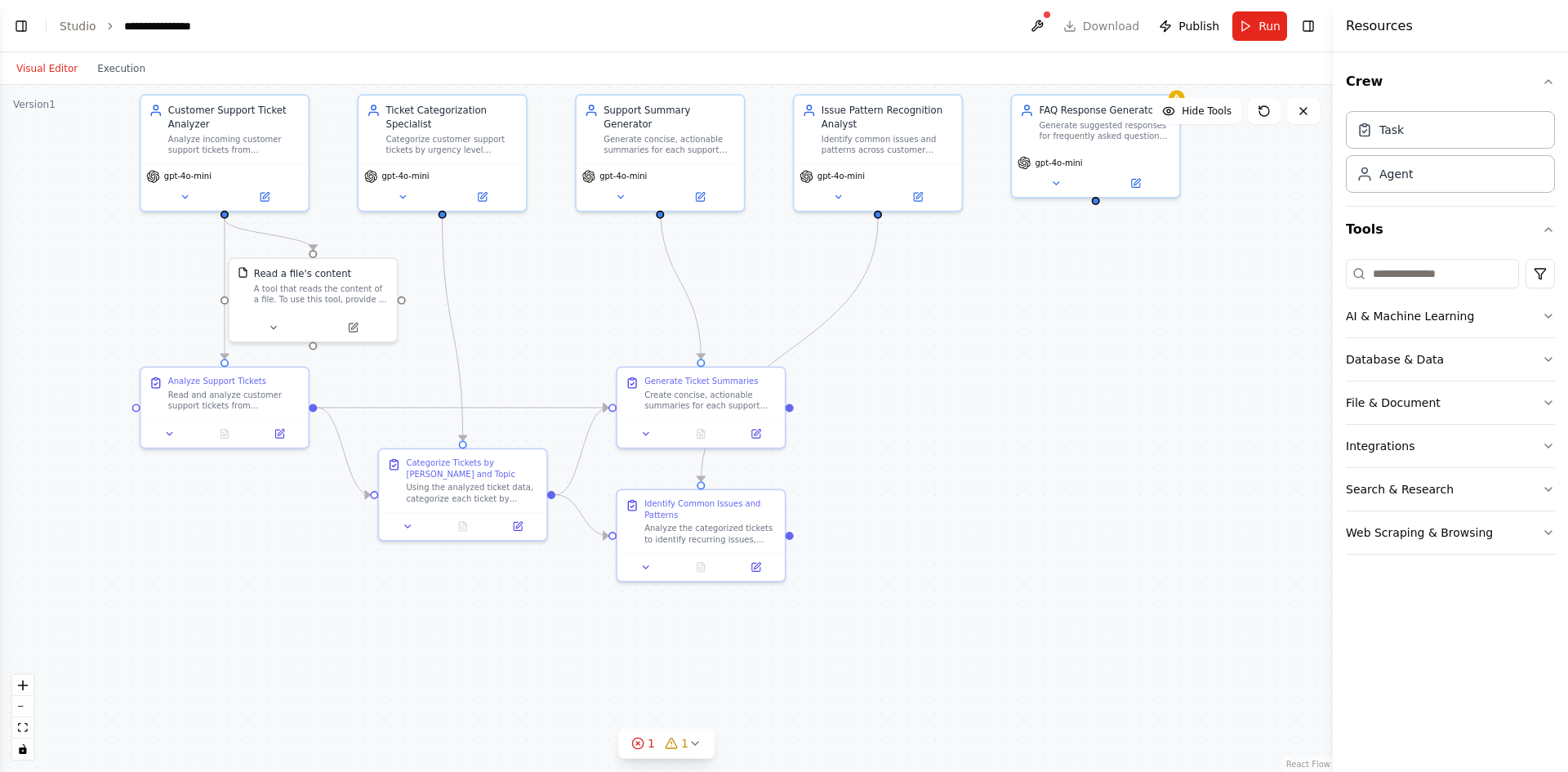
drag, startPoint x: 860, startPoint y: 496, endPoint x: 822, endPoint y: 506, distance: 39.3
click at [822, 506] on div ".deletable-edge-delete-btn { width: 20px; height: 20px; border: 0px solid #ffff…" at bounding box center [667, 428] width 1333 height 687
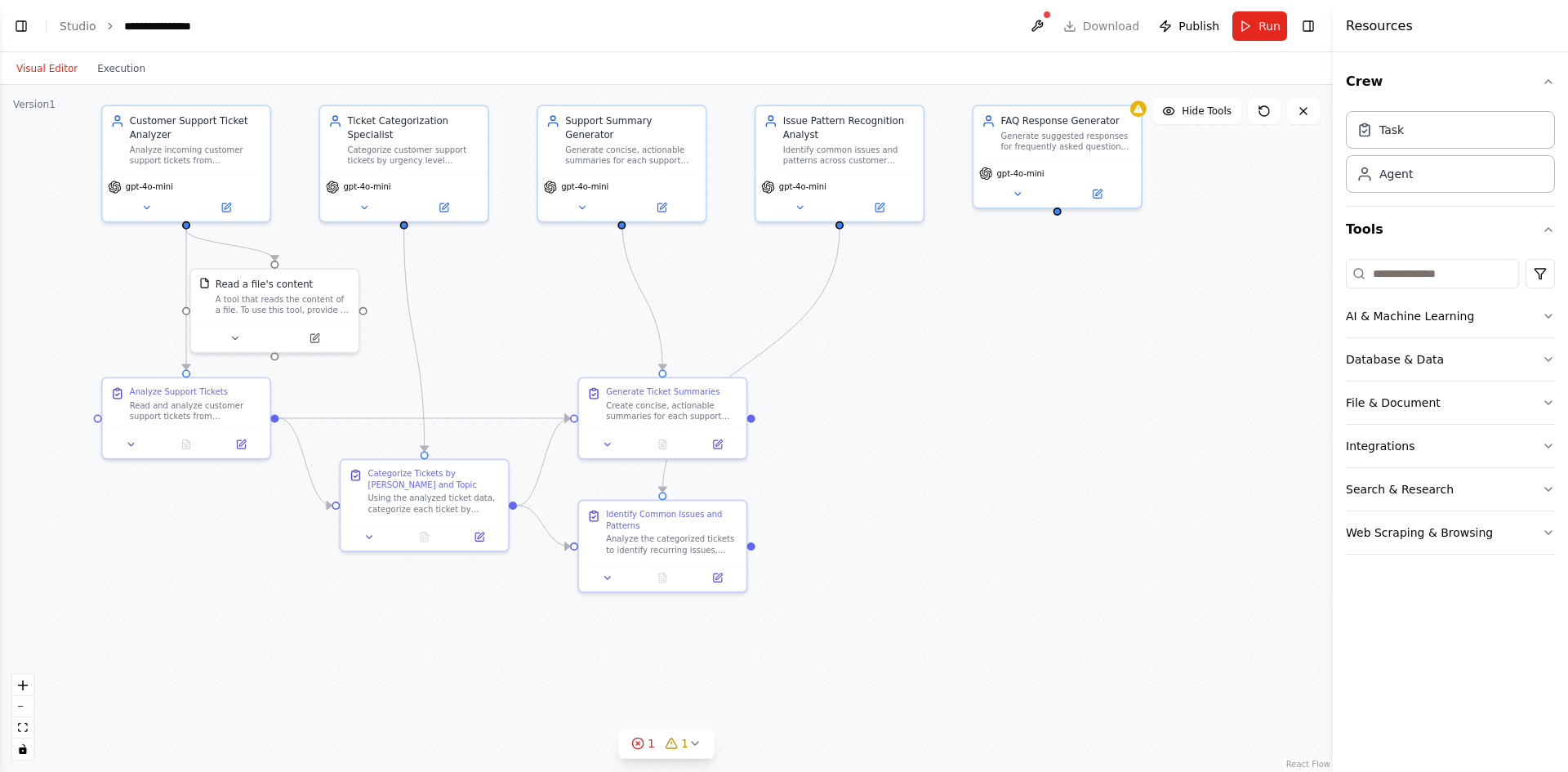
click at [789, 539] on div ".deletable-edge-delete-btn { width: 20px; height: 20px; border: 0px solid #ffff…" at bounding box center [667, 428] width 1333 height 687
drag, startPoint x: 867, startPoint y: 523, endPoint x: 825, endPoint y: 517, distance: 42.4
click at [866, 523] on div ".deletable-edge-delete-btn { width: 20px; height: 20px; border: 0px solid #ffff…" at bounding box center [667, 428] width 1333 height 687
click at [871, 448] on div ".deletable-edge-delete-btn { width: 20px; height: 20px; border: 0px solid #ffff…" at bounding box center [667, 428] width 1333 height 687
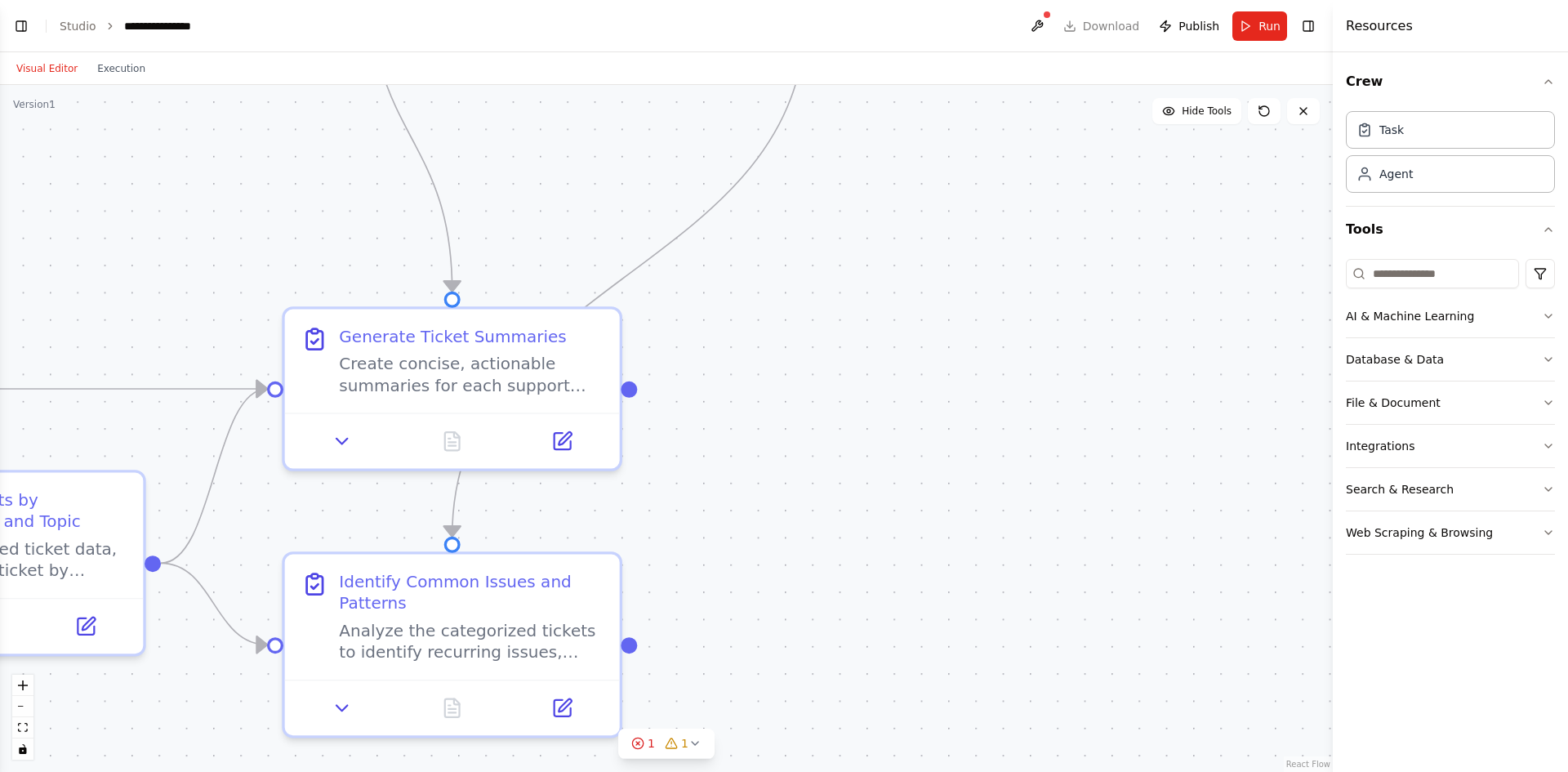
click at [853, 484] on div ".deletable-edge-delete-btn { width: 20px; height: 20px; border: 0px solid #ffff…" at bounding box center [667, 428] width 1333 height 687
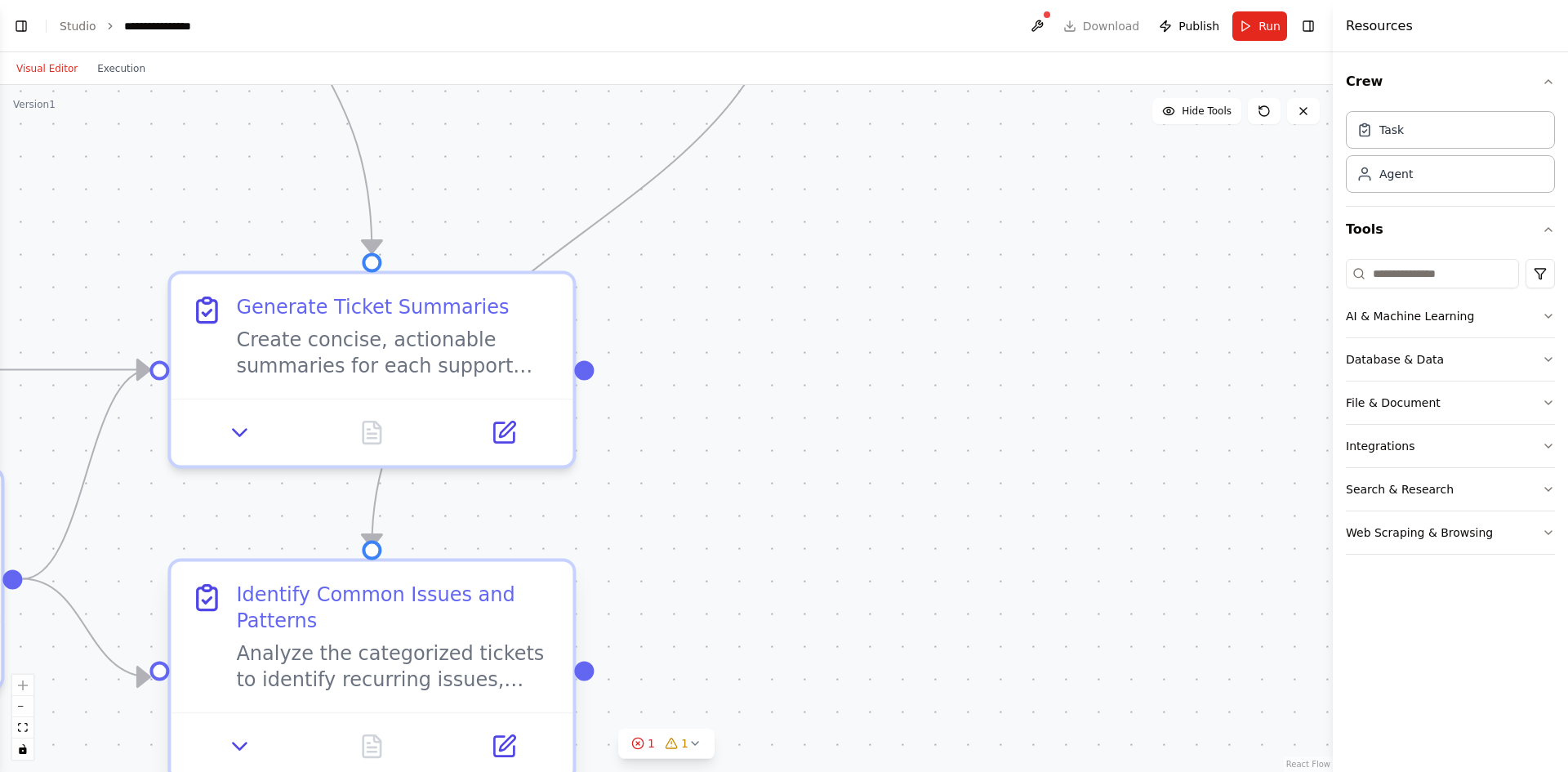
scroll to position [453, 0]
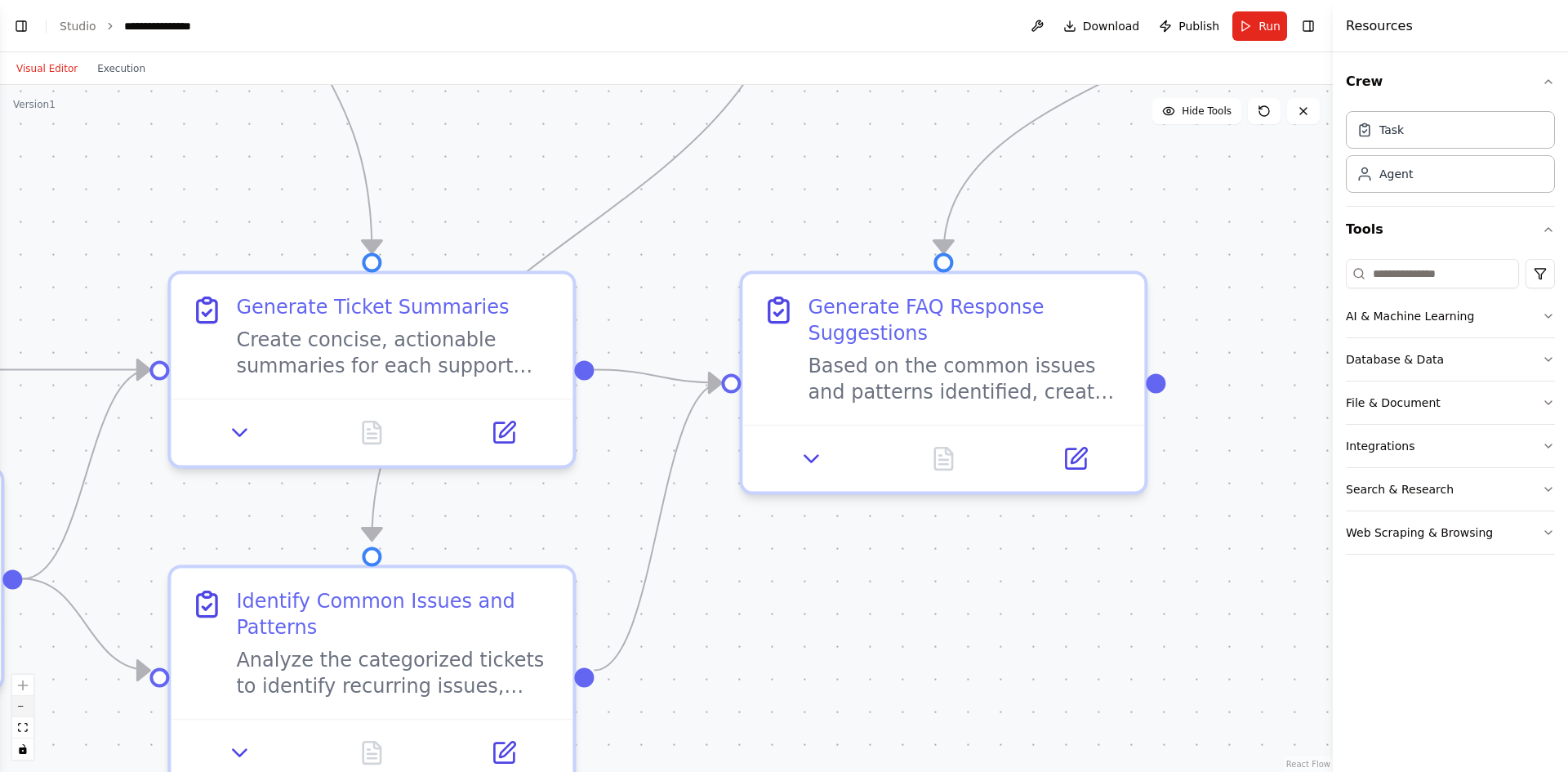
click at [19, 707] on icon "zoom out" at bounding box center [23, 707] width 10 height 2
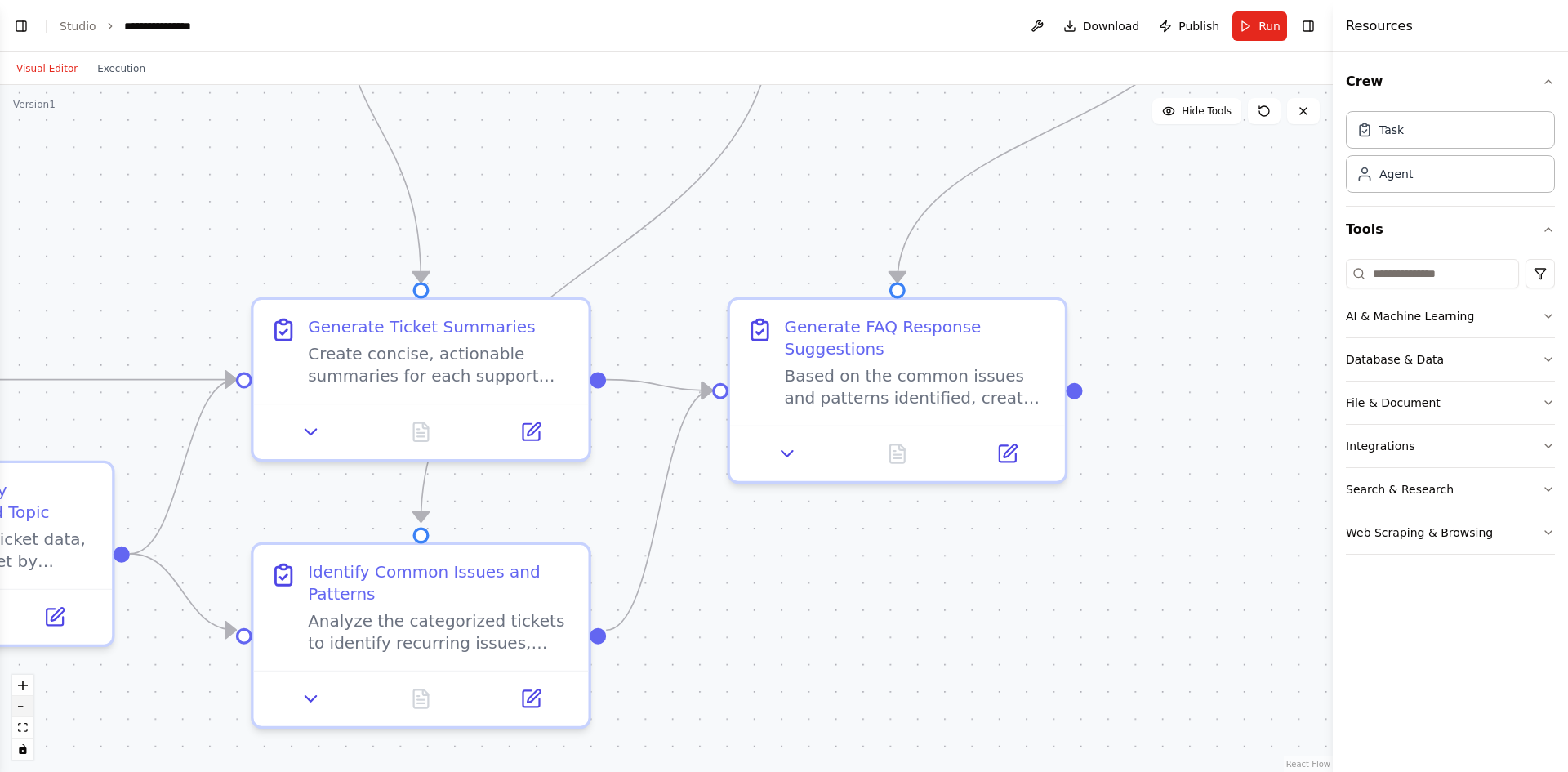
click at [19, 707] on icon "zoom out" at bounding box center [23, 707] width 10 height 2
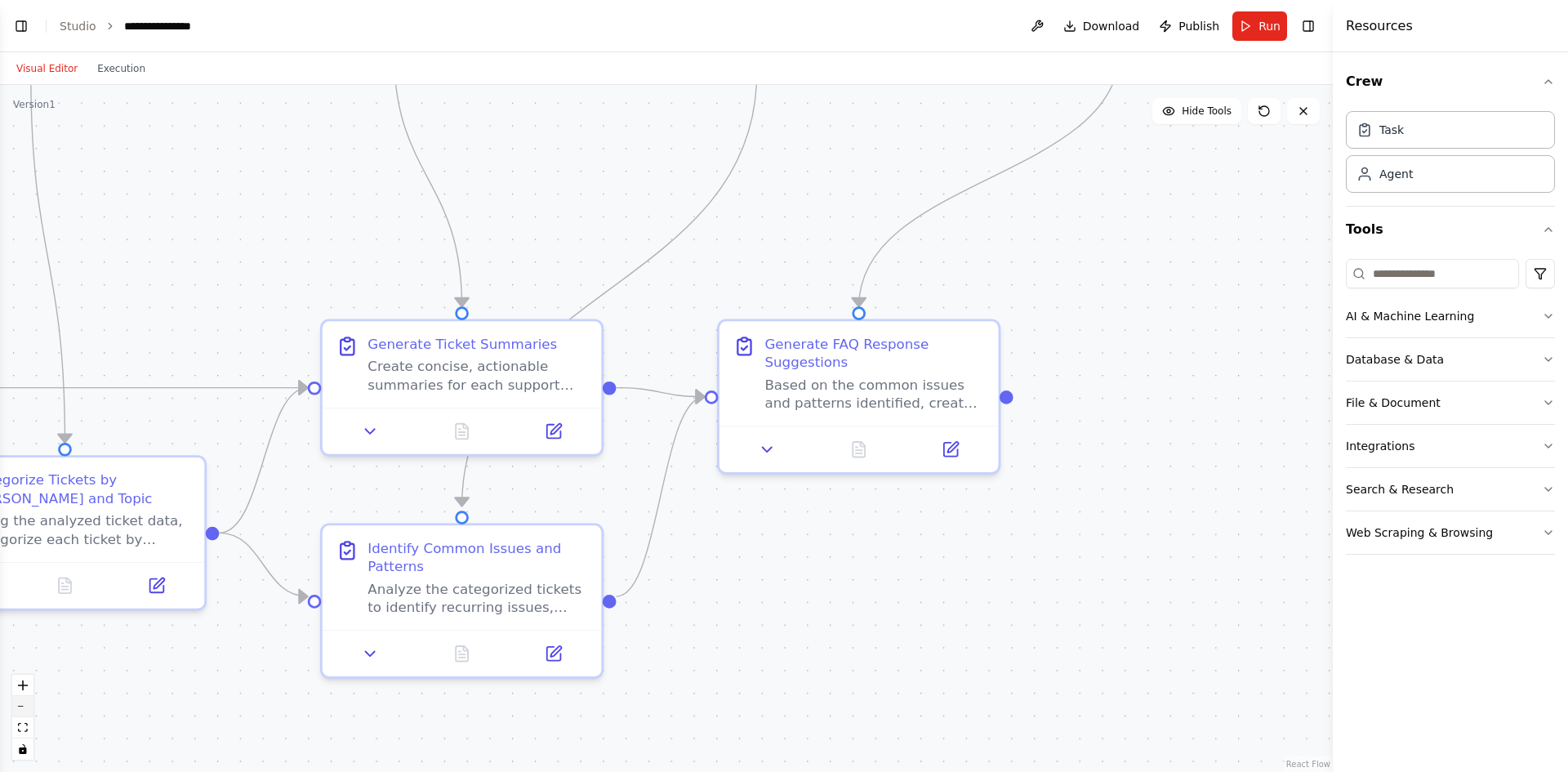
click at [19, 707] on icon "zoom out" at bounding box center [23, 707] width 10 height 2
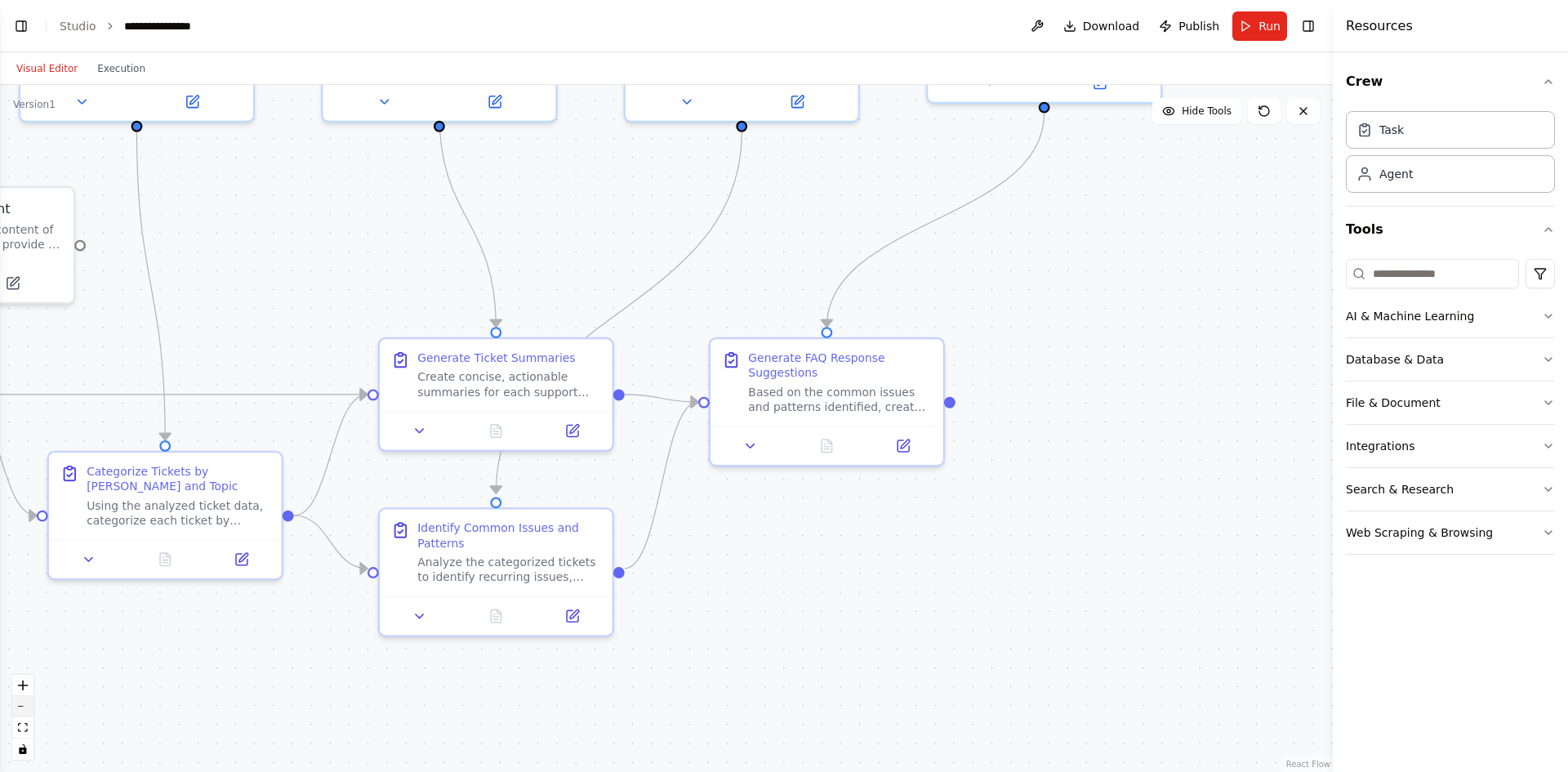
click at [31, 708] on button "zoom out" at bounding box center [22, 706] width 21 height 21
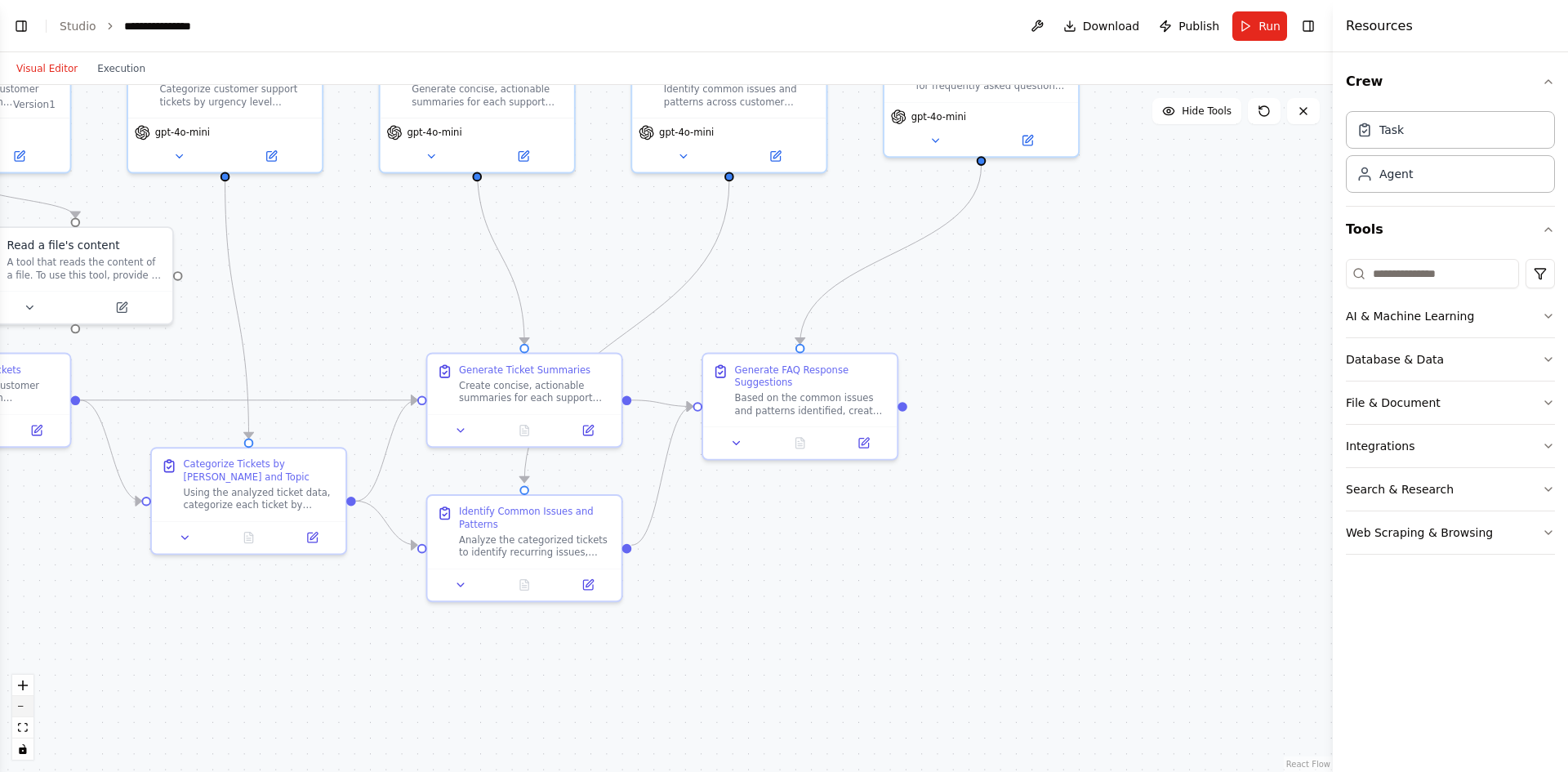
scroll to position [549, 0]
click at [28, 711] on button "zoom out" at bounding box center [22, 706] width 21 height 21
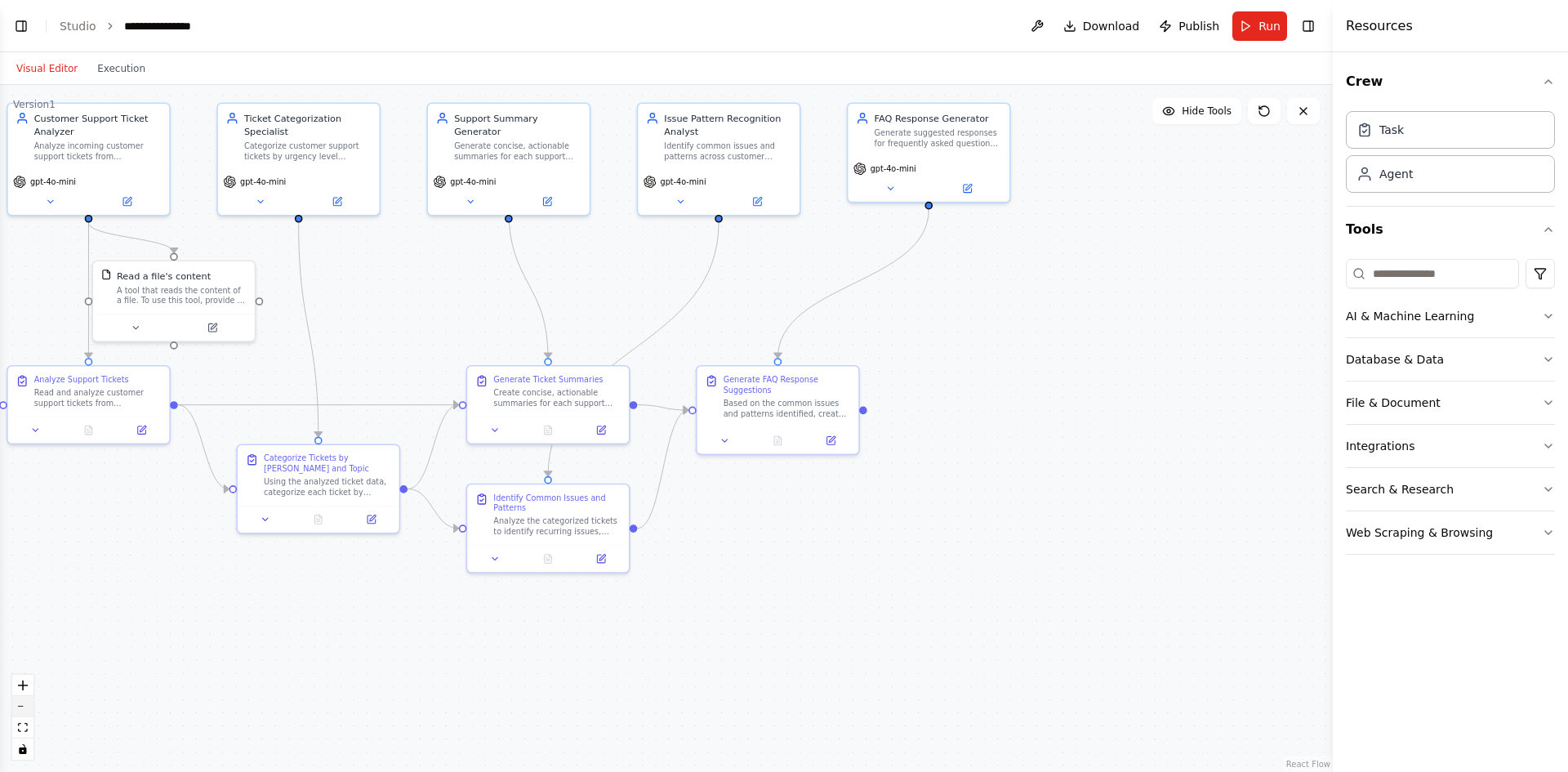
click at [28, 703] on button "zoom out" at bounding box center [22, 706] width 21 height 21
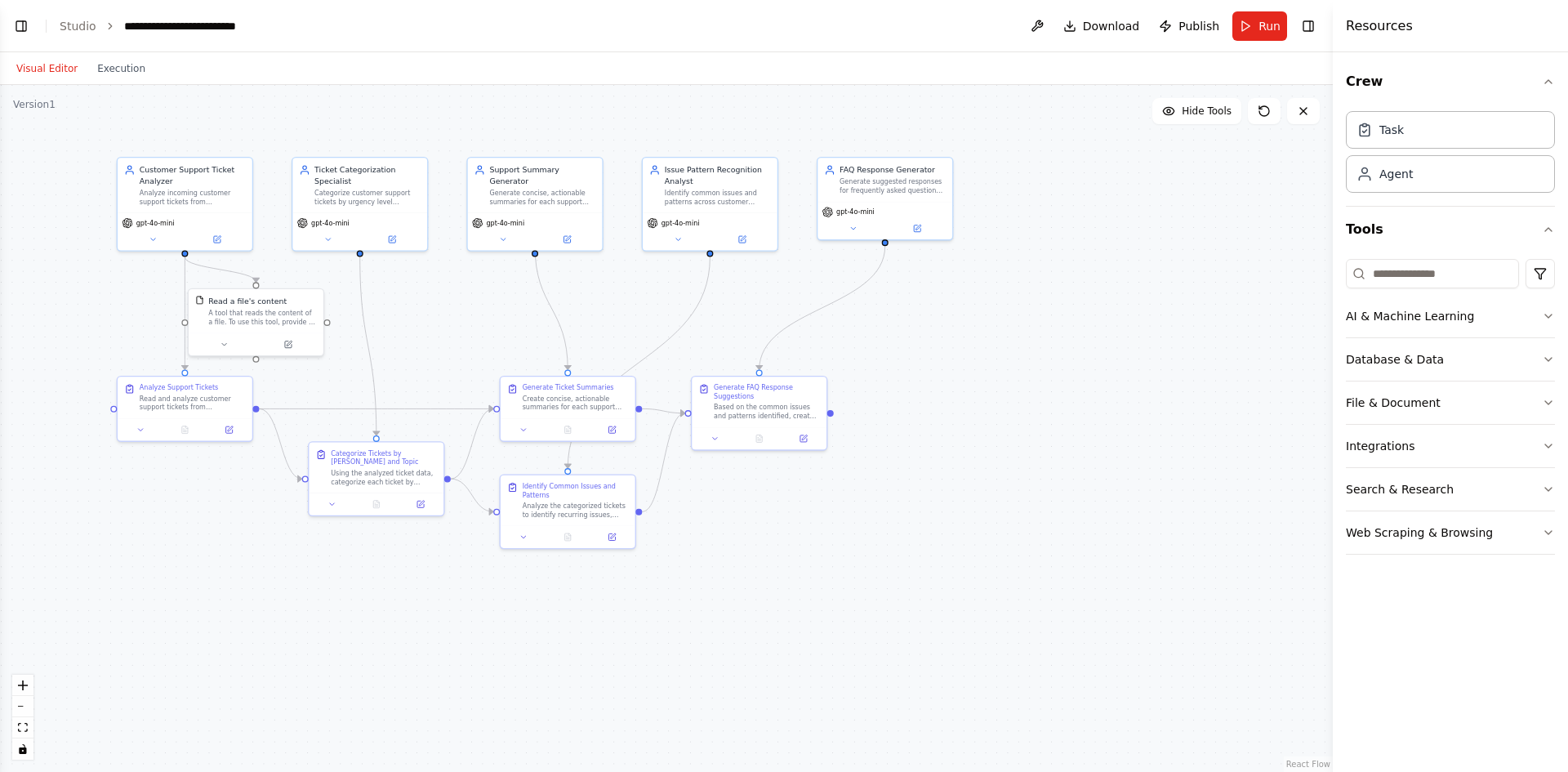
scroll to position [1286, 0]
click at [16, 29] on button "Toggle Left Sidebar" at bounding box center [21, 25] width 23 height 23
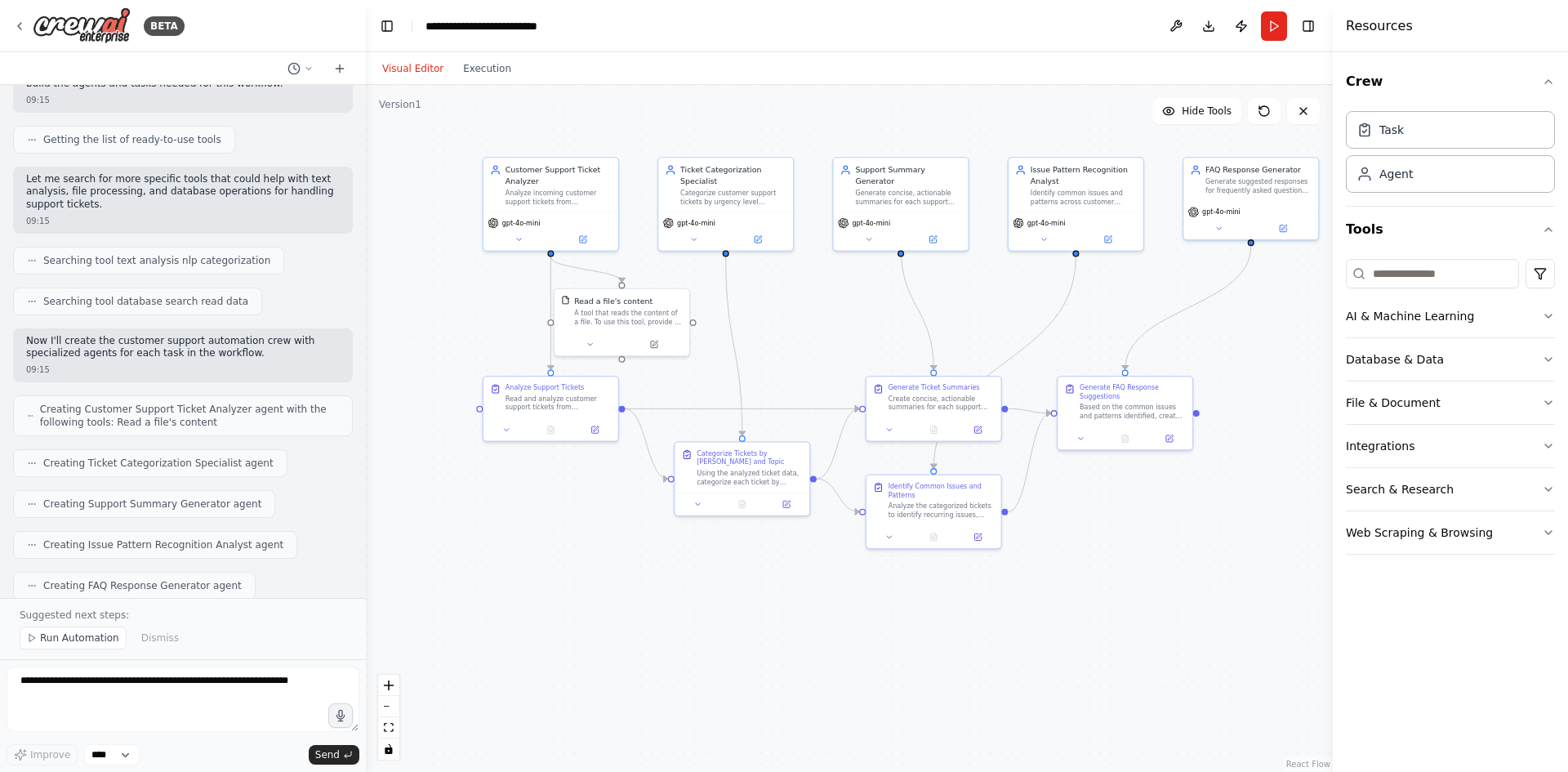
scroll to position [0, 0]
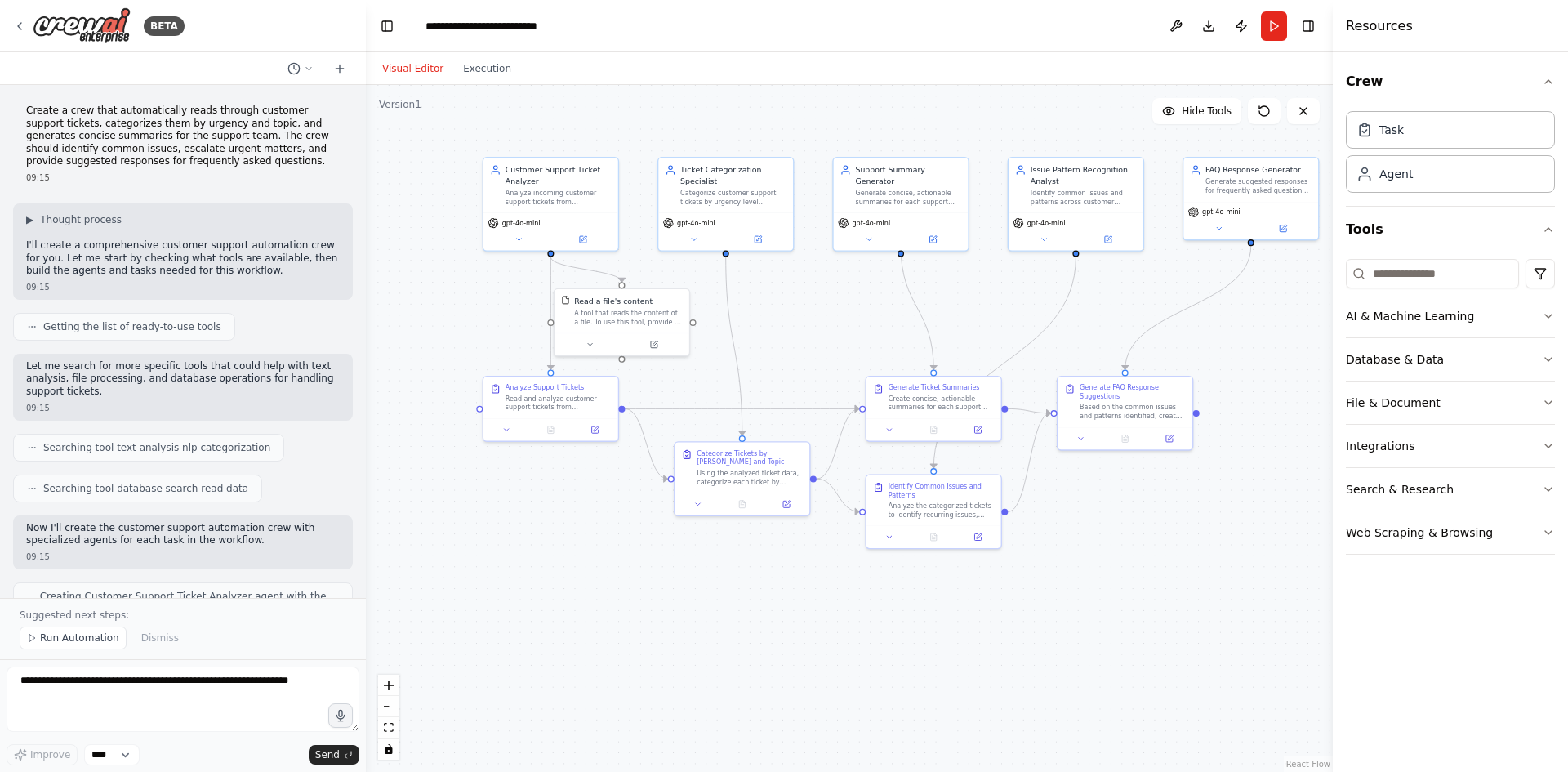
click at [111, 120] on p "Create a crew that automatically reads through customer support tickets, catego…" at bounding box center [183, 136] width 314 height 64
click at [79, 252] on p "I'll create a comprehensive customer support automation crew for you. Let me st…" at bounding box center [183, 258] width 314 height 38
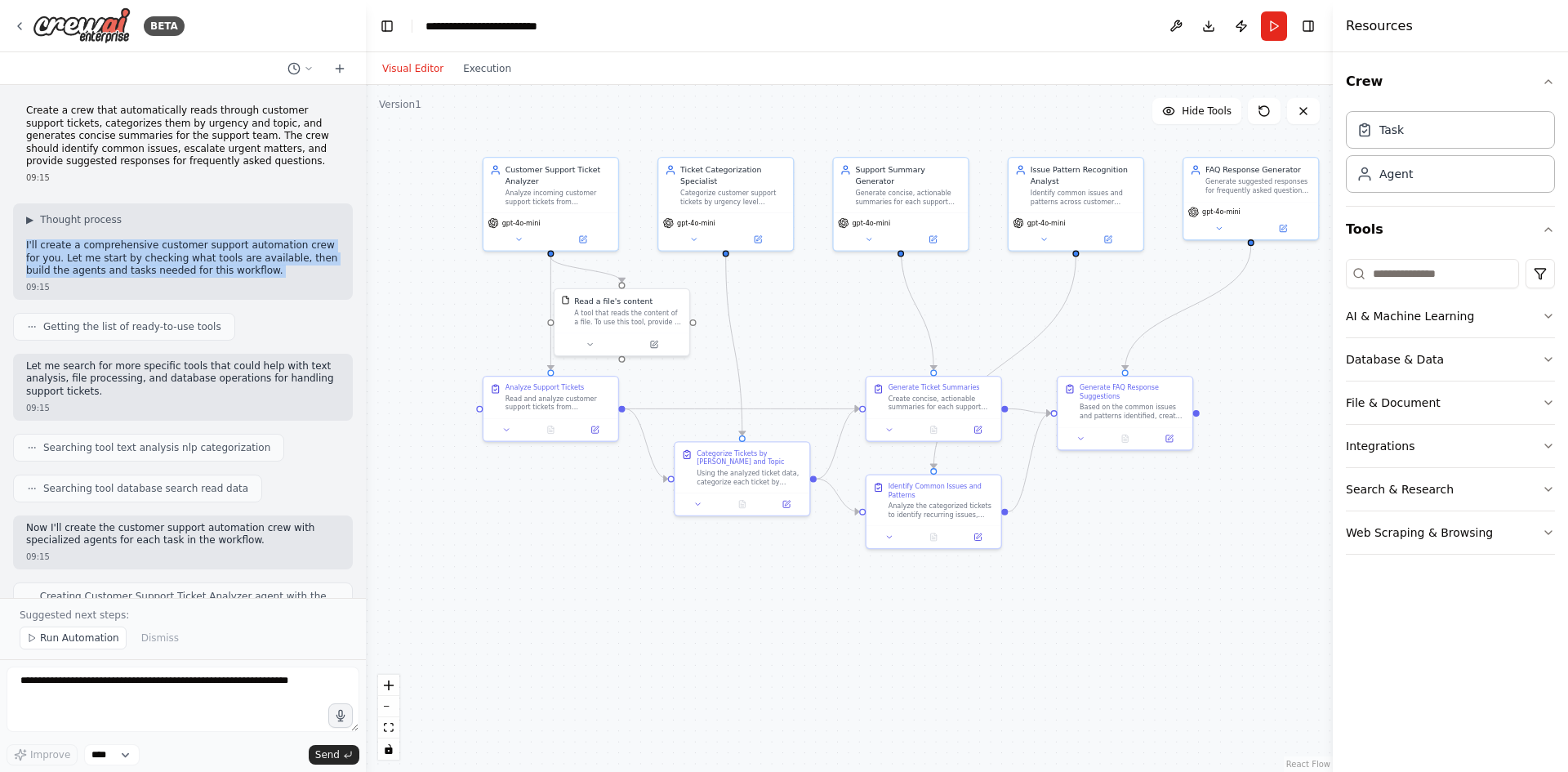
drag, startPoint x: 58, startPoint y: 289, endPoint x: 66, endPoint y: 293, distance: 8.9
click at [26, 277] on div at bounding box center [26, 277] width 0 height 0
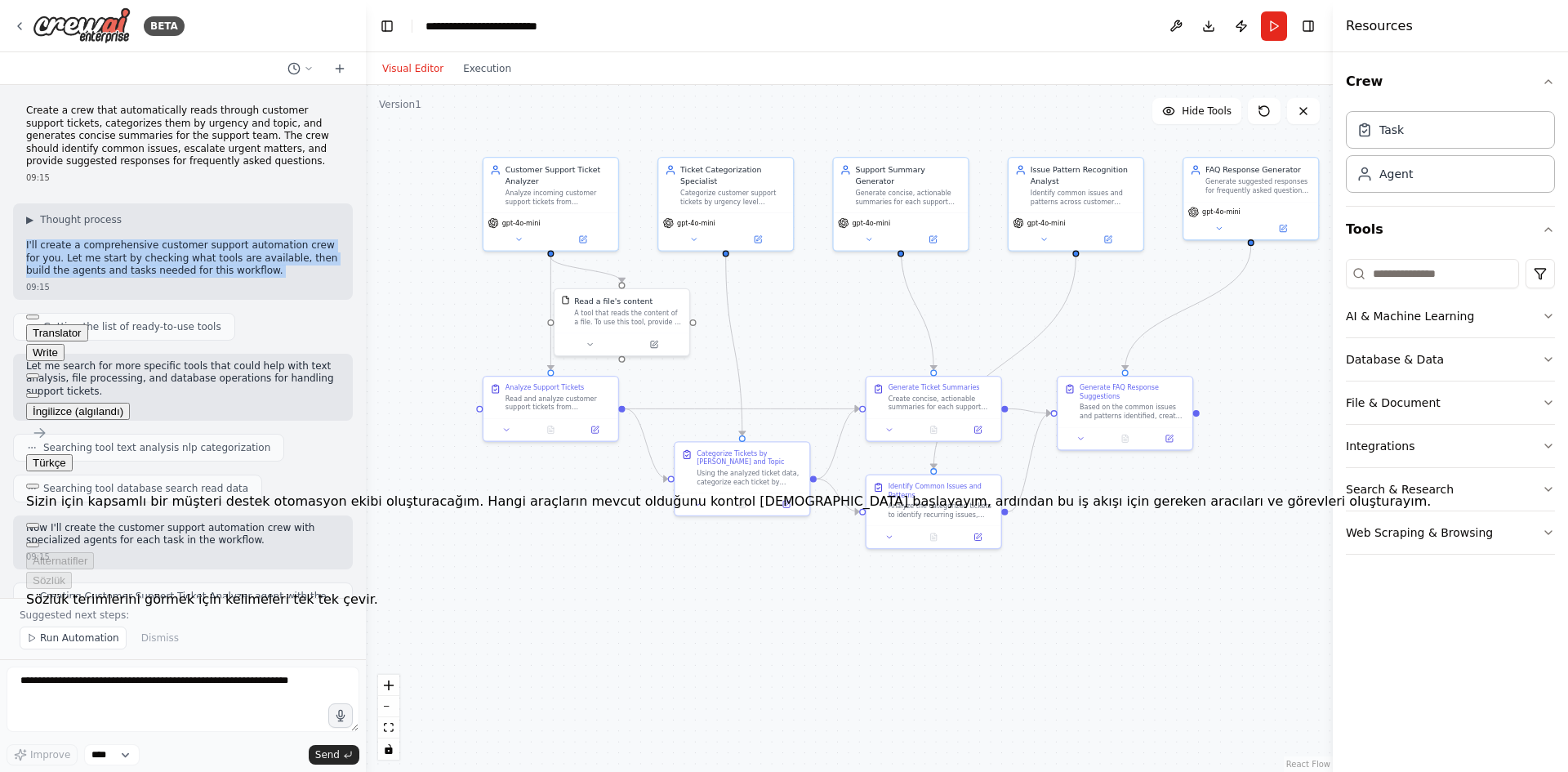
click at [500, 565] on div ".deletable-edge-delete-btn { width: 20px; height: 20px; border: 0px solid #ffff…" at bounding box center [849, 428] width 967 height 687
